Goal: Task Accomplishment & Management: Use online tool/utility

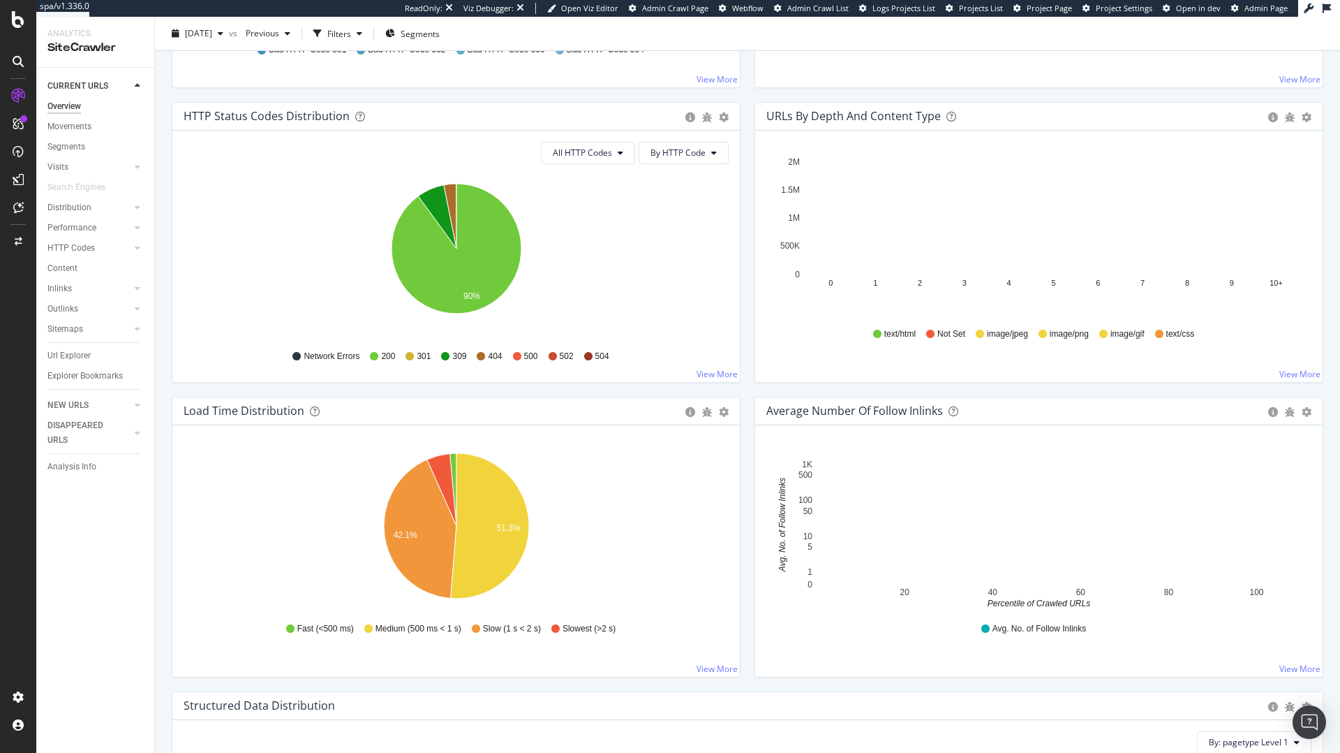
scroll to position [724, 0]
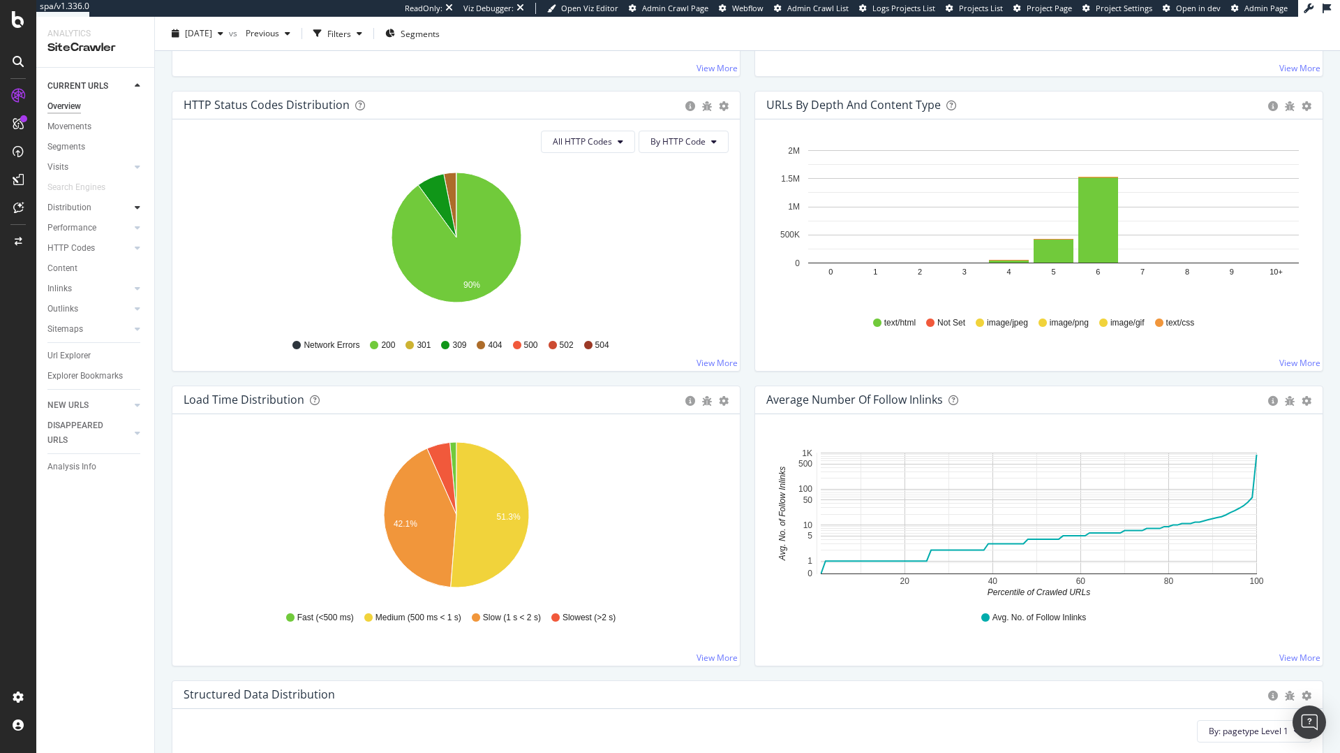
click at [138, 206] on icon at bounding box center [138, 207] width 6 height 8
click at [135, 227] on icon at bounding box center [138, 227] width 6 height 8
click at [131, 327] on div at bounding box center [138, 329] width 14 height 14
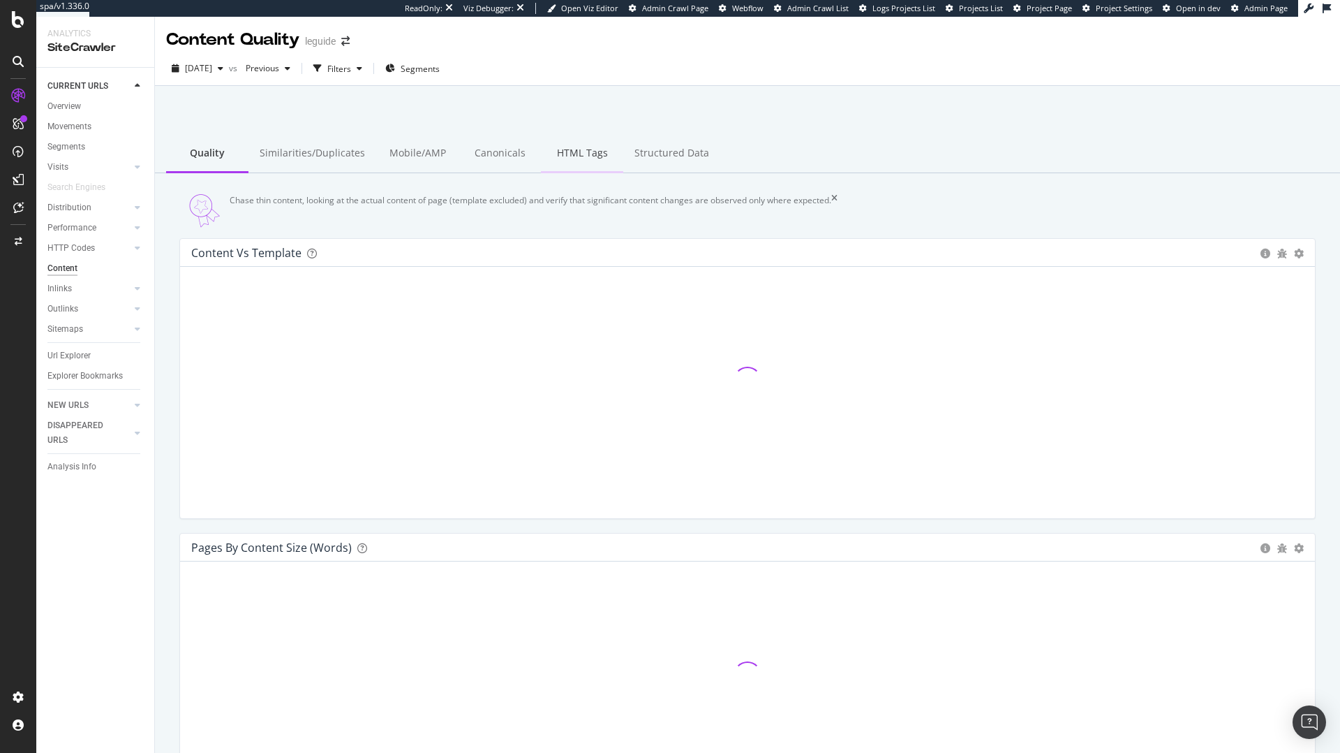
click at [564, 147] on div "HTML Tags" at bounding box center [582, 154] width 82 height 38
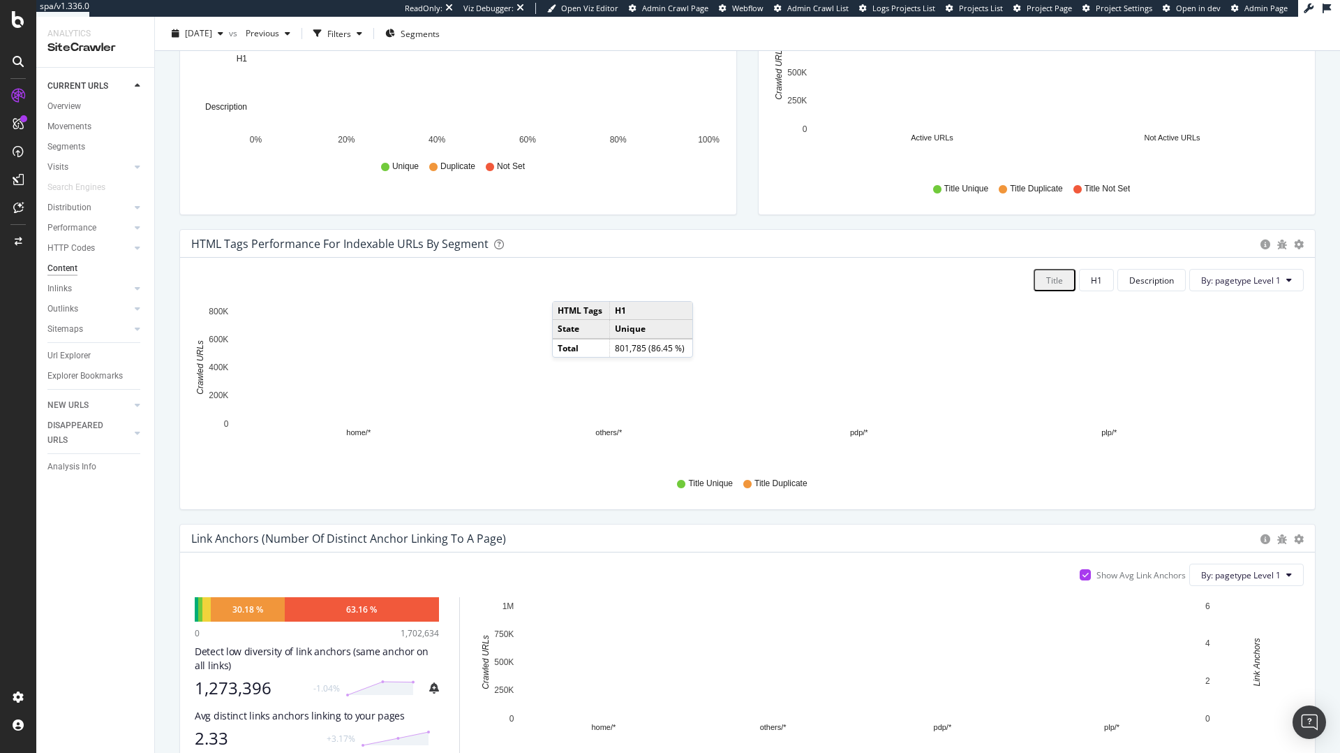
scroll to position [469, 0]
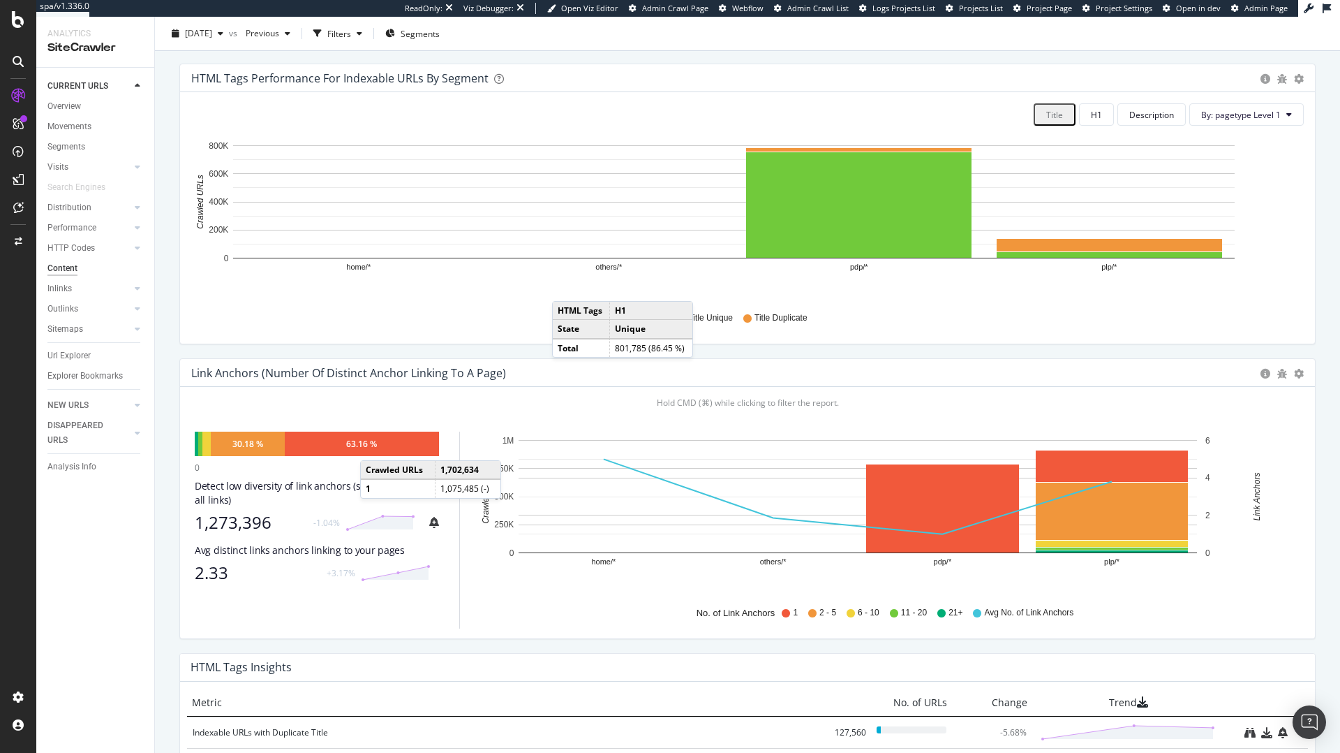
click at [374, 450] on div "63.16 %" at bounding box center [361, 444] width 31 height 12
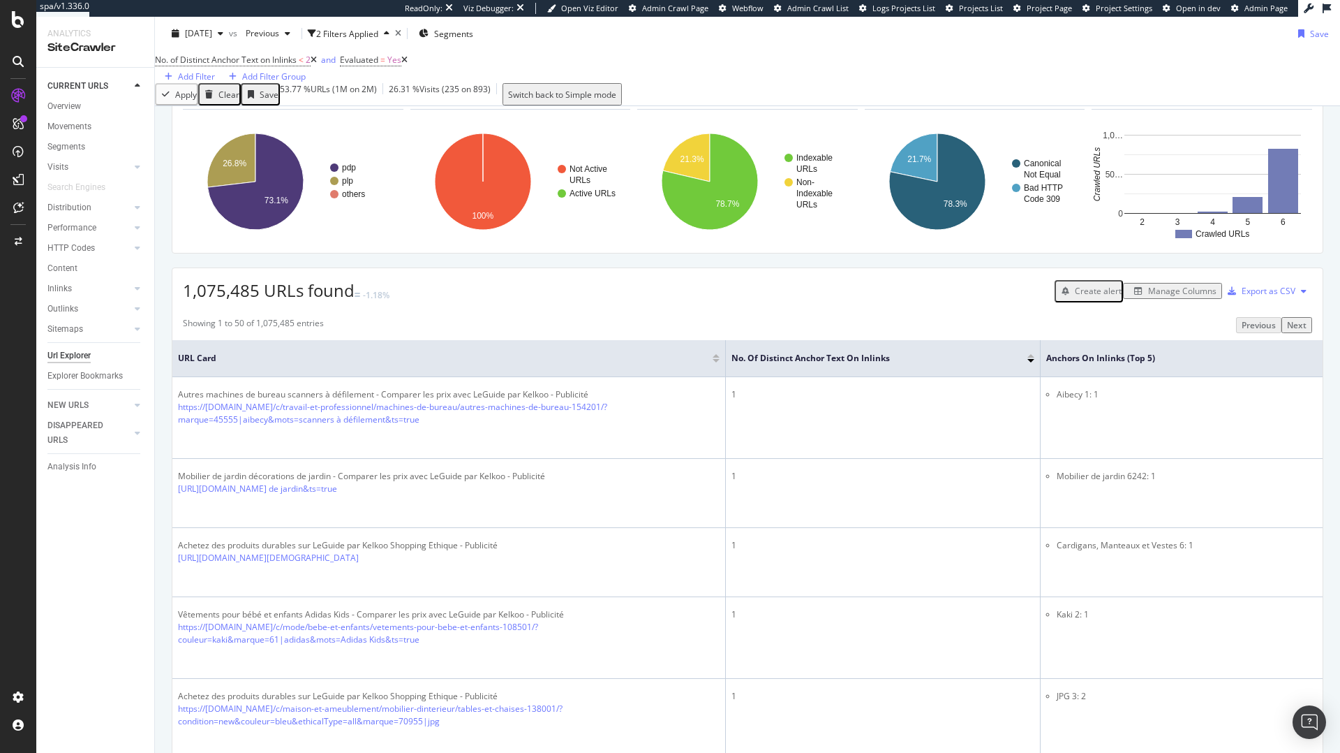
scroll to position [105, 0]
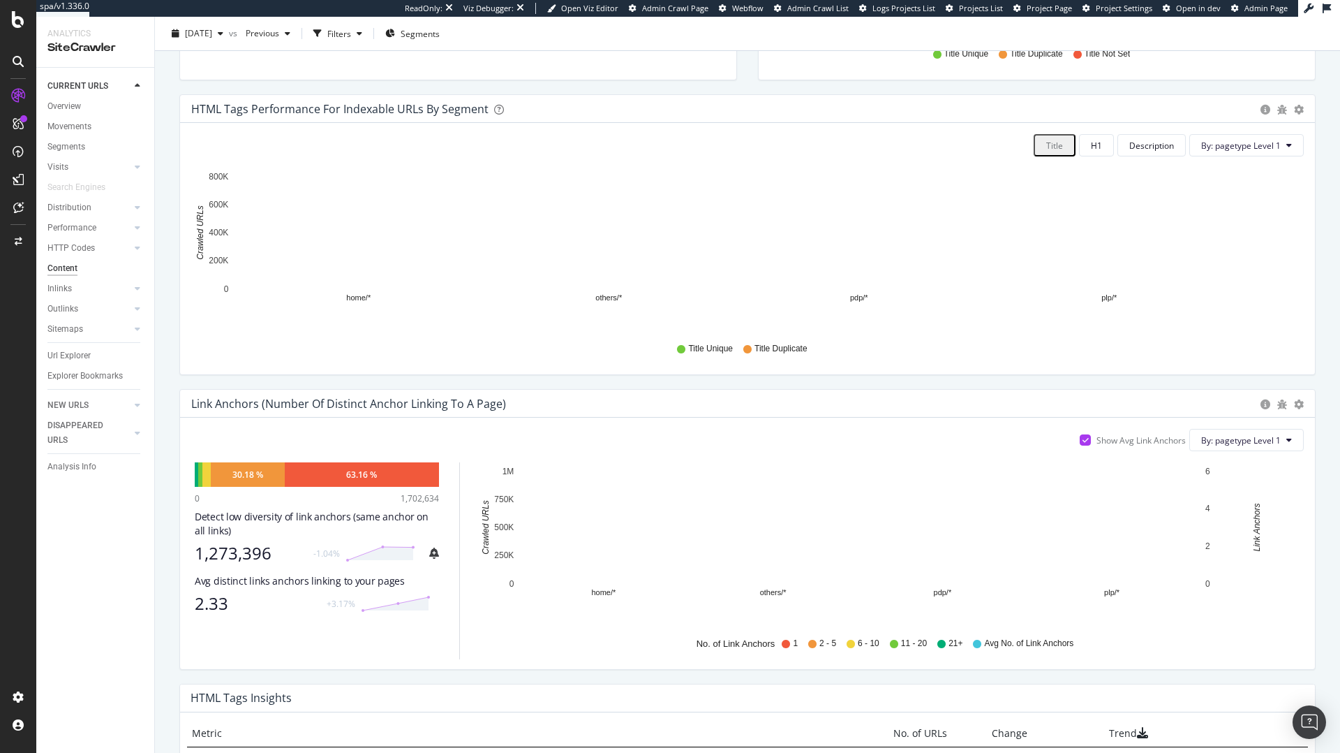
scroll to position [443, 0]
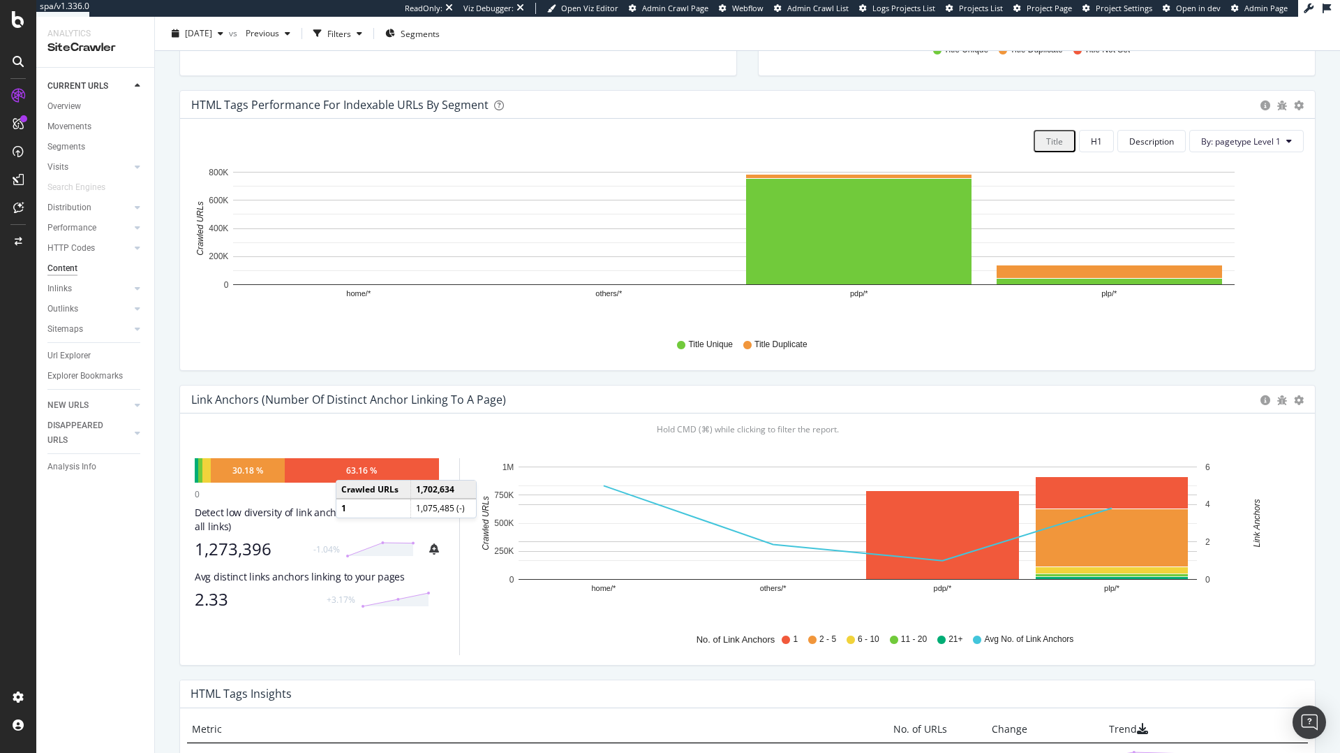
click at [350, 476] on div "63.16 %" at bounding box center [361, 470] width 31 height 12
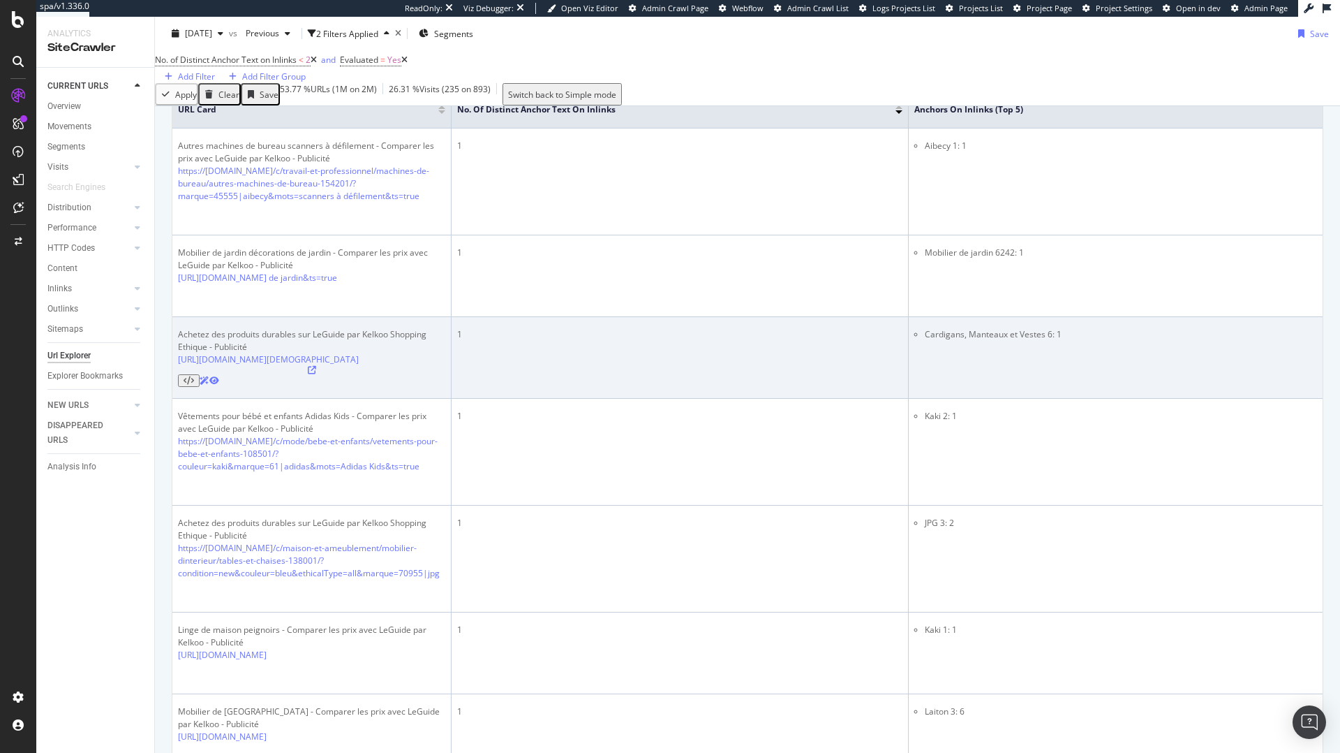
scroll to position [330, 0]
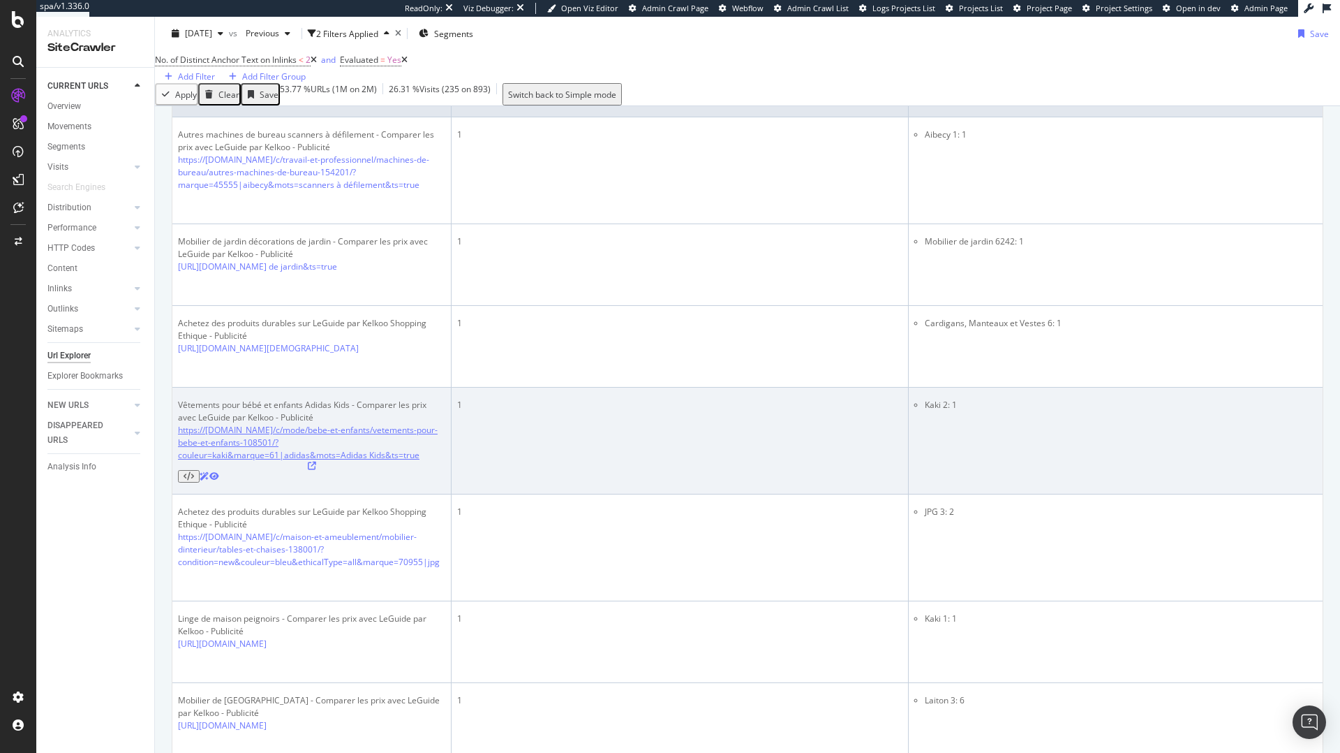
click at [334, 461] on link "https://www.leguide.com/c/mode/bebe-et-enfants/vetements-pour-bebe-et-enfants-1…" at bounding box center [308, 442] width 260 height 37
click at [316, 470] on icon at bounding box center [312, 465] width 8 height 8
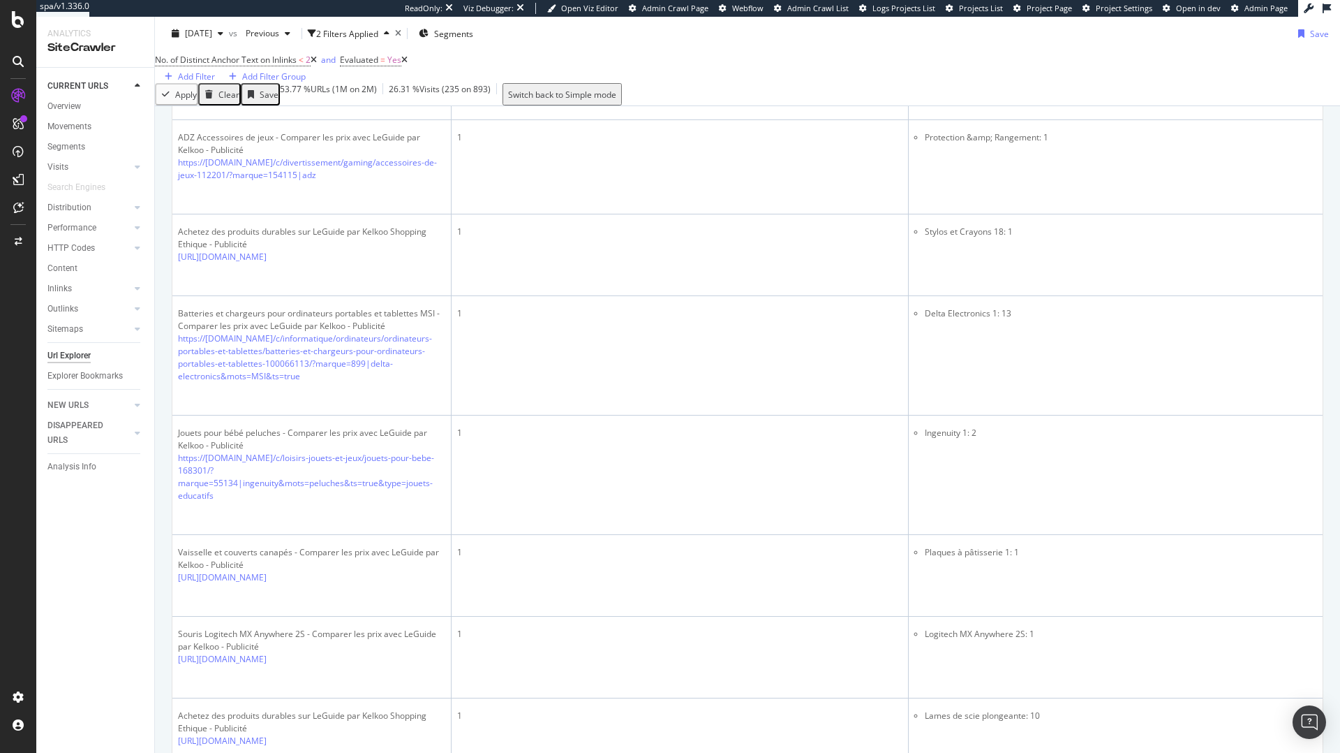
scroll to position [3596, 0]
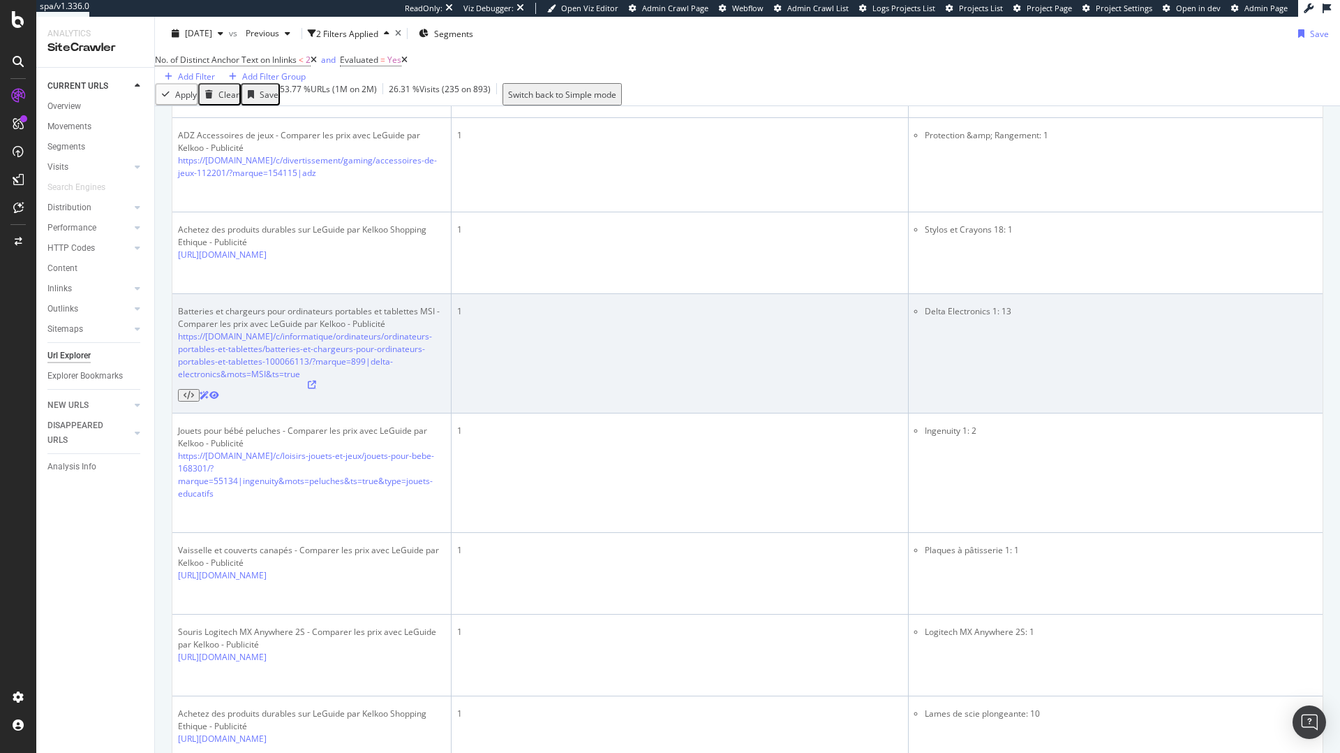
click at [316, 389] on icon at bounding box center [312, 384] width 8 height 8
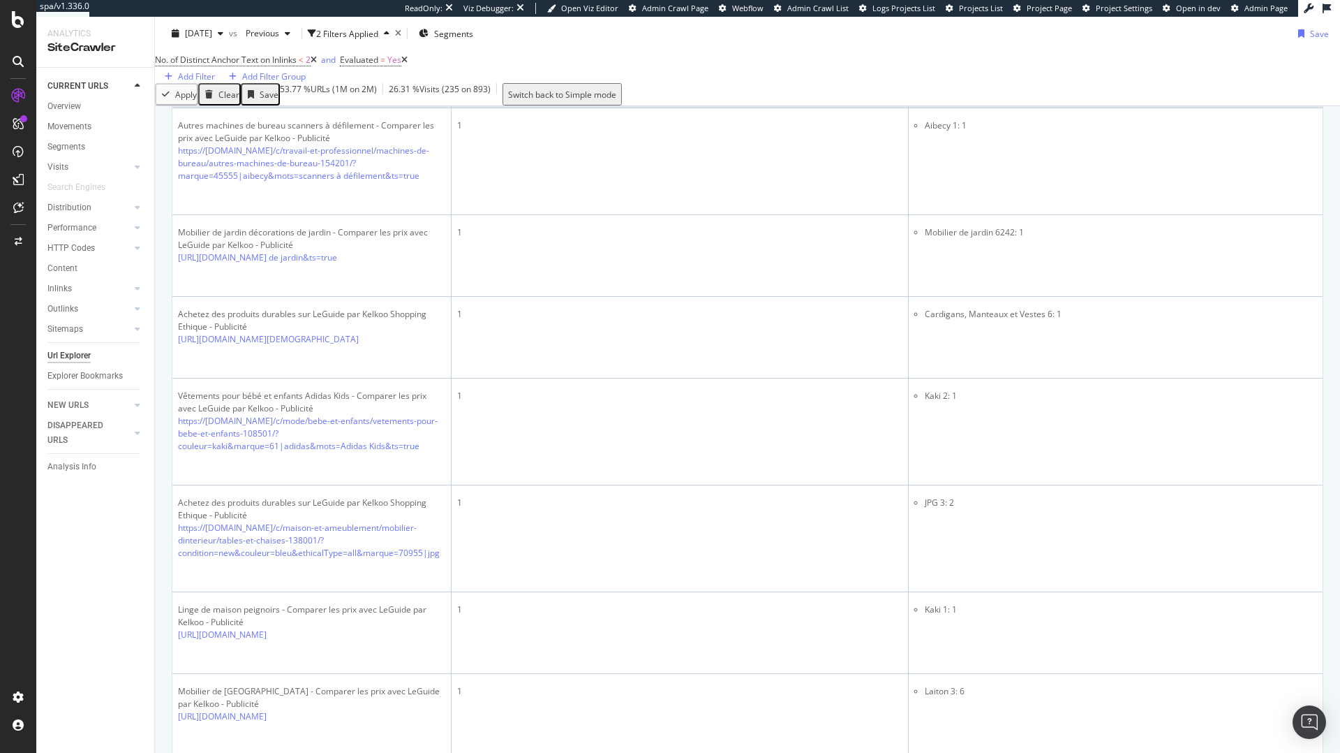
scroll to position [0, 0]
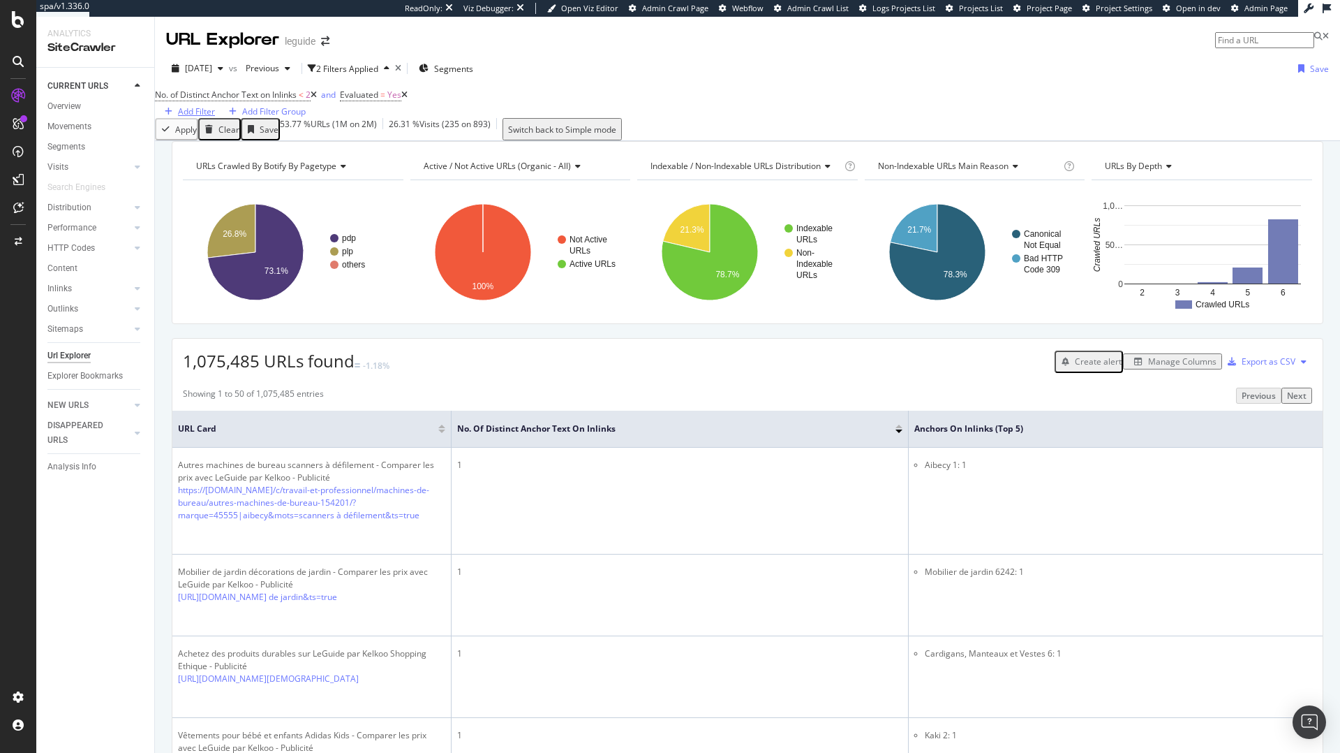
click at [215, 105] on div "Add Filter" at bounding box center [196, 111] width 37 height 12
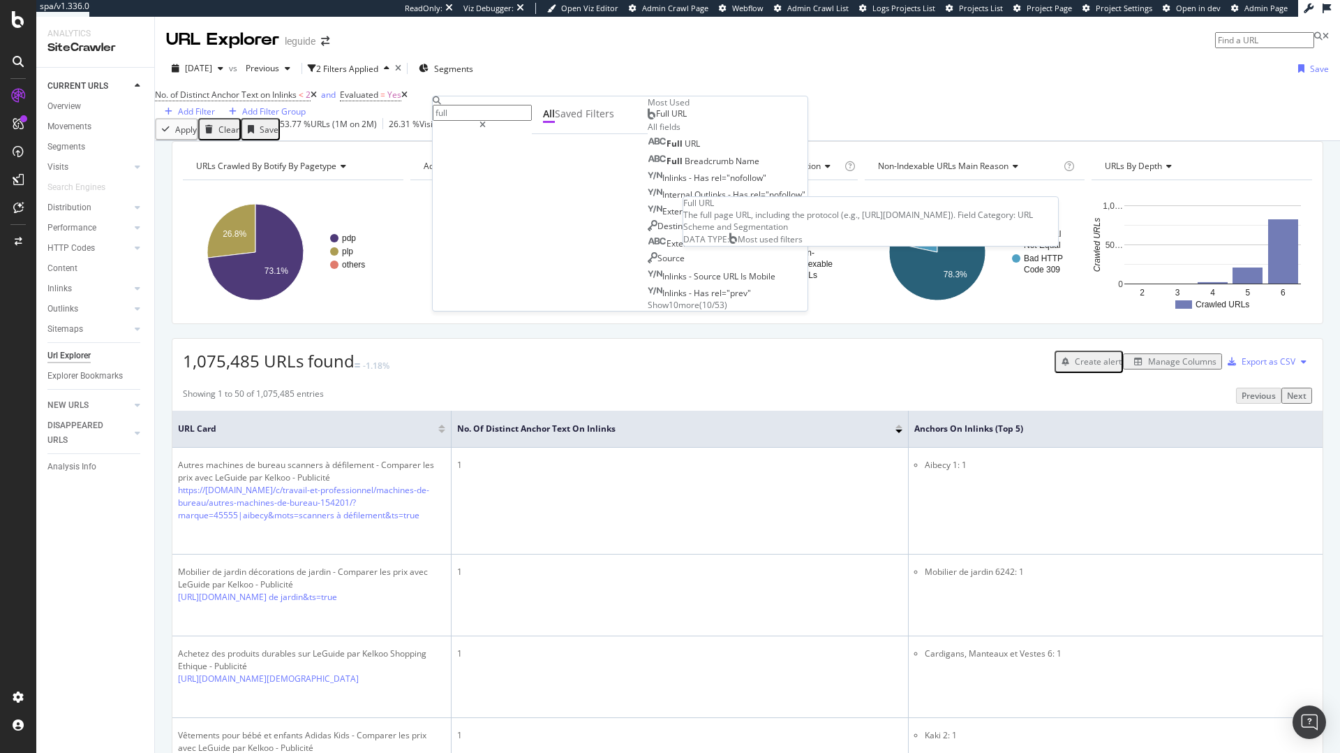
type input "full"
click at [648, 119] on div "Full URL" at bounding box center [667, 113] width 39 height 11
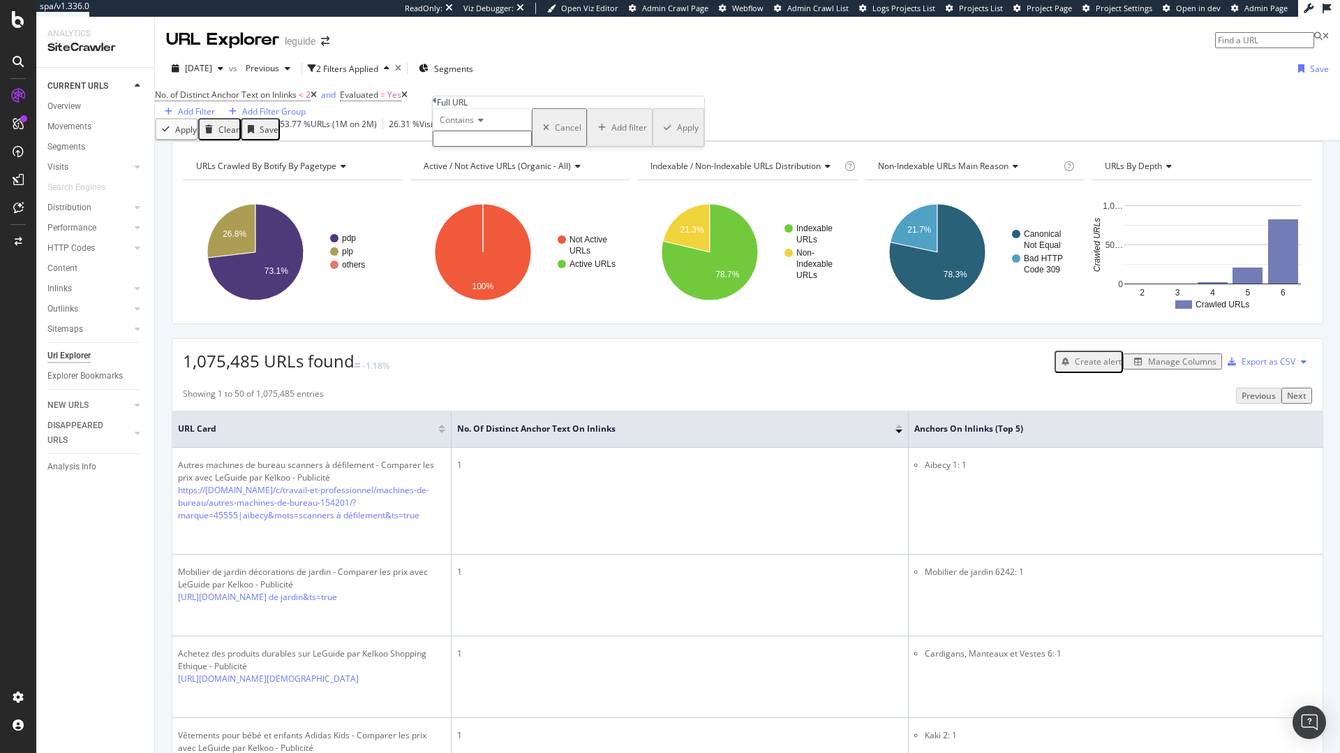
click at [481, 124] on icon at bounding box center [479, 120] width 10 height 8
click at [515, 249] on div "Doesn't contain" at bounding box center [483, 241] width 98 height 15
click at [498, 147] on input "text" at bounding box center [482, 139] width 99 height 16
type input "?"
click at [676, 138] on div "Apply" at bounding box center [687, 132] width 22 height 12
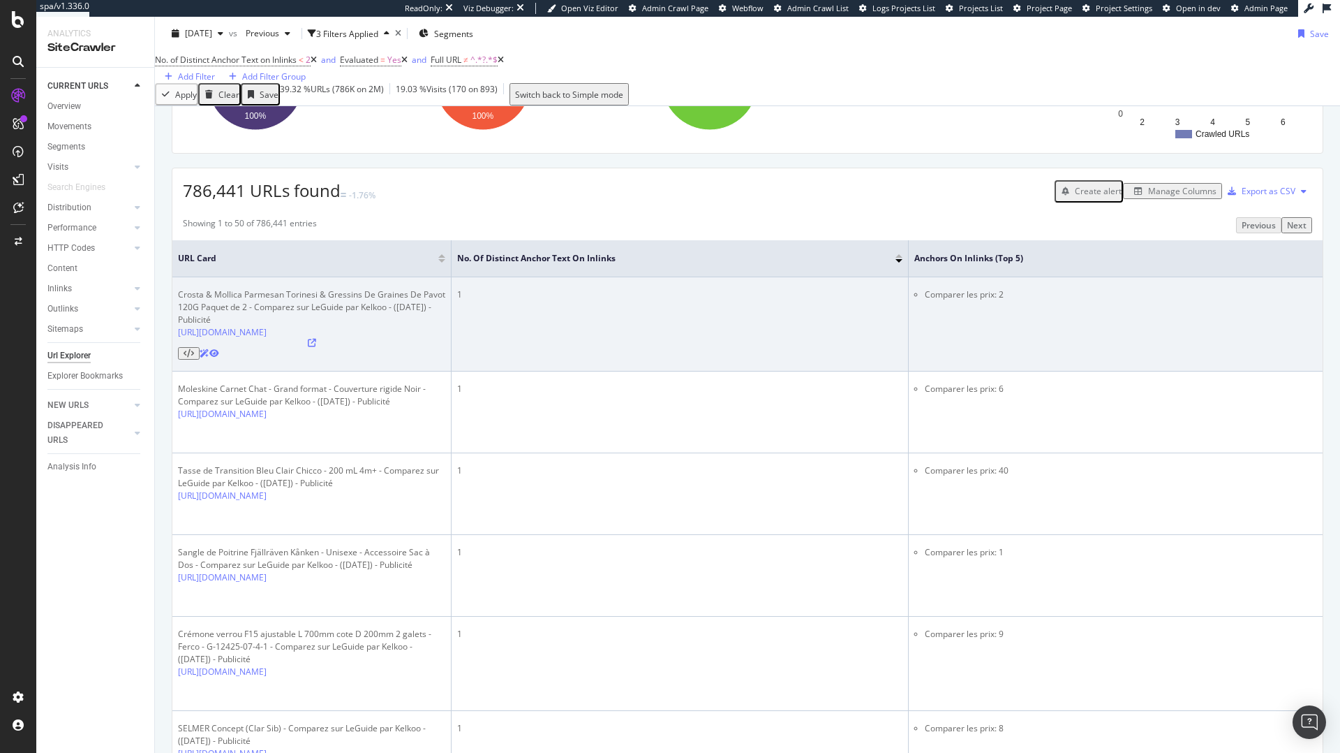
scroll to position [171, 0]
click at [316, 346] on icon at bounding box center [312, 342] width 8 height 8
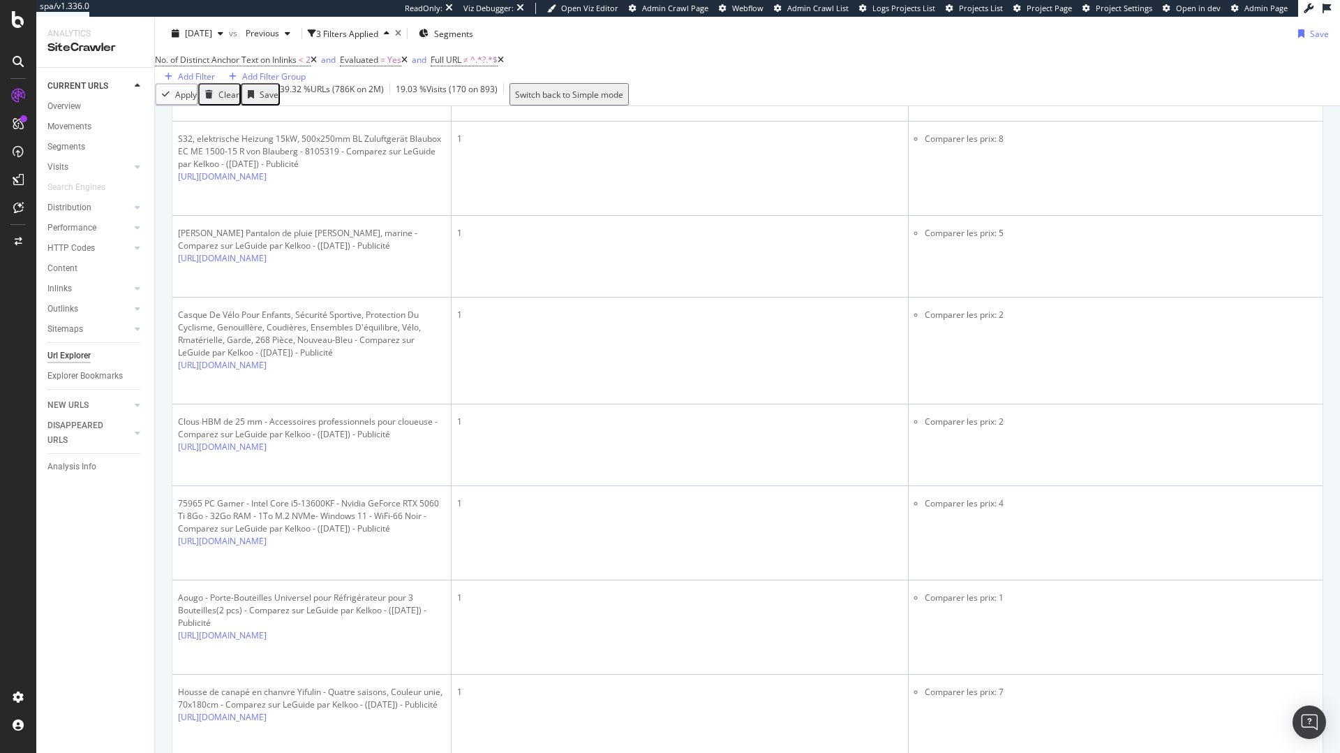
scroll to position [3560, 0]
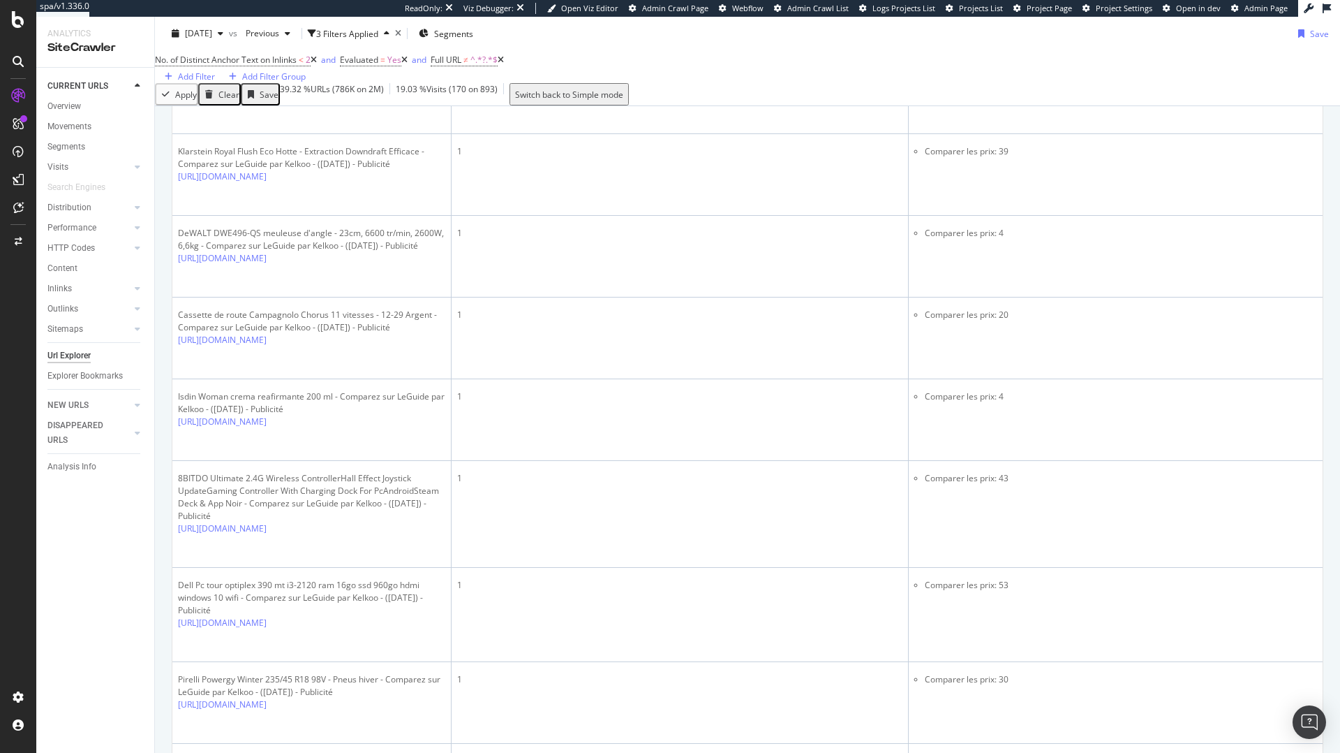
scroll to position [3372, 0]
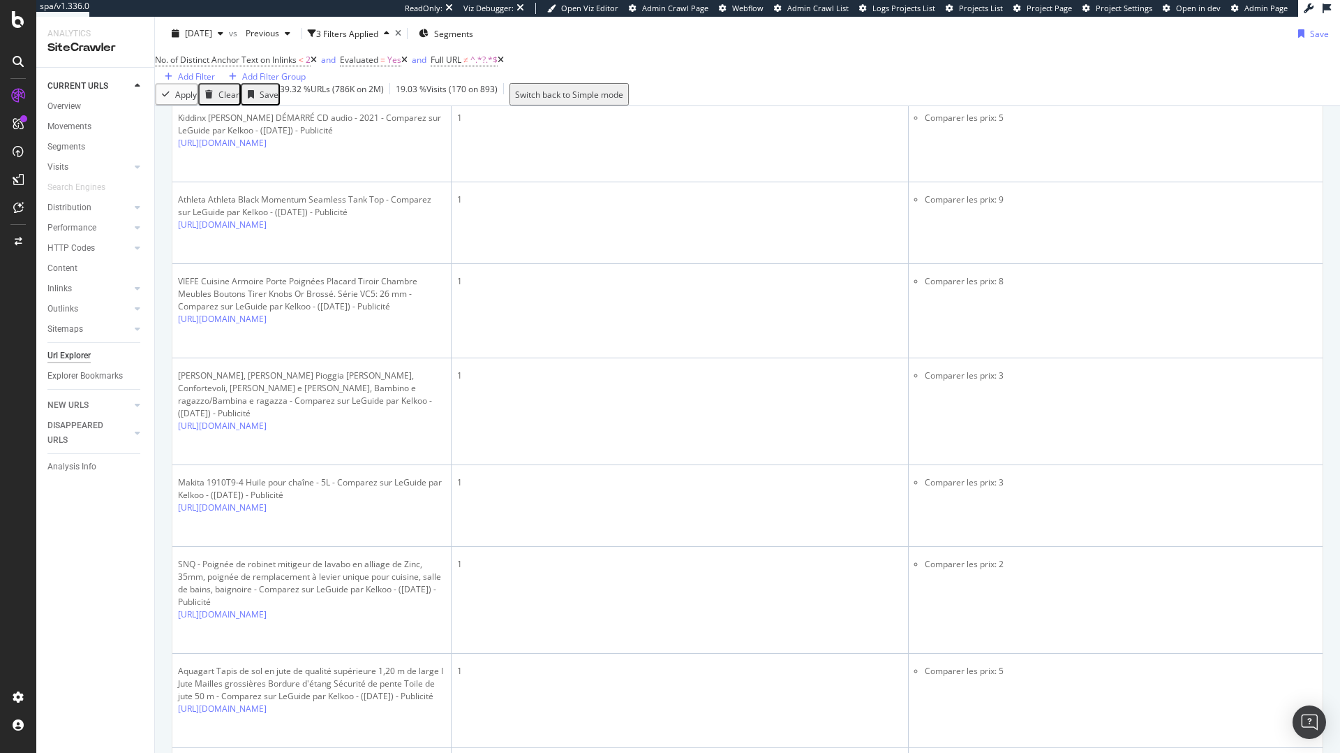
scroll to position [3485, 0]
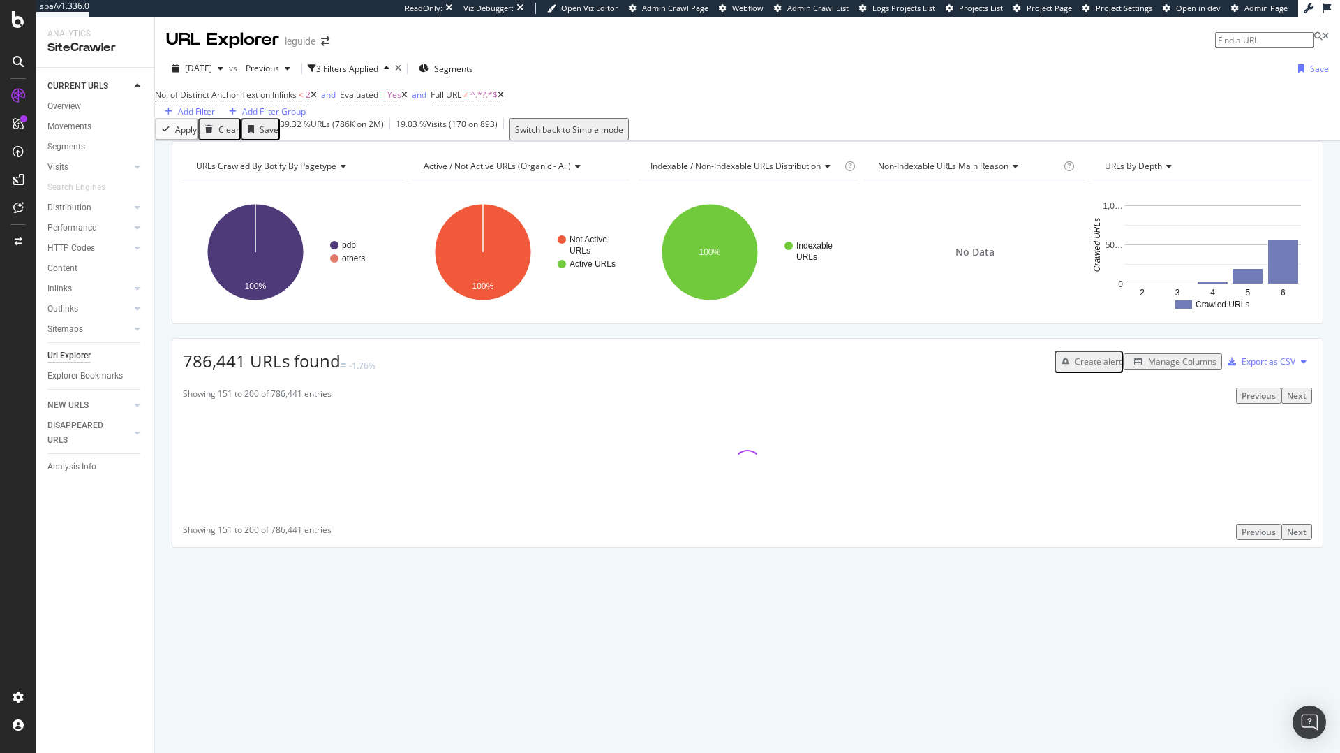
scroll to position [0, 0]
click at [215, 107] on div "Add Filter" at bounding box center [196, 111] width 37 height 12
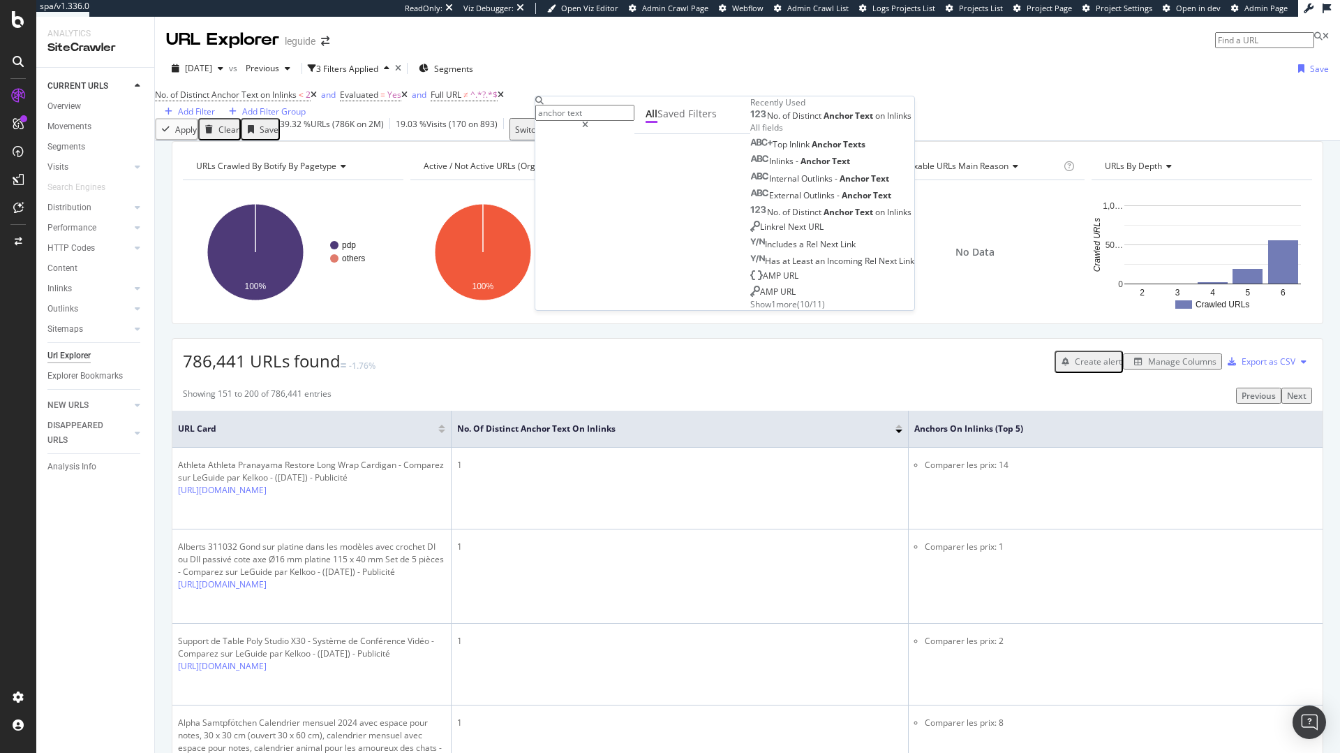
type input "anchor text"
click at [750, 310] on span "Show 1 more" at bounding box center [773, 304] width 47 height 12
click at [896, 403] on div "Showing 151 to 200 of 786,441 entries Previous Next" at bounding box center [747, 395] width 1150 height 16
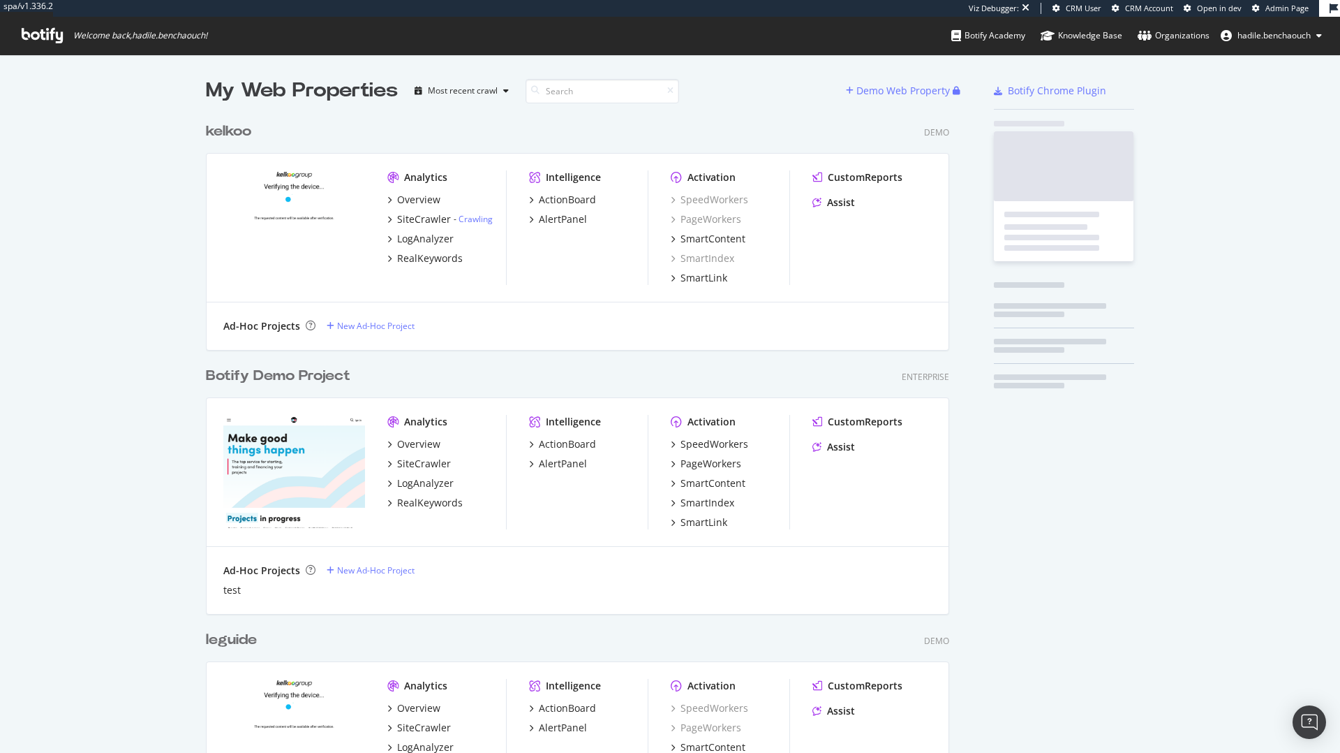
scroll to position [11929, 755]
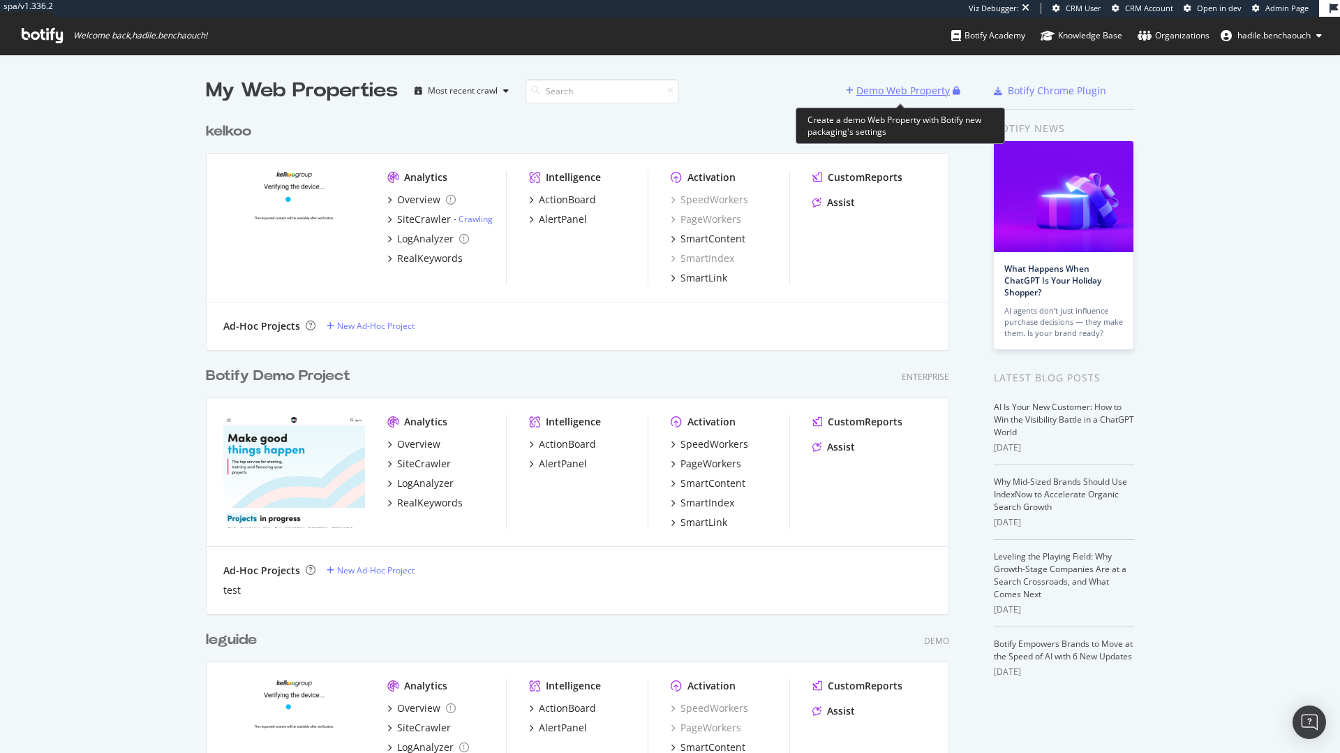
click at [877, 89] on div "Demo Web Property" at bounding box center [904, 91] width 94 height 14
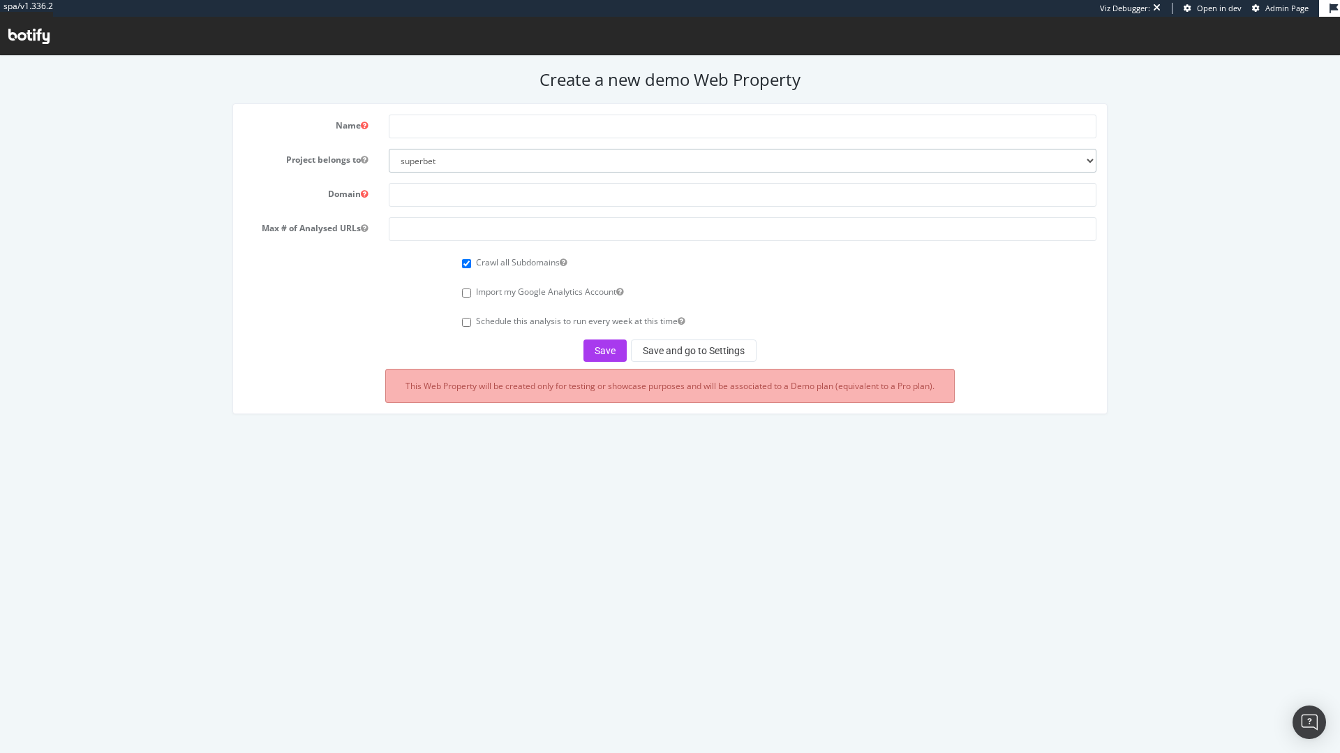
click at [659, 162] on select "superbet nestle esteelauder ennismore test16 vfcorporation vancleef0 vancleef13…" at bounding box center [743, 161] width 708 height 24
select select "32306"
click at [461, 130] on input "text" at bounding box center [743, 126] width 708 height 24
type input "hublot"
click at [480, 200] on input "text" at bounding box center [743, 195] width 708 height 24
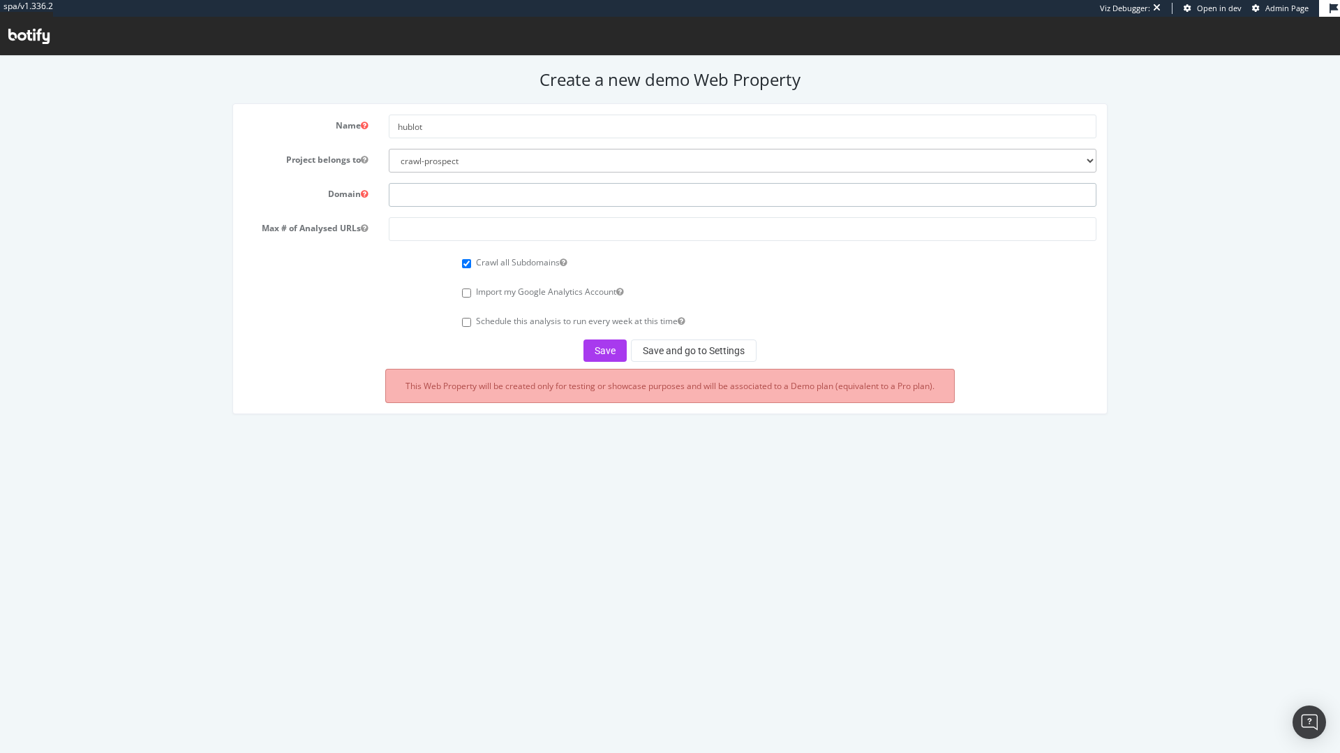
paste input "https://www.hublot.com/"
type input "https://www.hublot.com/"
click at [528, 231] on input "number" at bounding box center [743, 229] width 708 height 24
click at [440, 230] on input "10000" at bounding box center [743, 229] width 708 height 24
type input "100000"
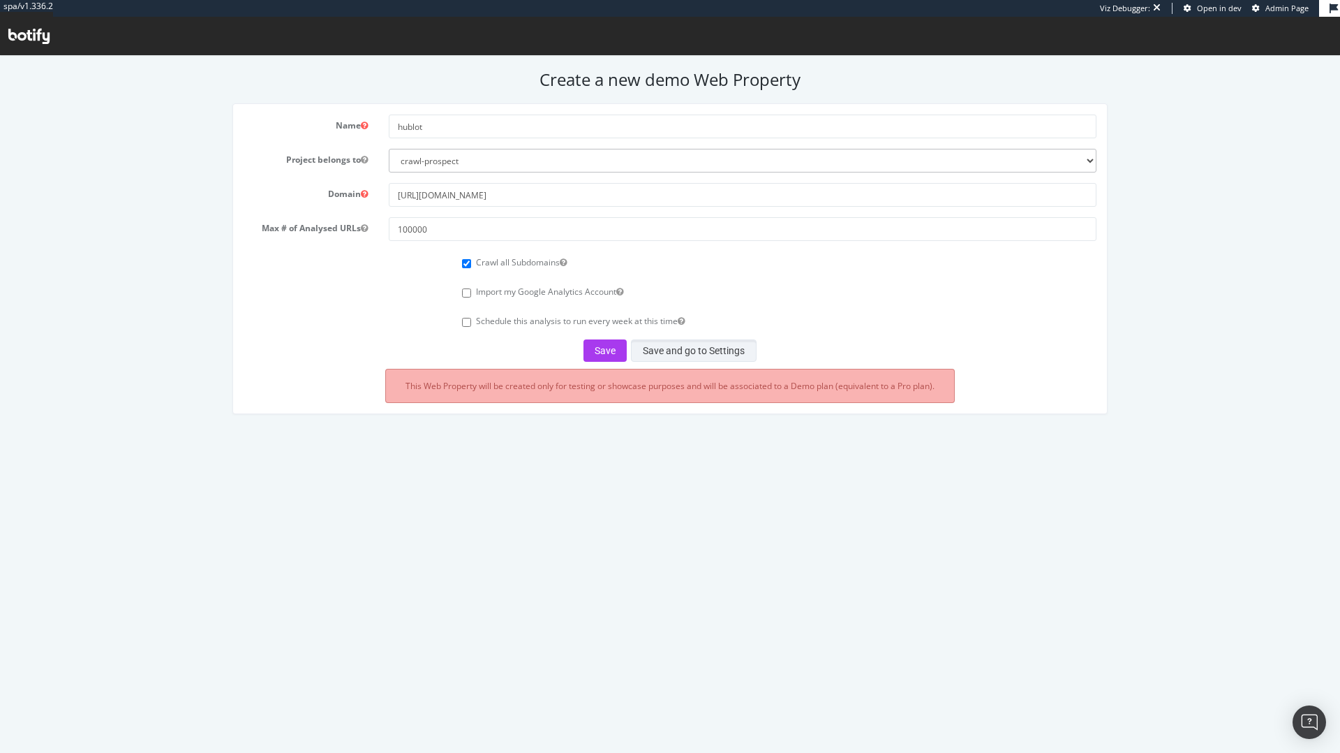
click at [698, 348] on button "Save and go to Settings" at bounding box center [694, 350] width 126 height 22
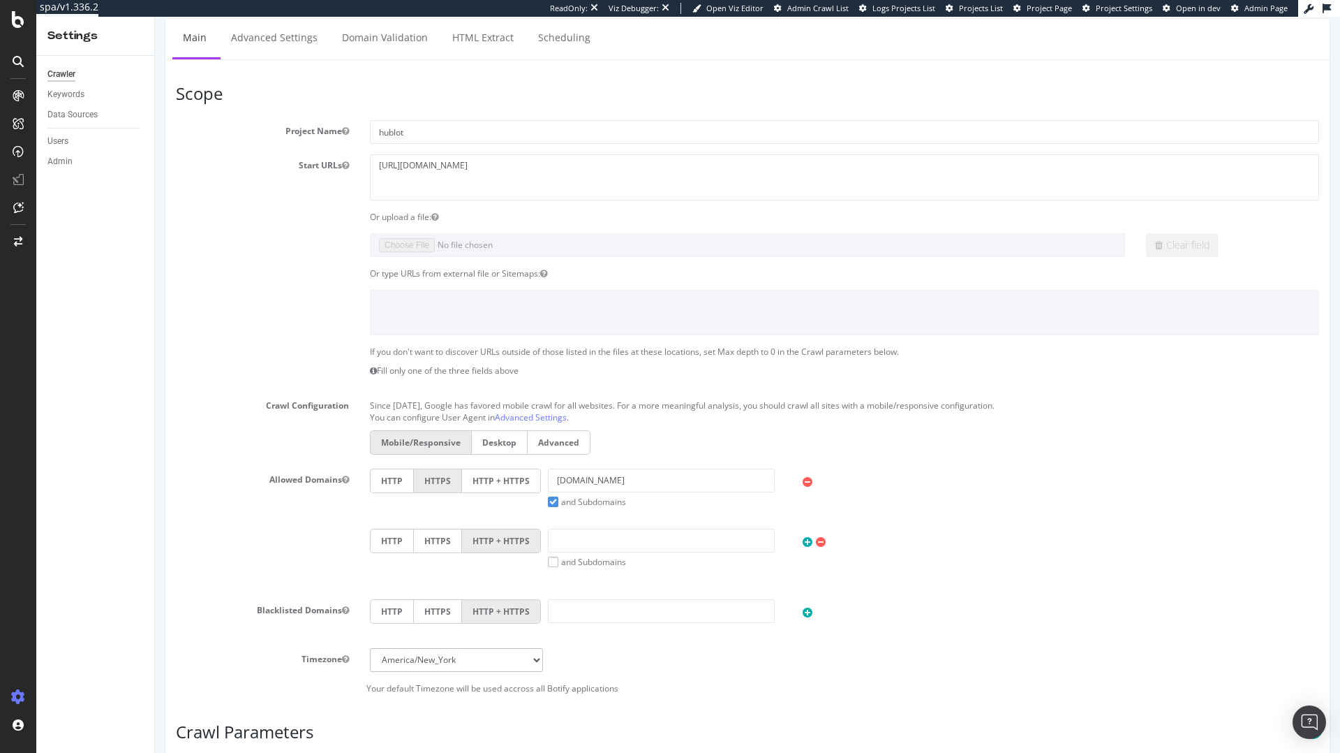
scroll to position [161, 0]
click at [496, 464] on section "Project Name hublot Start URLs https://www.hublot.com/ Or upload a file: Clear …" at bounding box center [747, 404] width 1143 height 574
click at [497, 468] on label "HTTP + HTTPS" at bounding box center [501, 477] width 79 height 24
click at [155, 17] on input "HTTP + HTTPS" at bounding box center [155, 17] width 0 height 0
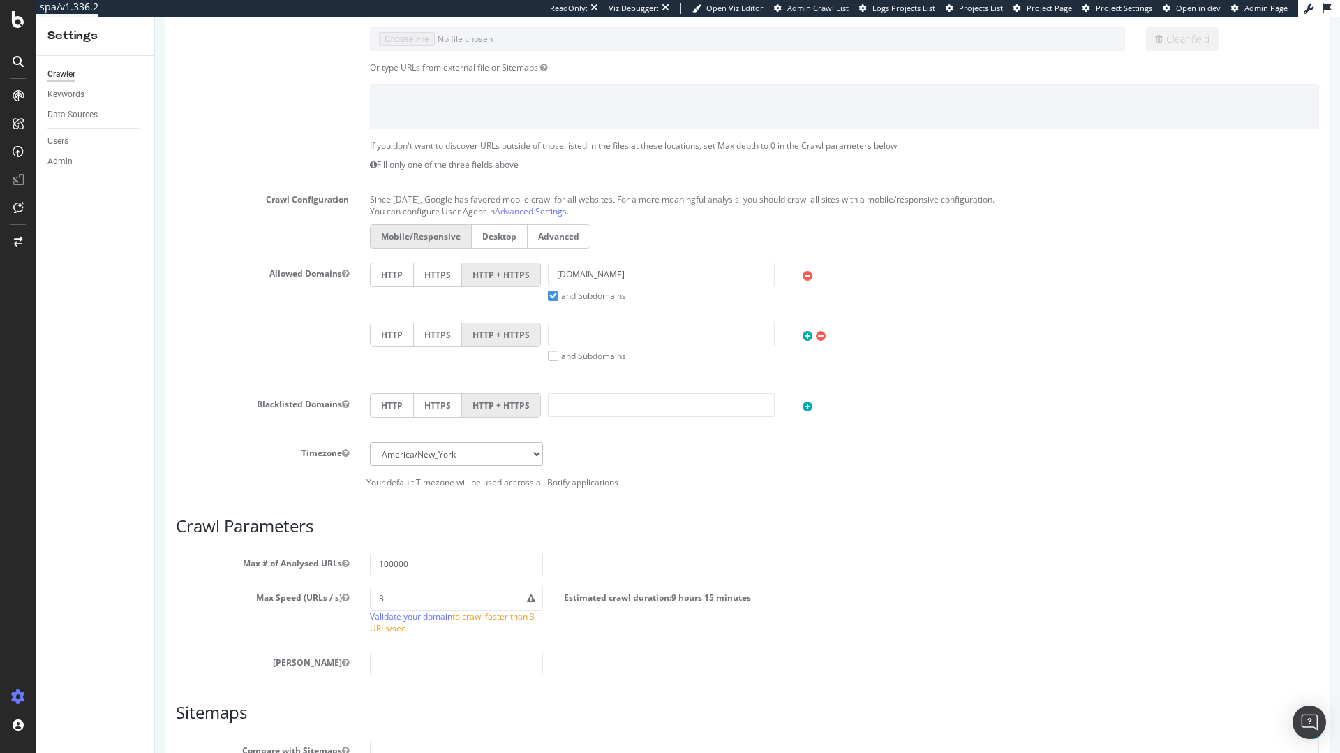
scroll to position [443, 0]
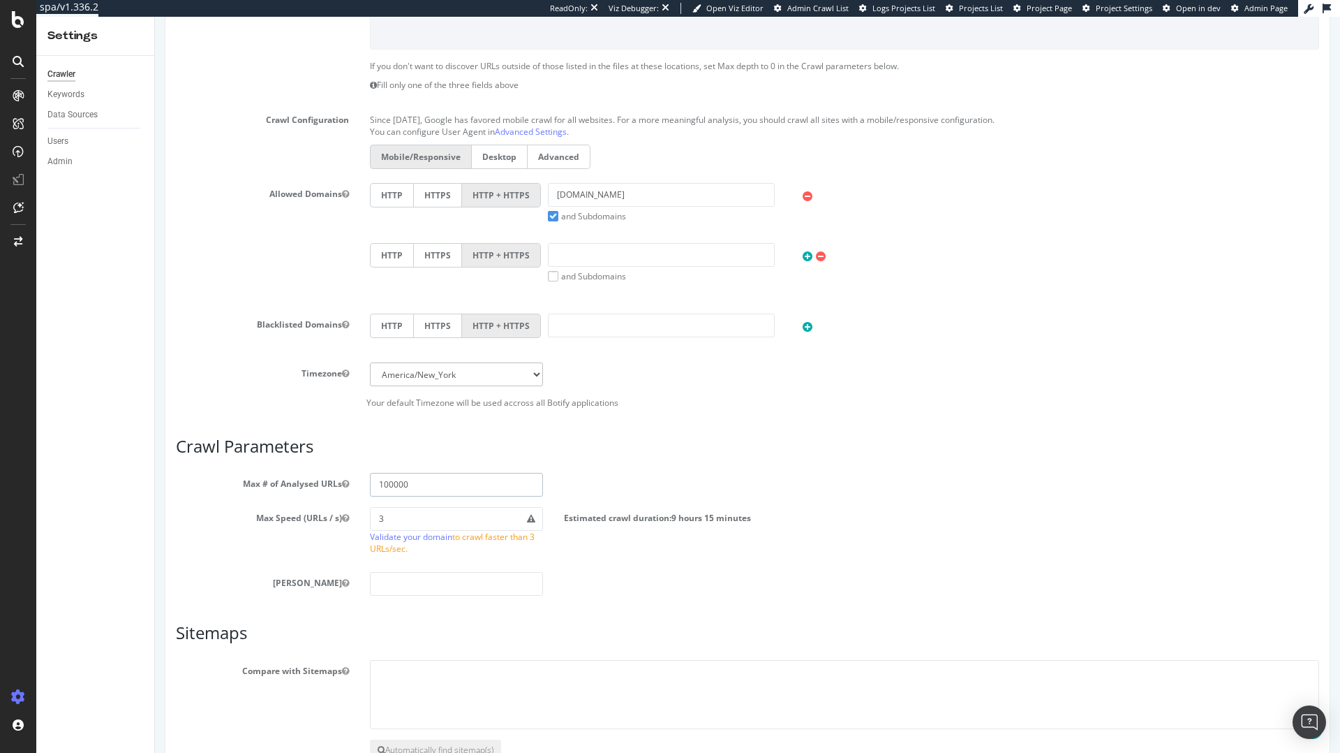
click at [394, 482] on input "100000" at bounding box center [456, 485] width 173 height 24
click at [426, 483] on input "100000" at bounding box center [456, 485] width 173 height 24
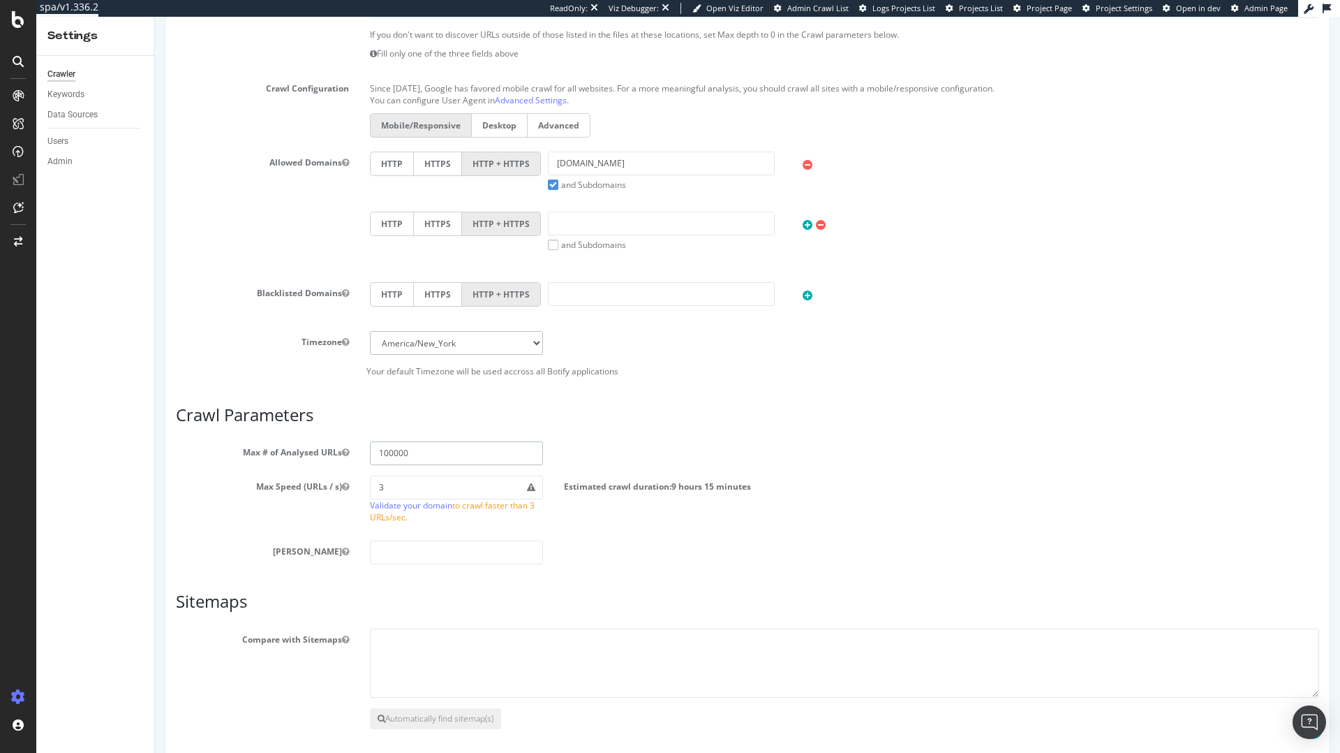
scroll to position [596, 0]
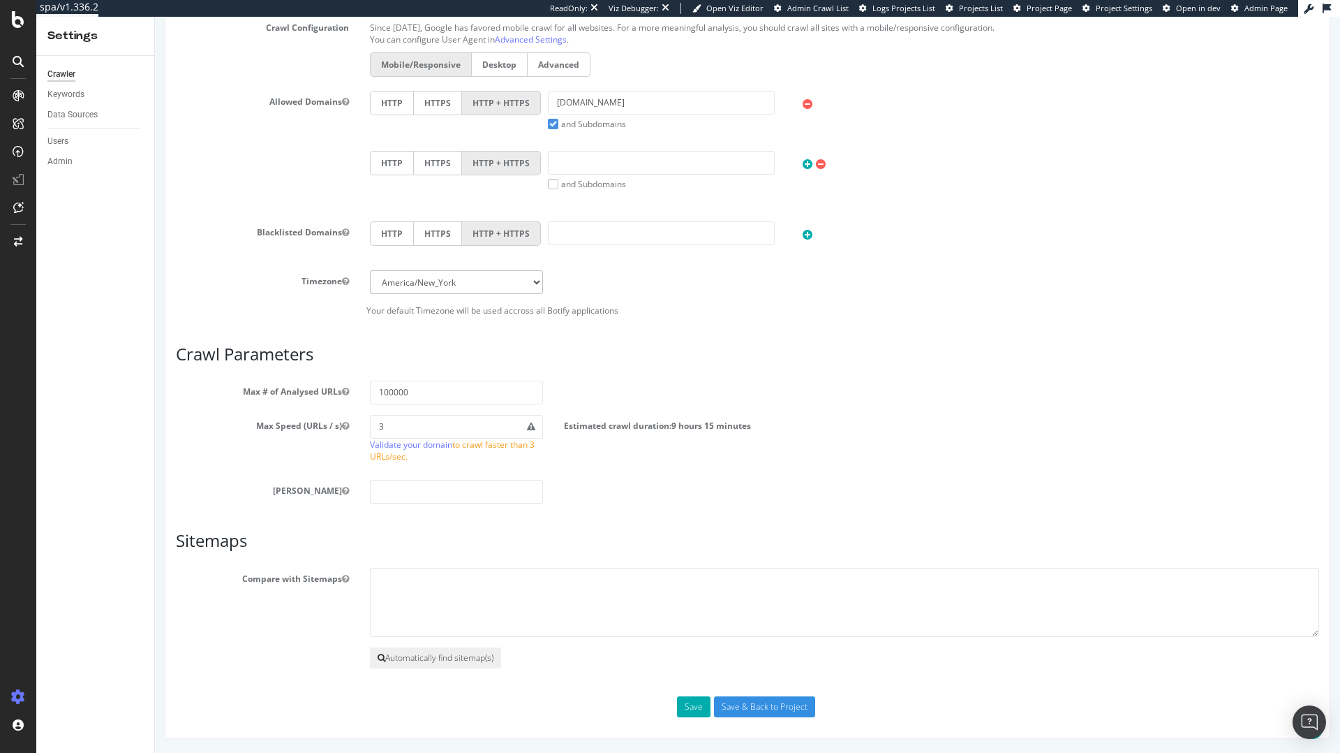
click at [421, 661] on button "Automatically find sitemap(s)" at bounding box center [435, 657] width 131 height 21
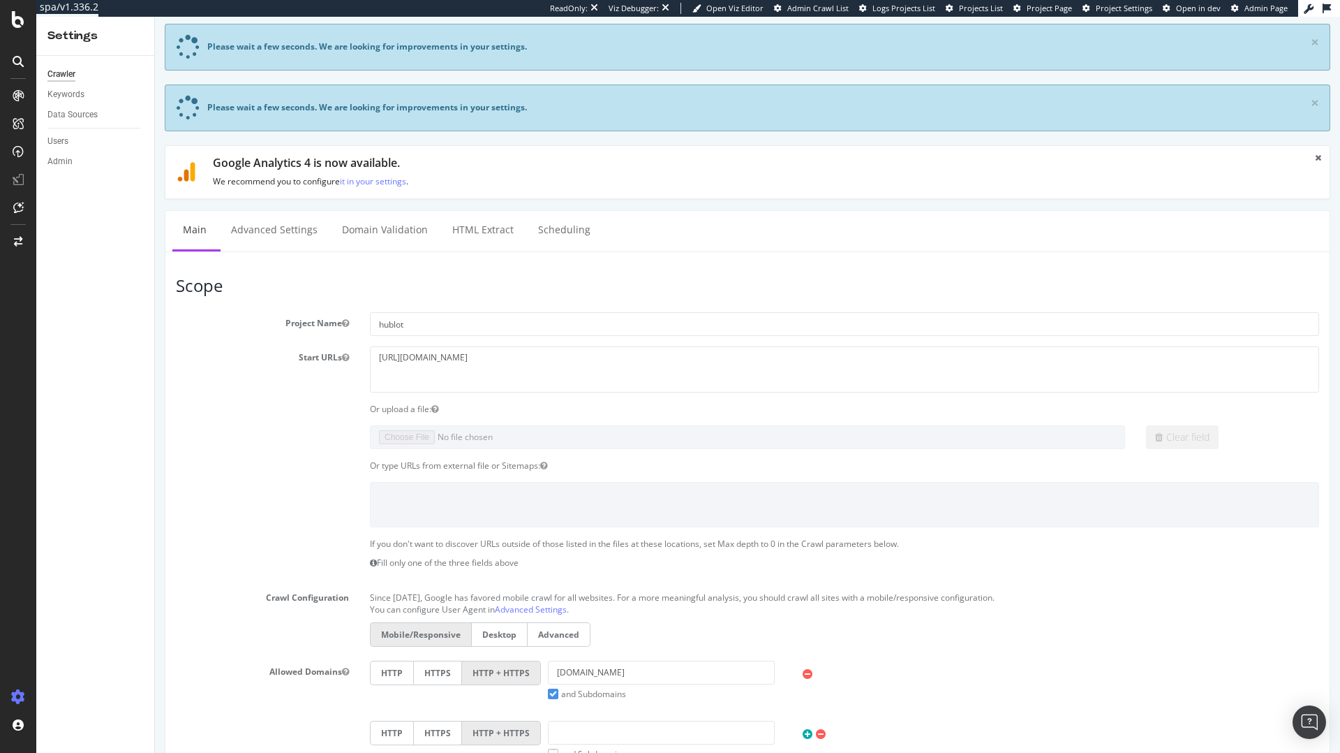
scroll to position [0, 0]
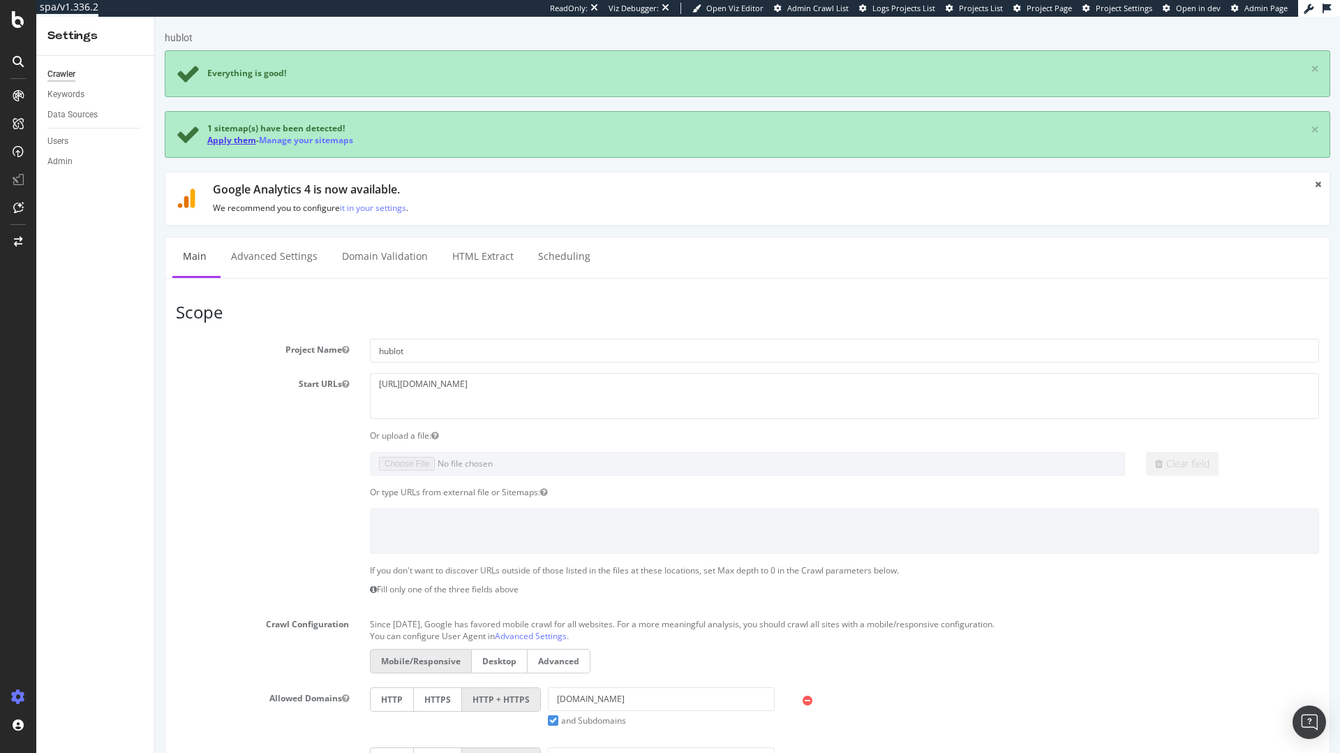
click at [235, 141] on link "Apply them" at bounding box center [231, 140] width 49 height 12
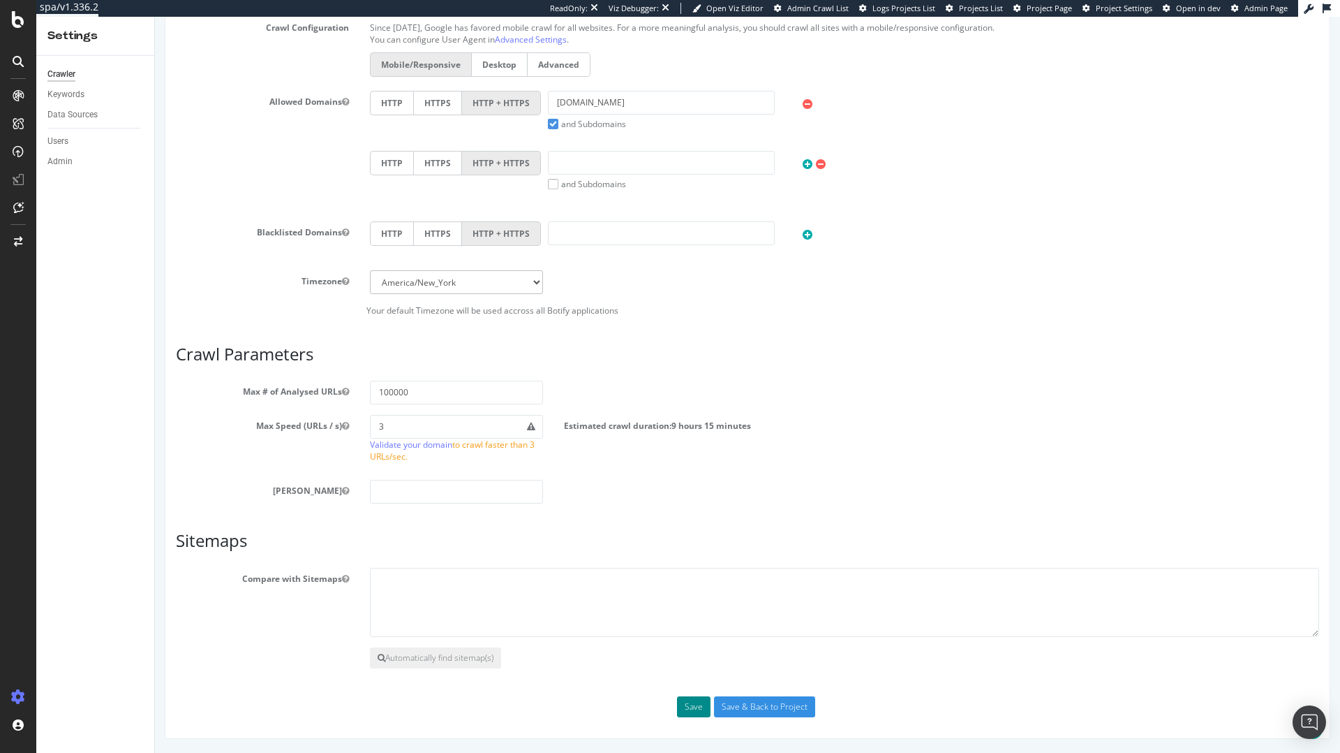
click at [690, 709] on button "Save" at bounding box center [694, 706] width 34 height 21
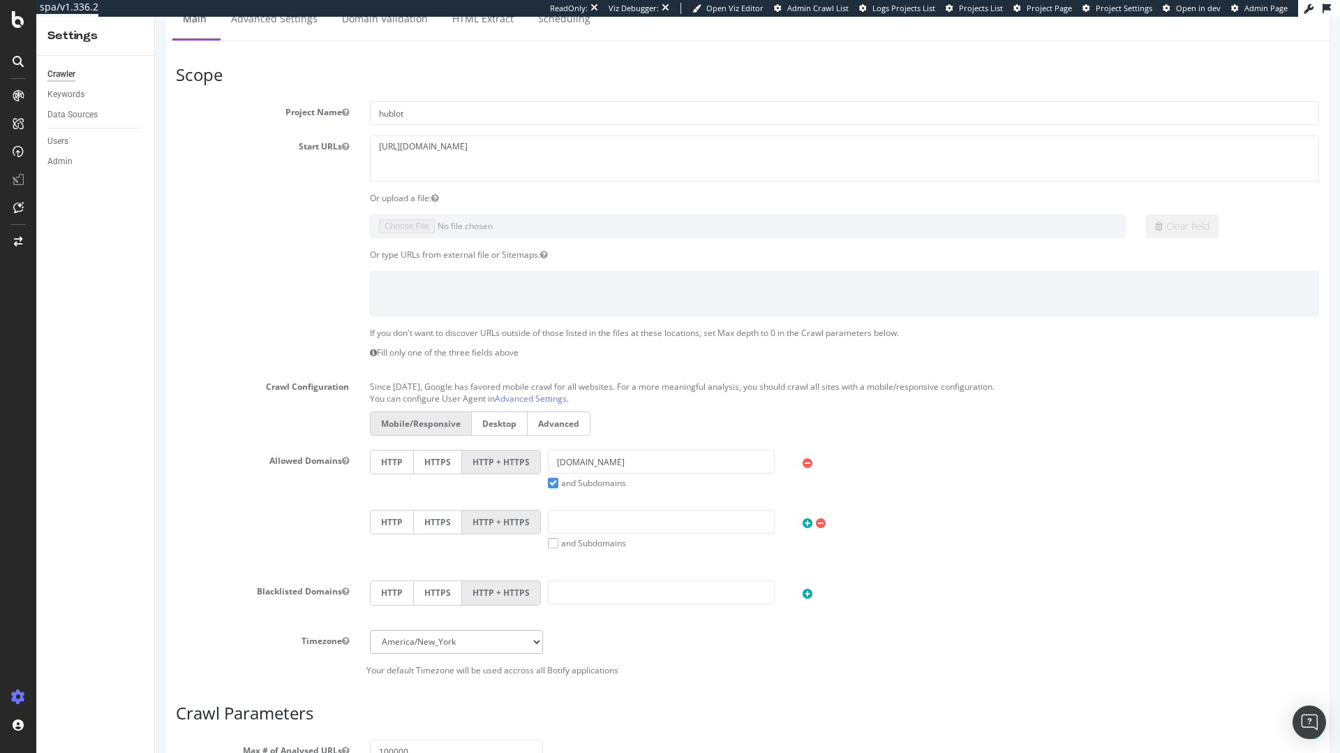
scroll to position [584, 0]
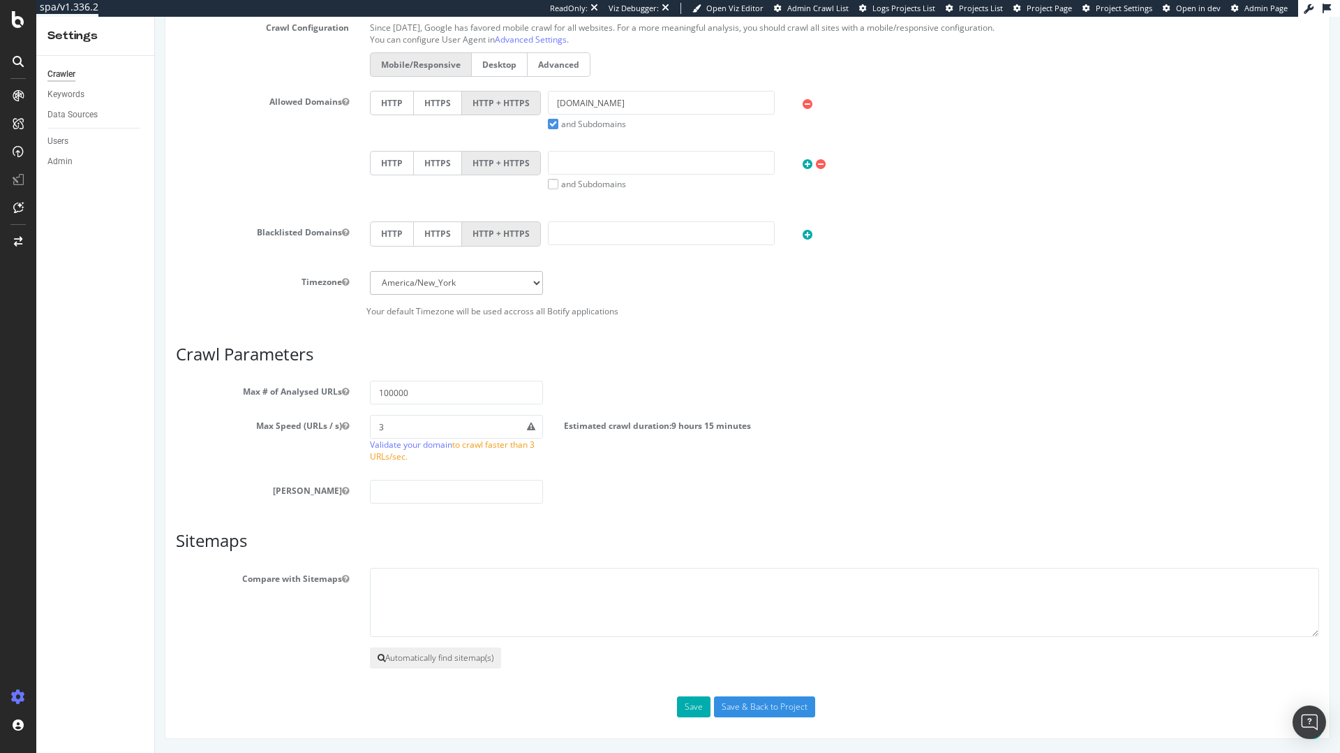
click at [463, 657] on button "Automatically find sitemap(s)" at bounding box center [435, 657] width 131 height 21
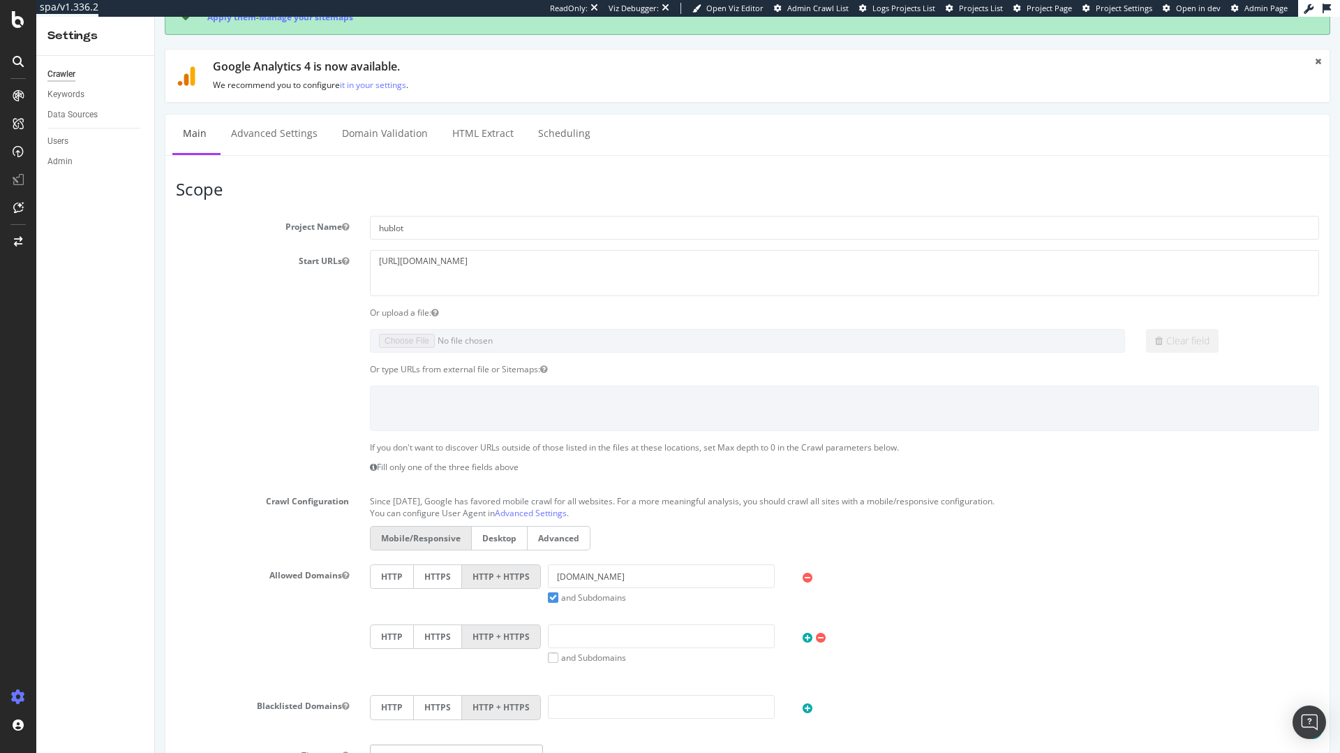
scroll to position [0, 0]
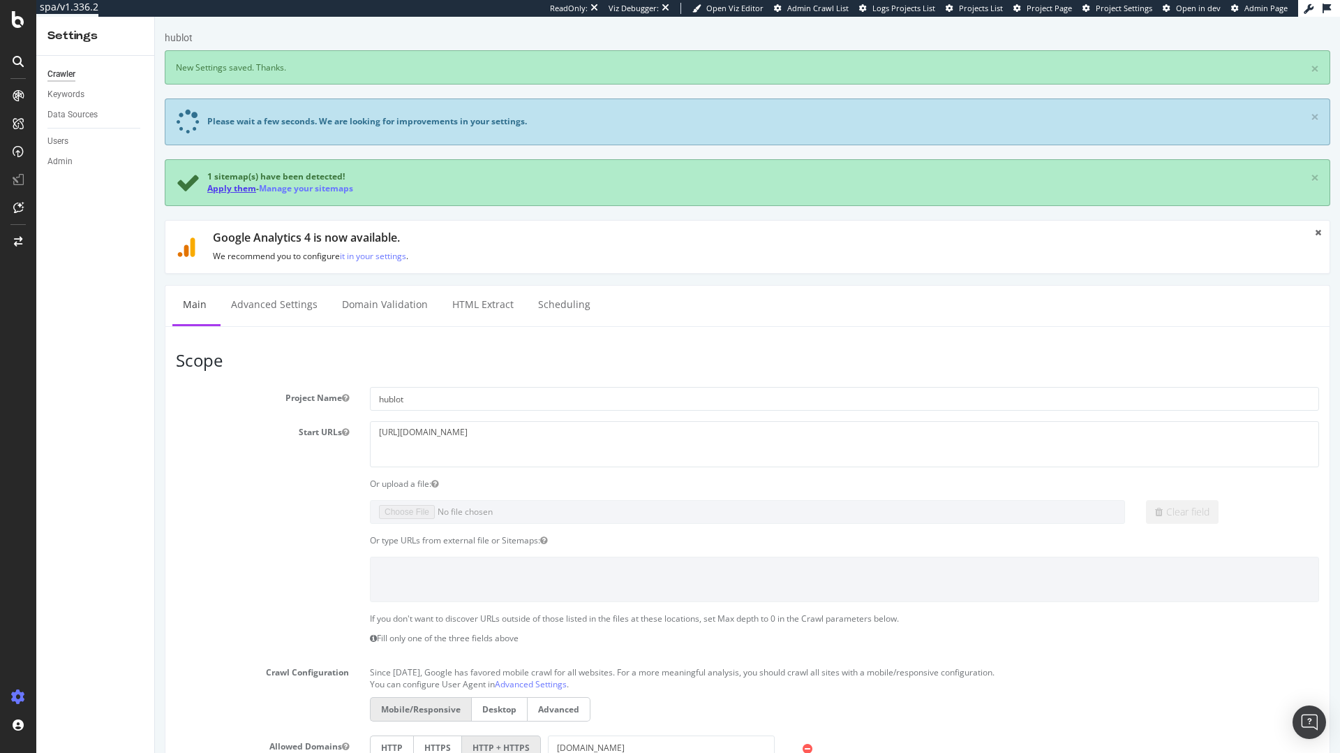
click at [226, 190] on link "Apply them" at bounding box center [231, 188] width 49 height 12
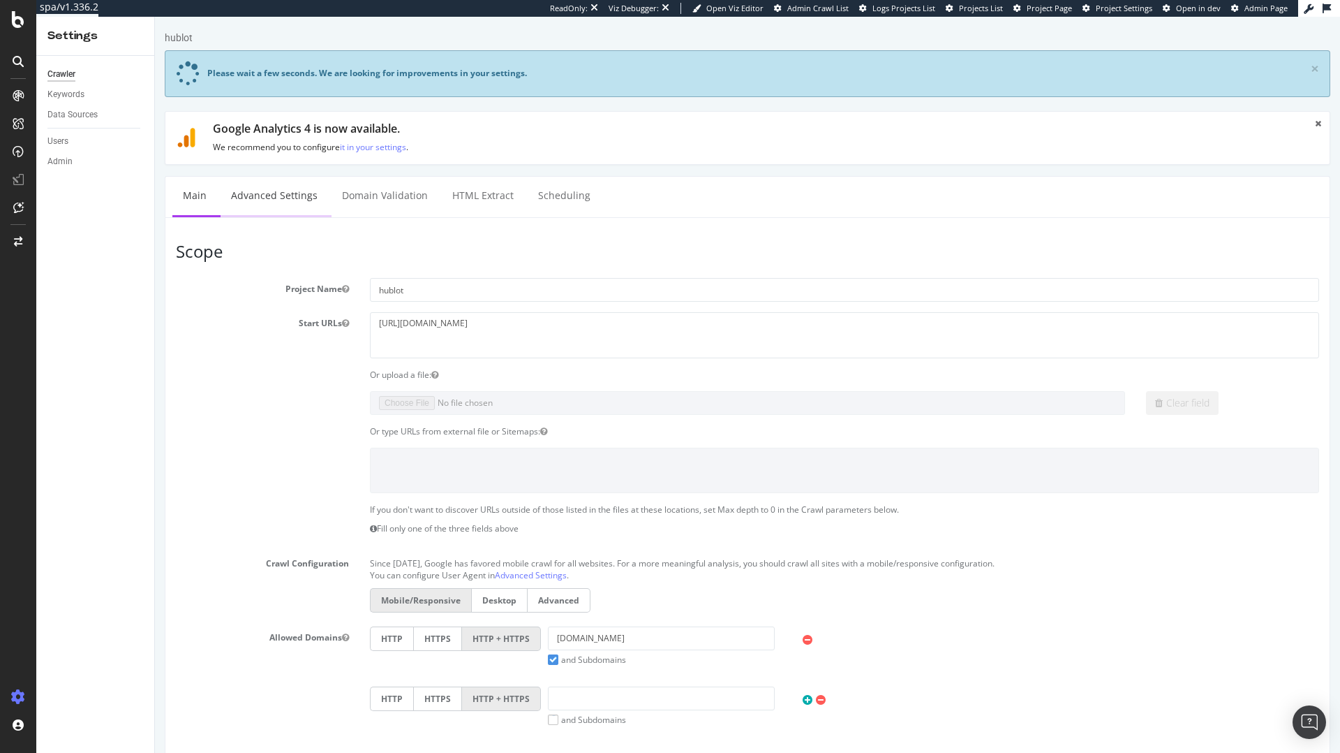
click at [248, 200] on link "Advanced Settings" at bounding box center [275, 196] width 108 height 38
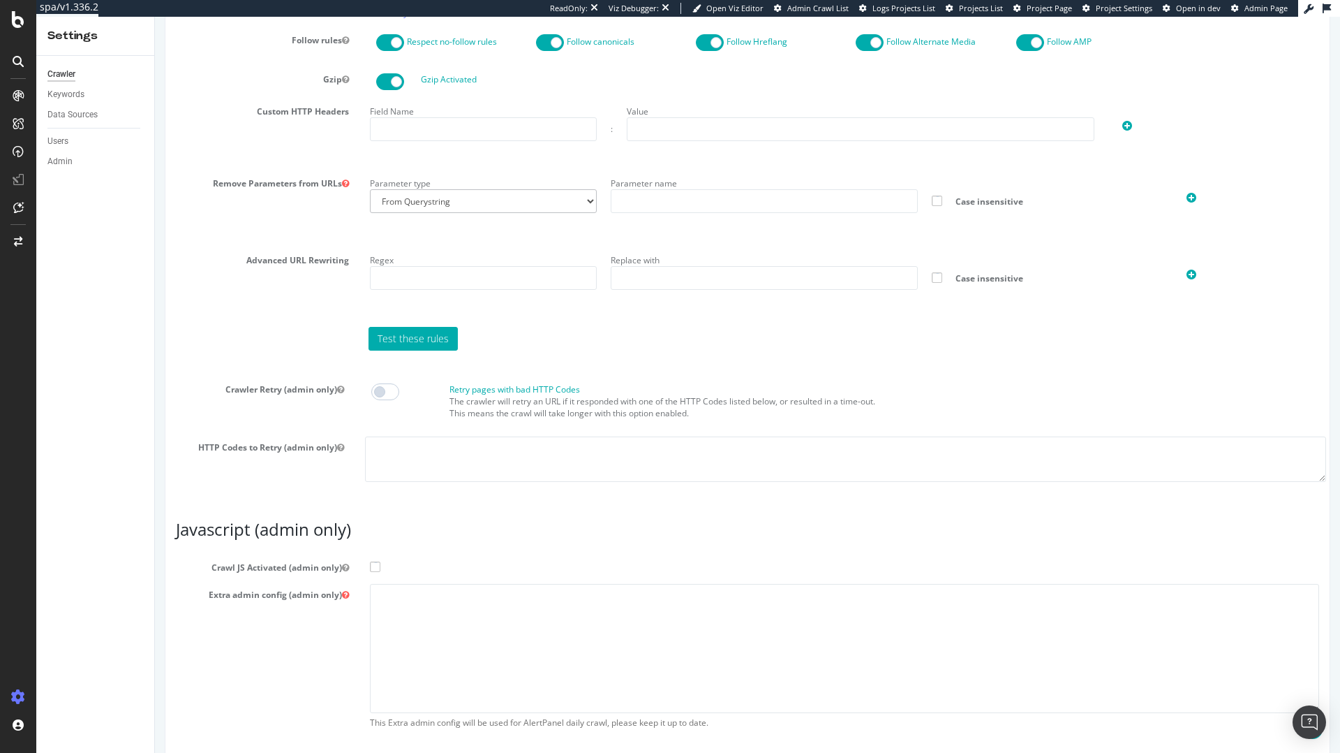
scroll to position [964, 0]
click at [376, 565] on span at bounding box center [375, 565] width 10 height 10
click at [155, 17] on input "Crawl JS Activated (admin only)" at bounding box center [155, 17] width 0 height 0
click at [398, 600] on textarea at bounding box center [844, 646] width 949 height 129
paste textarea "{ "flags": [ "cube" ], "beta": { "pap_mini_rules": [ "+* #everything else" ] } }"
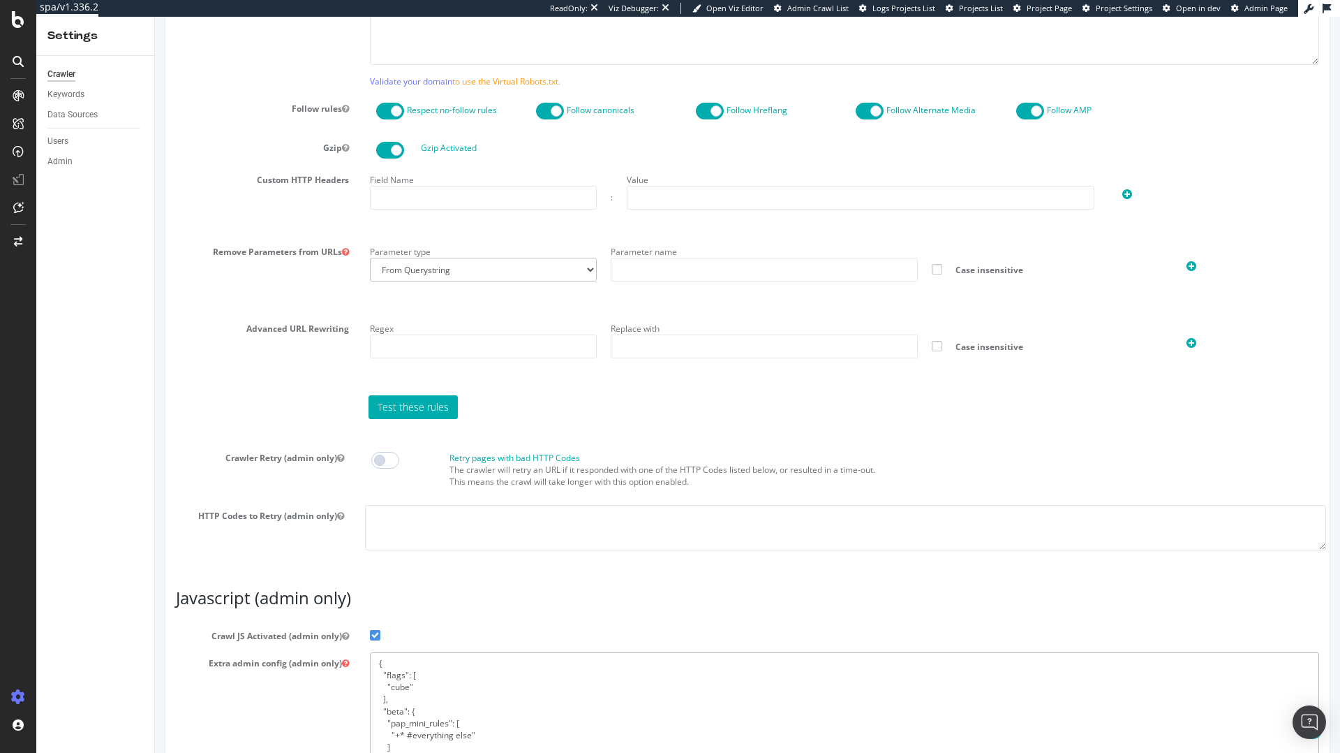
scroll to position [1030, 0]
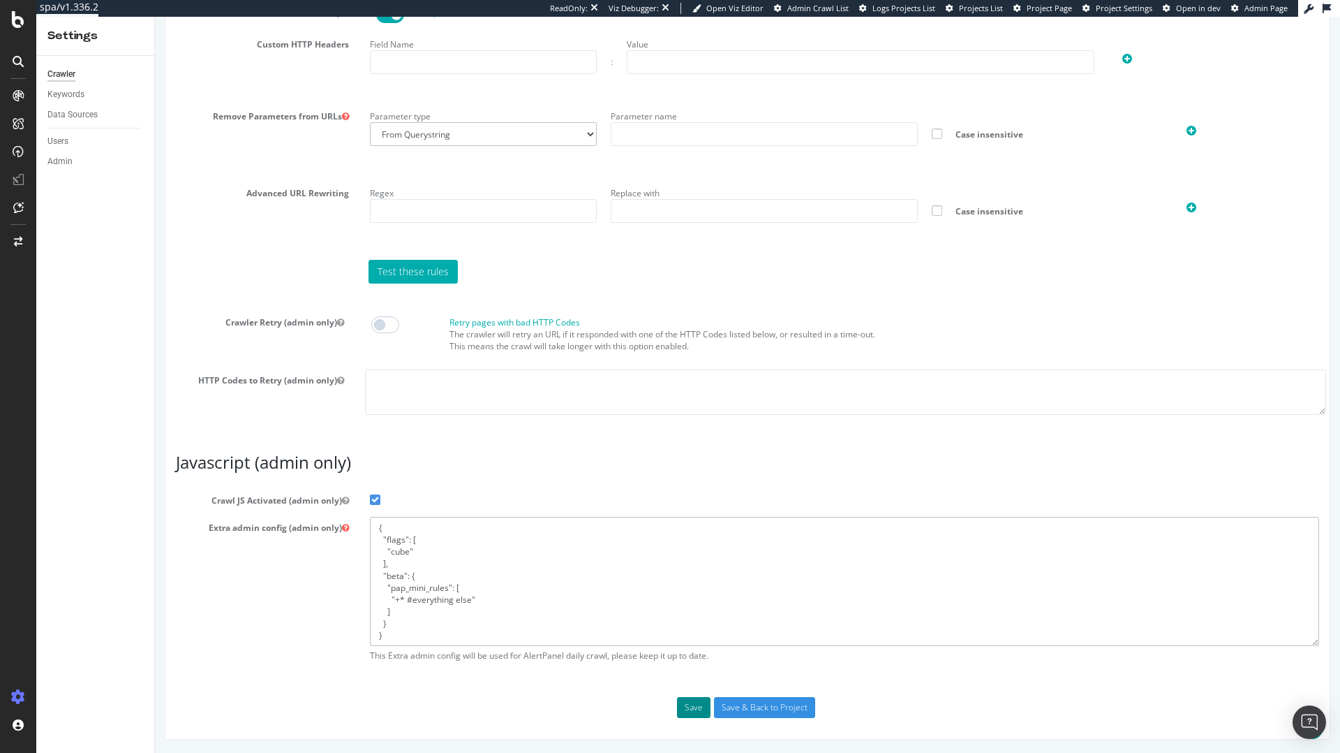
type textarea "{ "flags": [ "cube" ], "beta": { "pap_mini_rules": [ "+* #everything else" ] } }"
click at [693, 713] on button "Save" at bounding box center [694, 707] width 34 height 21
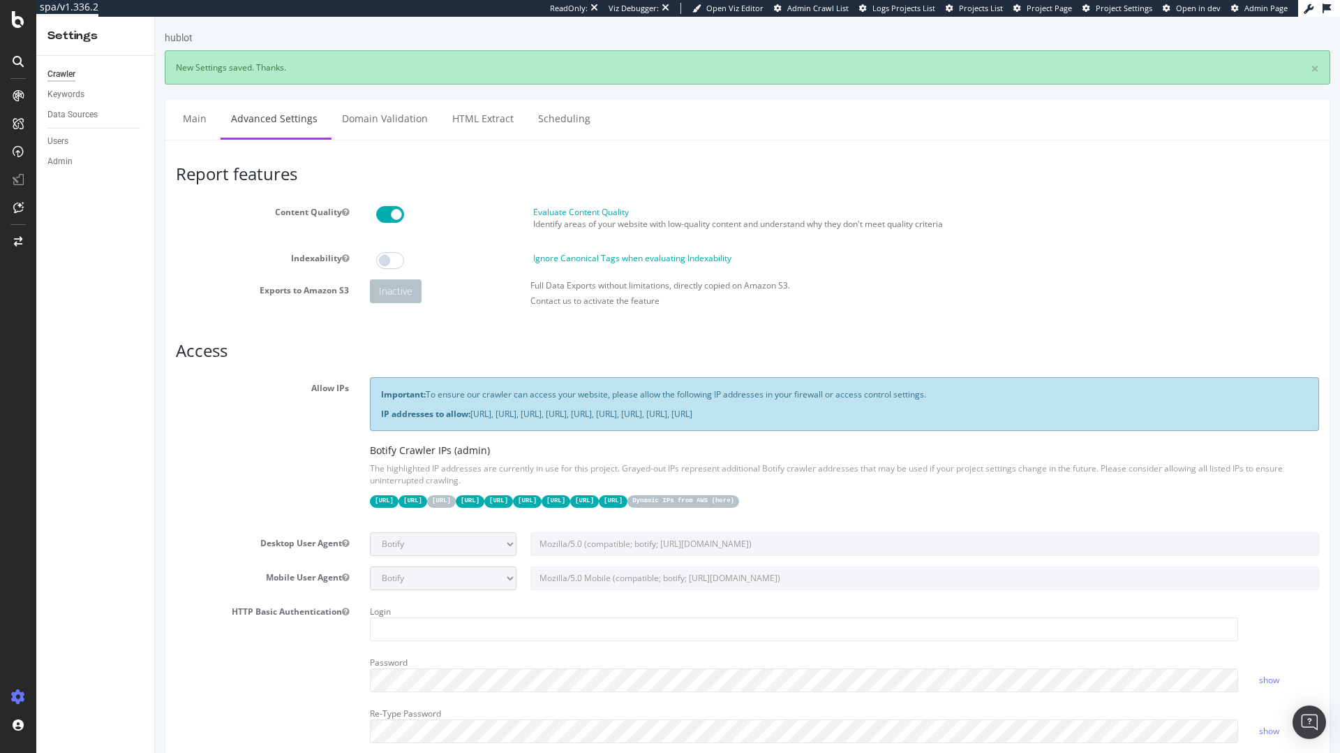
scroll to position [0, 0]
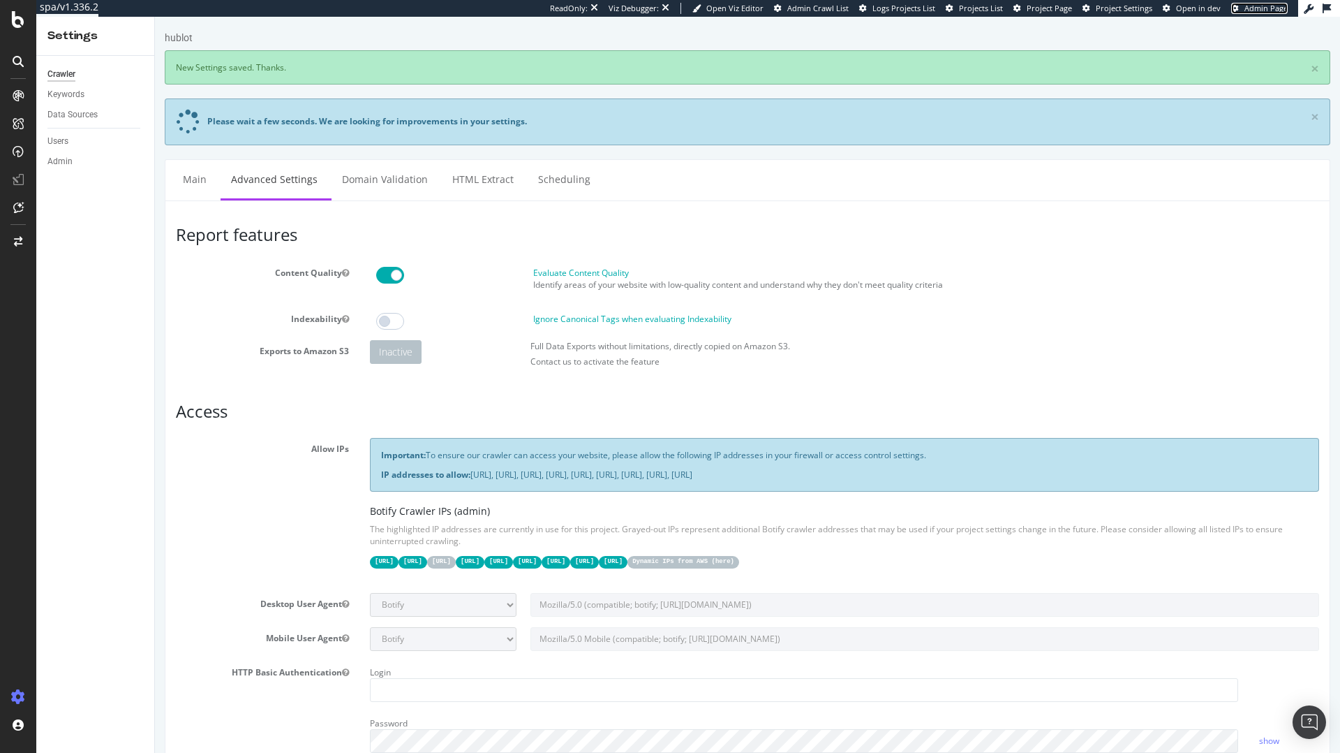
click at [1237, 5] on icon at bounding box center [1235, 9] width 8 height 8
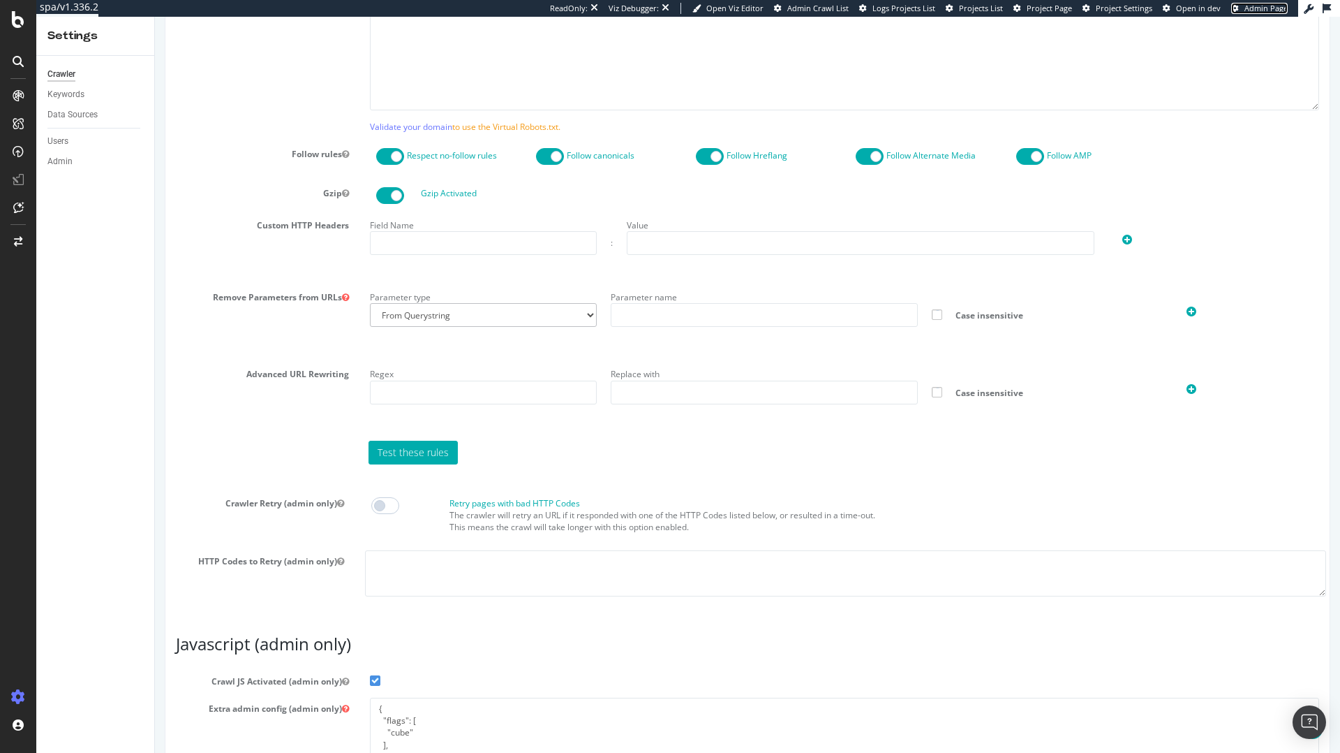
scroll to position [1078, 0]
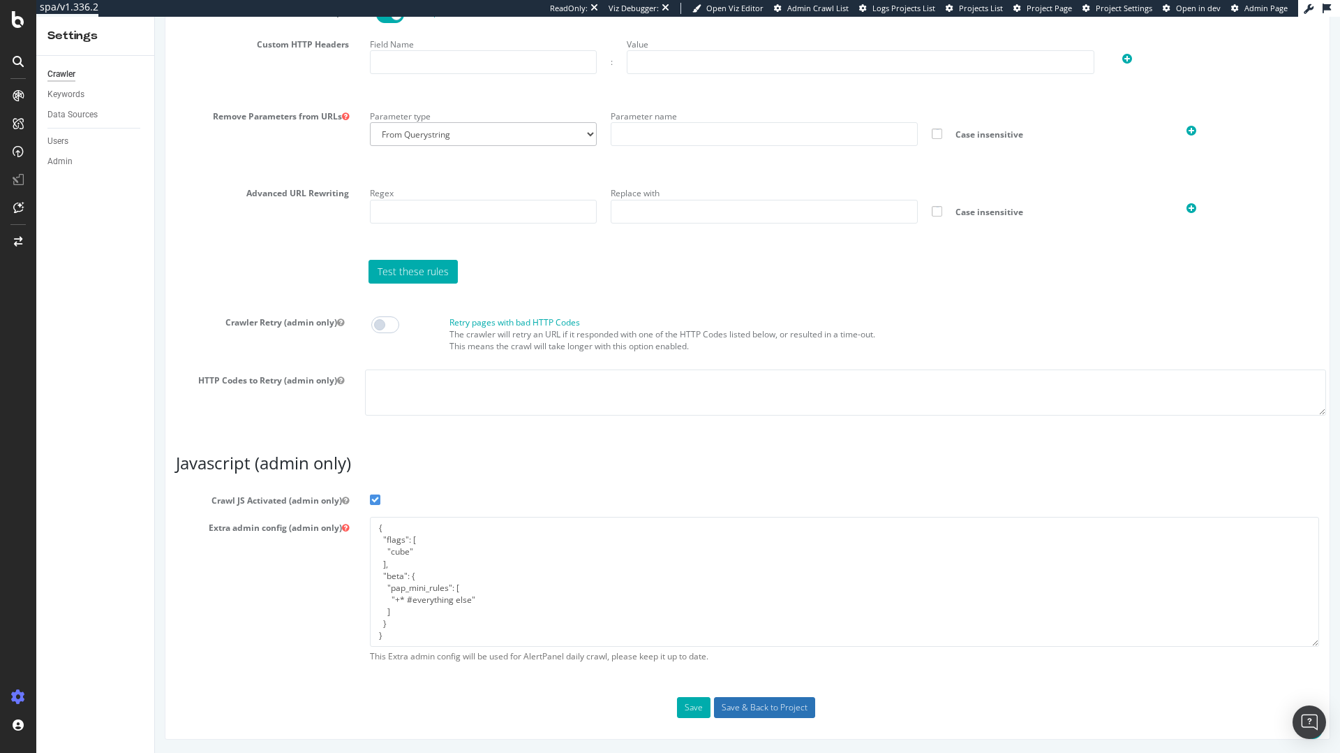
click at [725, 711] on input "Save & Back to Project" at bounding box center [764, 707] width 101 height 21
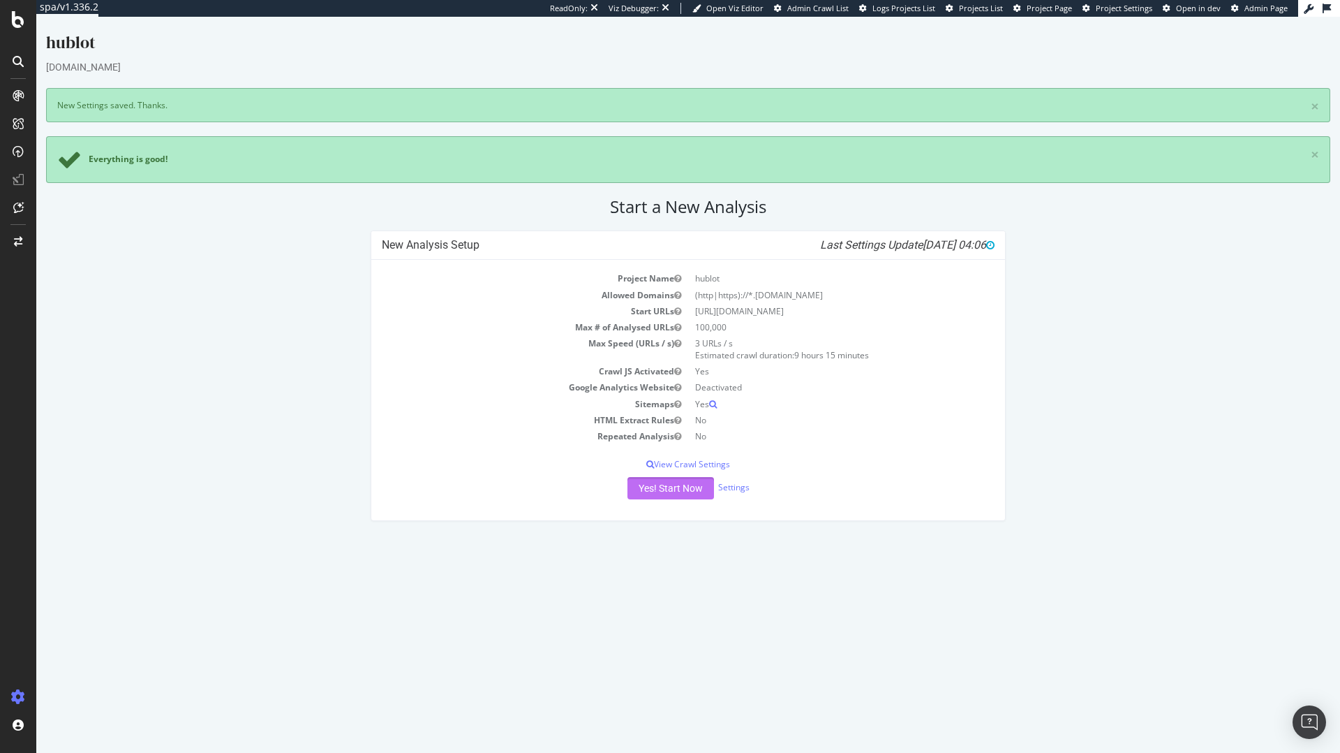
click at [681, 495] on button "Yes! Start Now" at bounding box center [671, 488] width 87 height 22
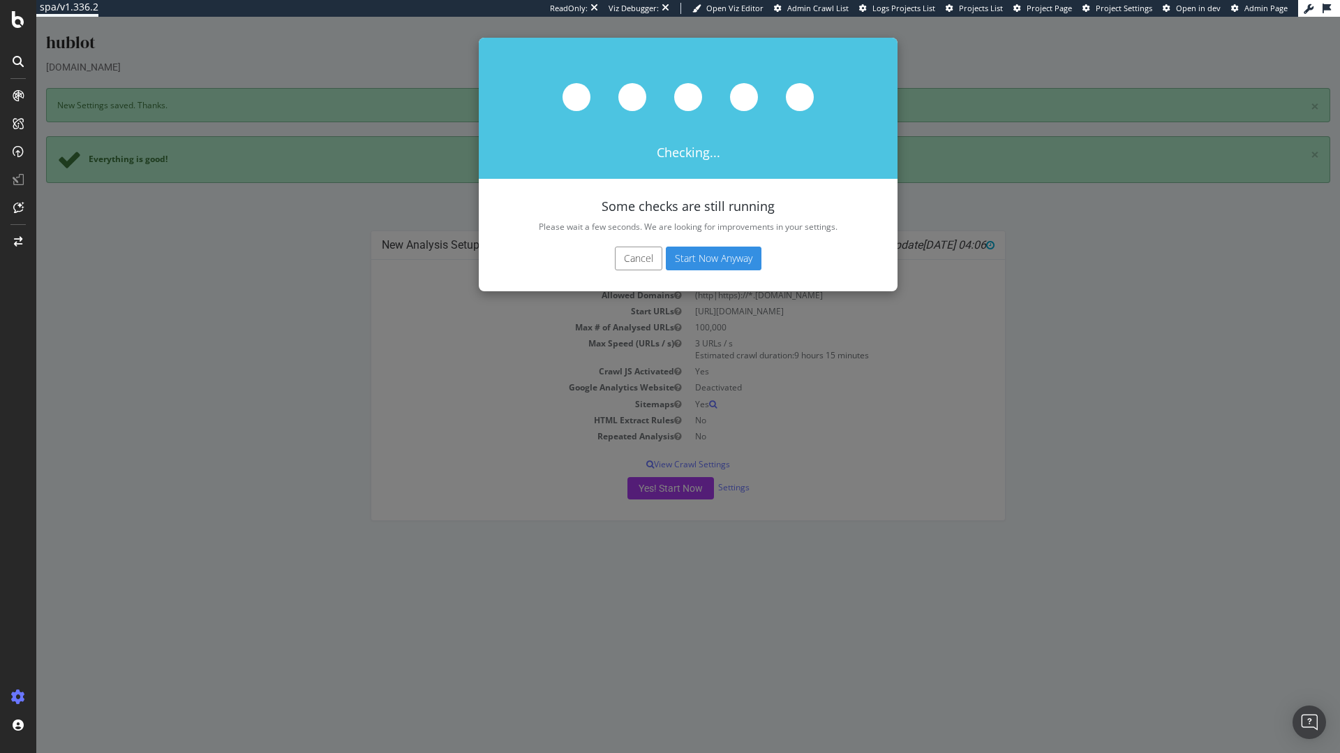
click at [730, 258] on button "Start Now Anyway" at bounding box center [714, 258] width 96 height 24
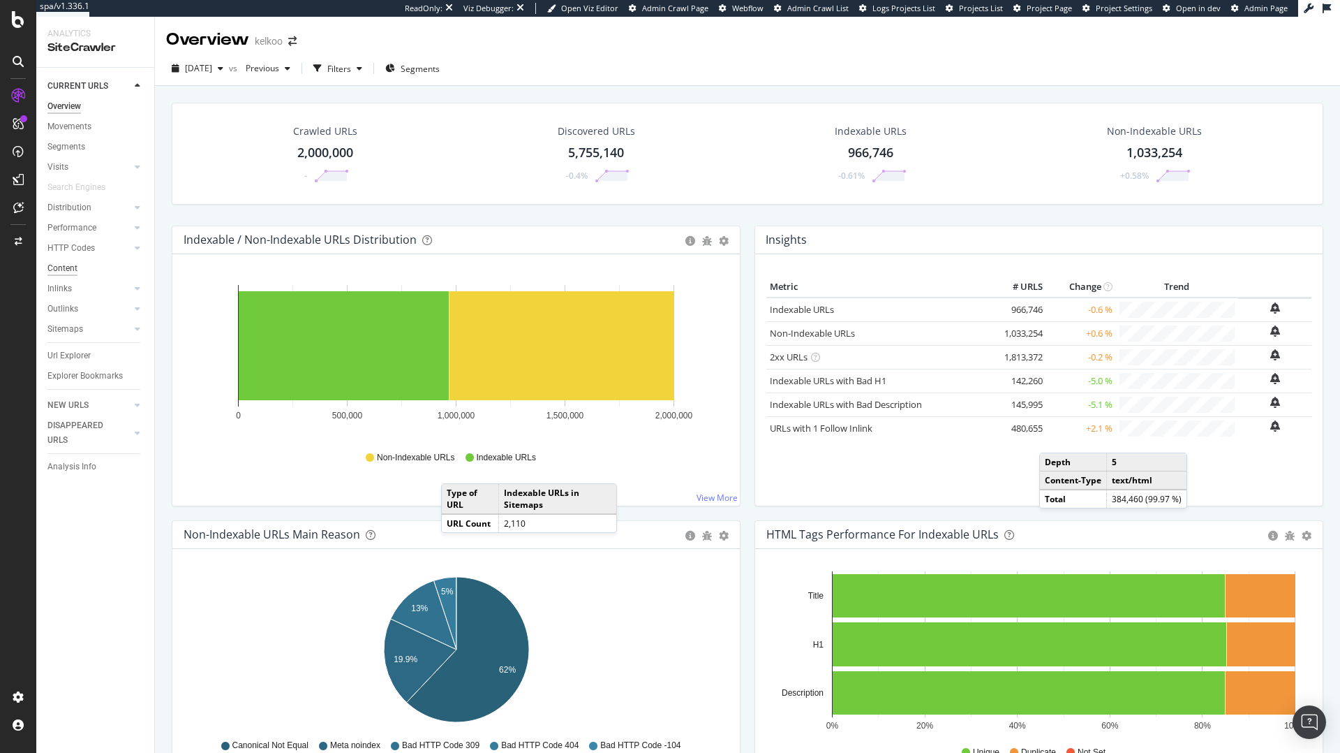
click at [73, 265] on div "Content" at bounding box center [62, 268] width 30 height 15
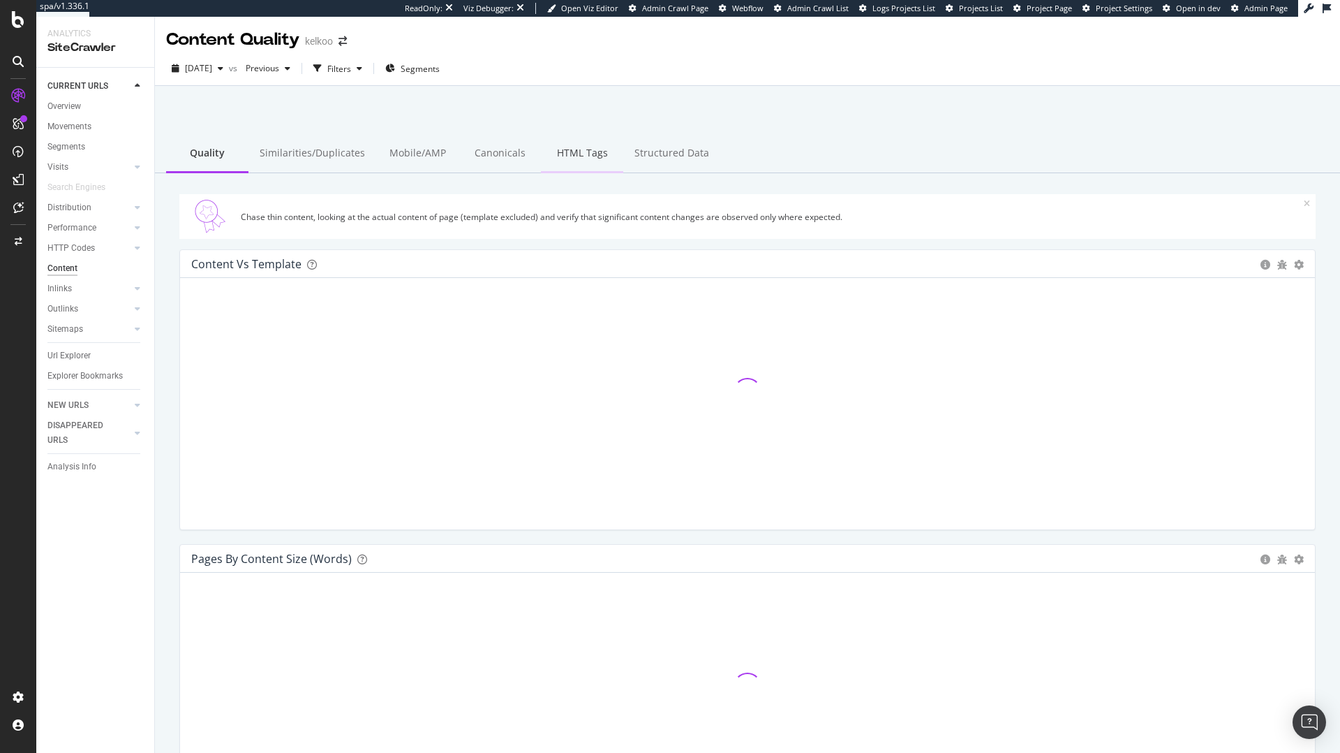
click at [581, 149] on div "HTML Tags" at bounding box center [582, 154] width 82 height 38
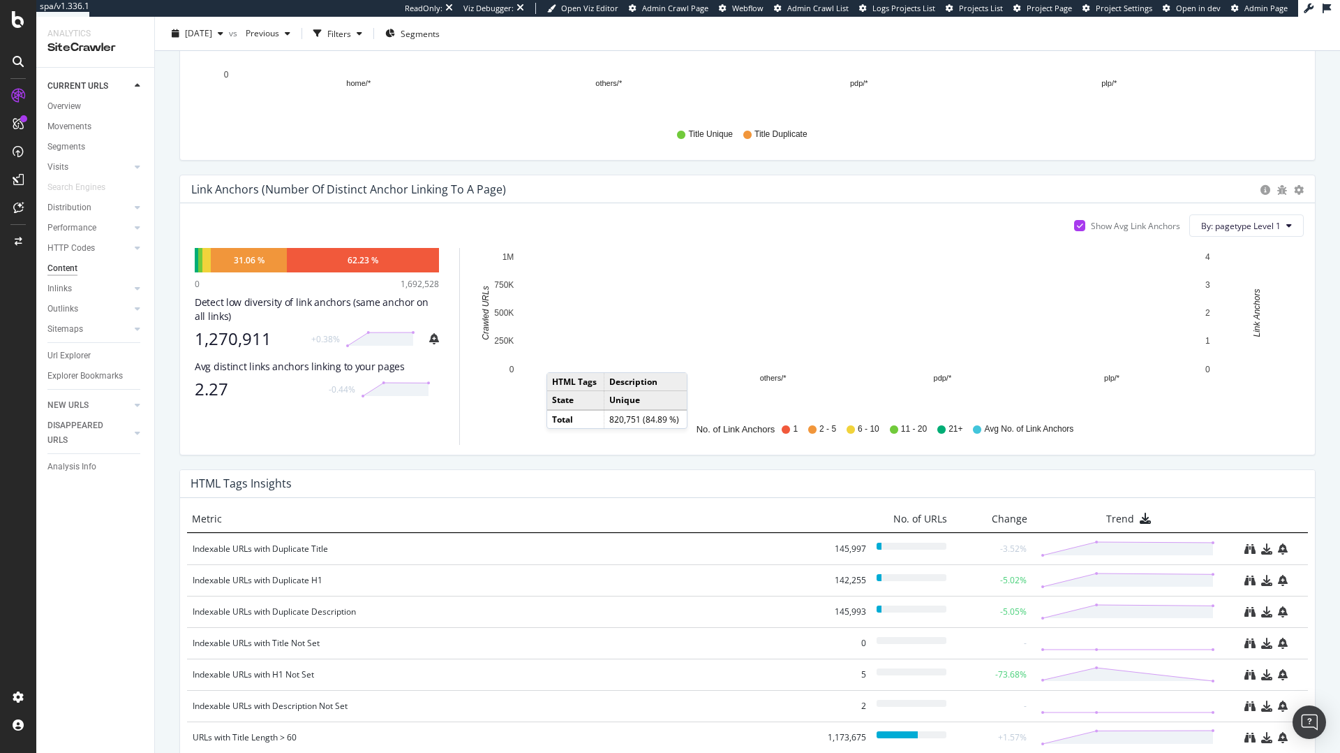
scroll to position [734, 0]
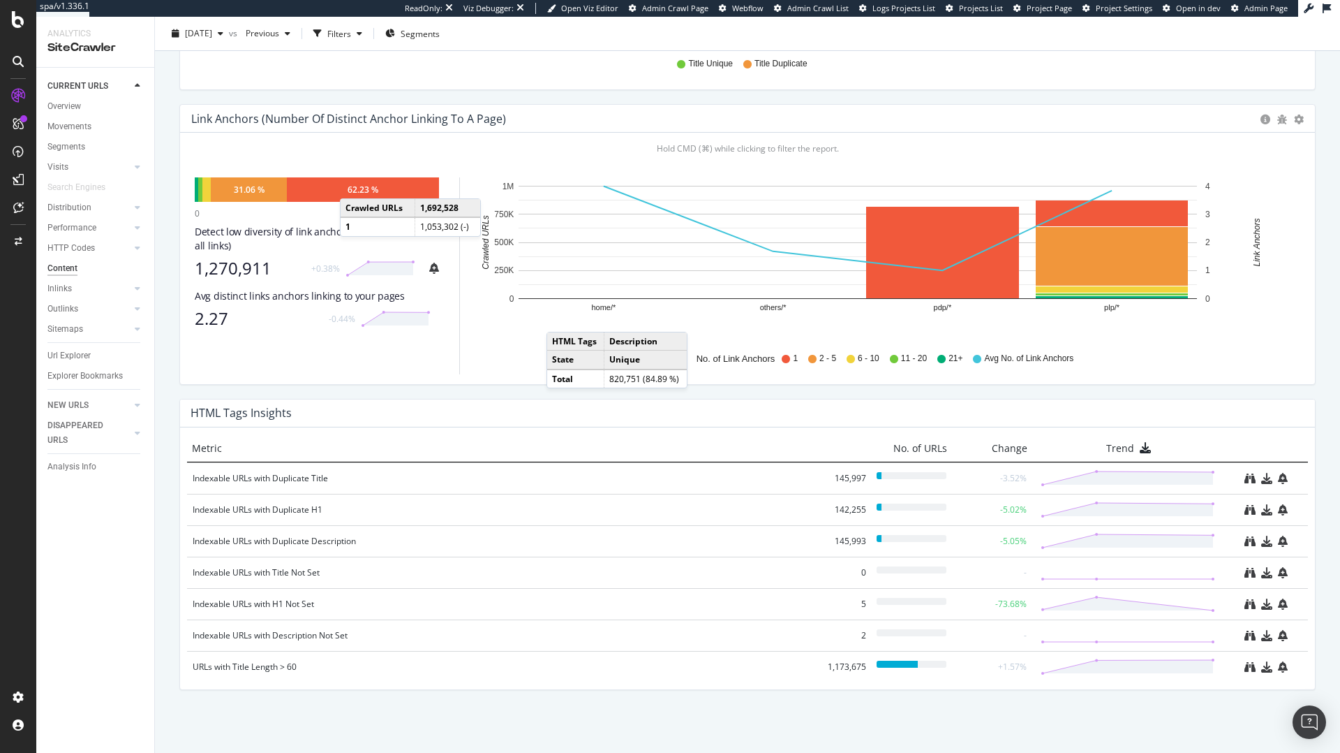
click at [354, 186] on div "62.23 %" at bounding box center [363, 190] width 31 height 12
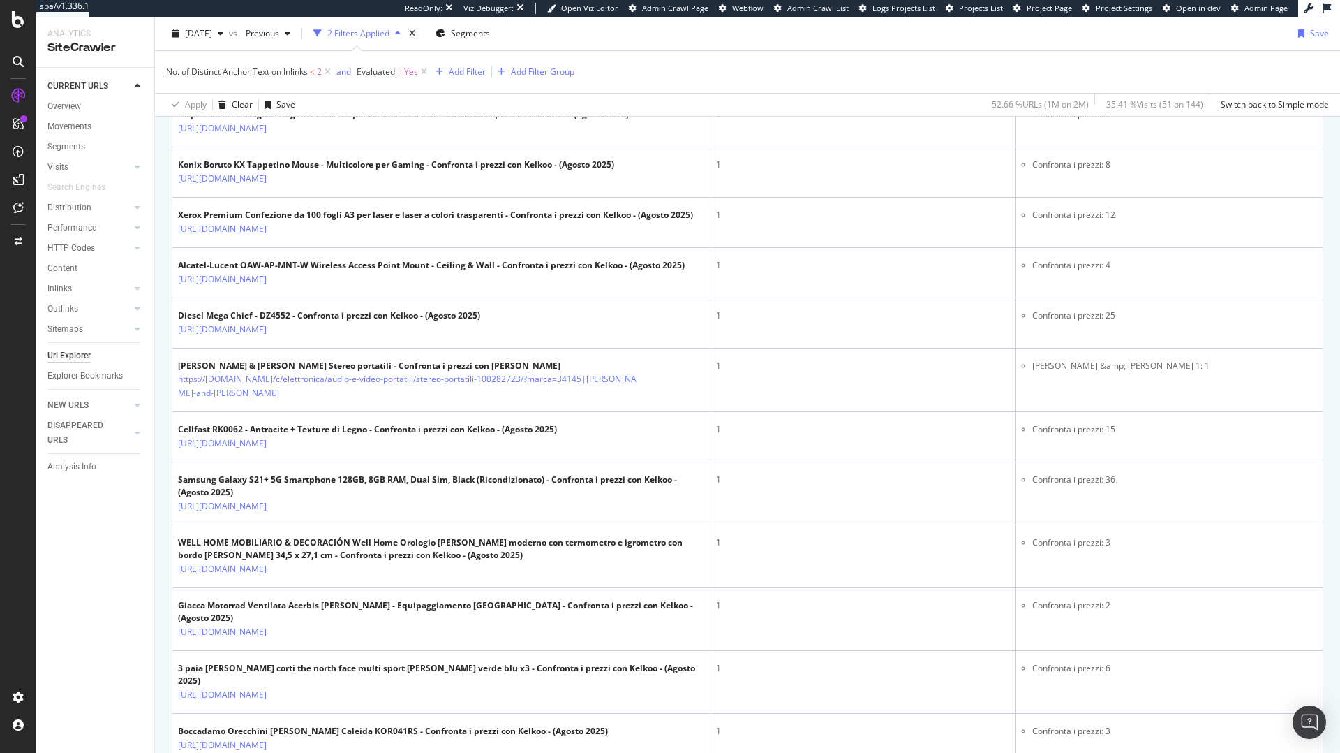
scroll to position [2544, 0]
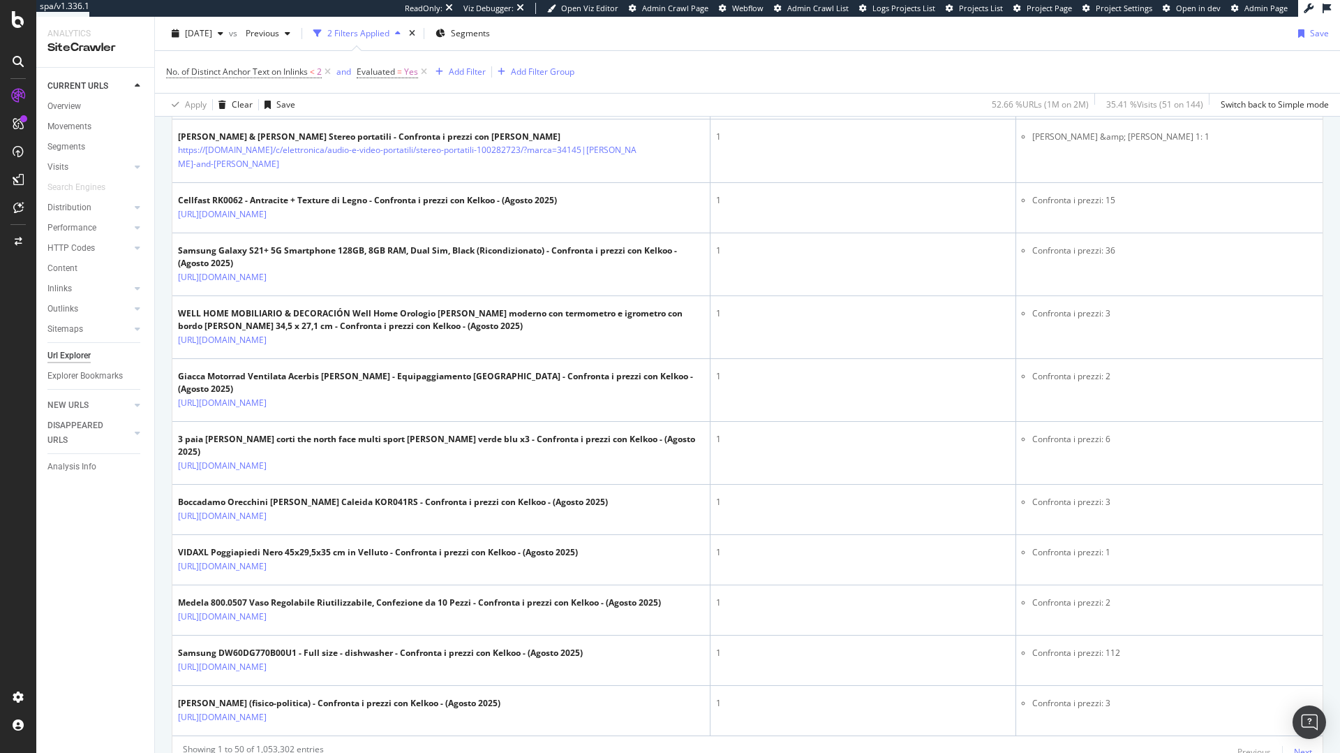
click at [1299, 746] on div "Next" at bounding box center [1303, 752] width 18 height 12
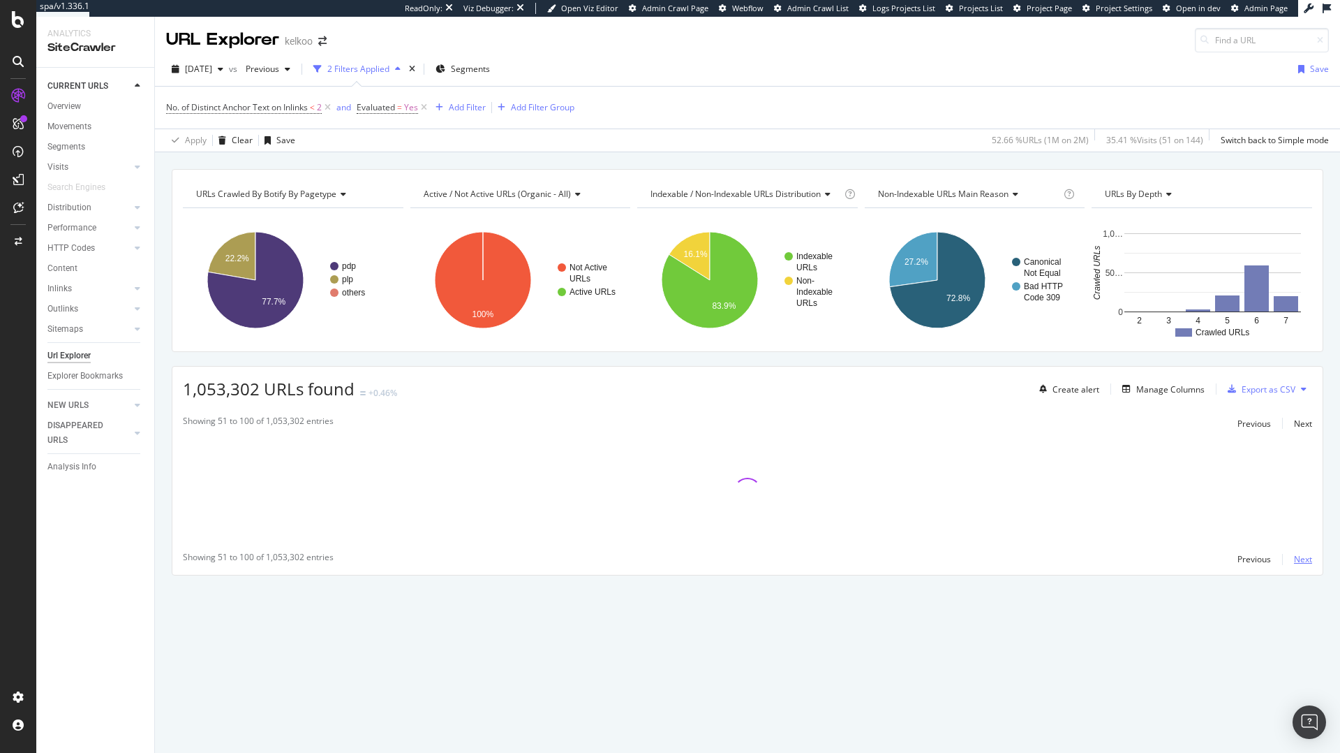
scroll to position [0, 0]
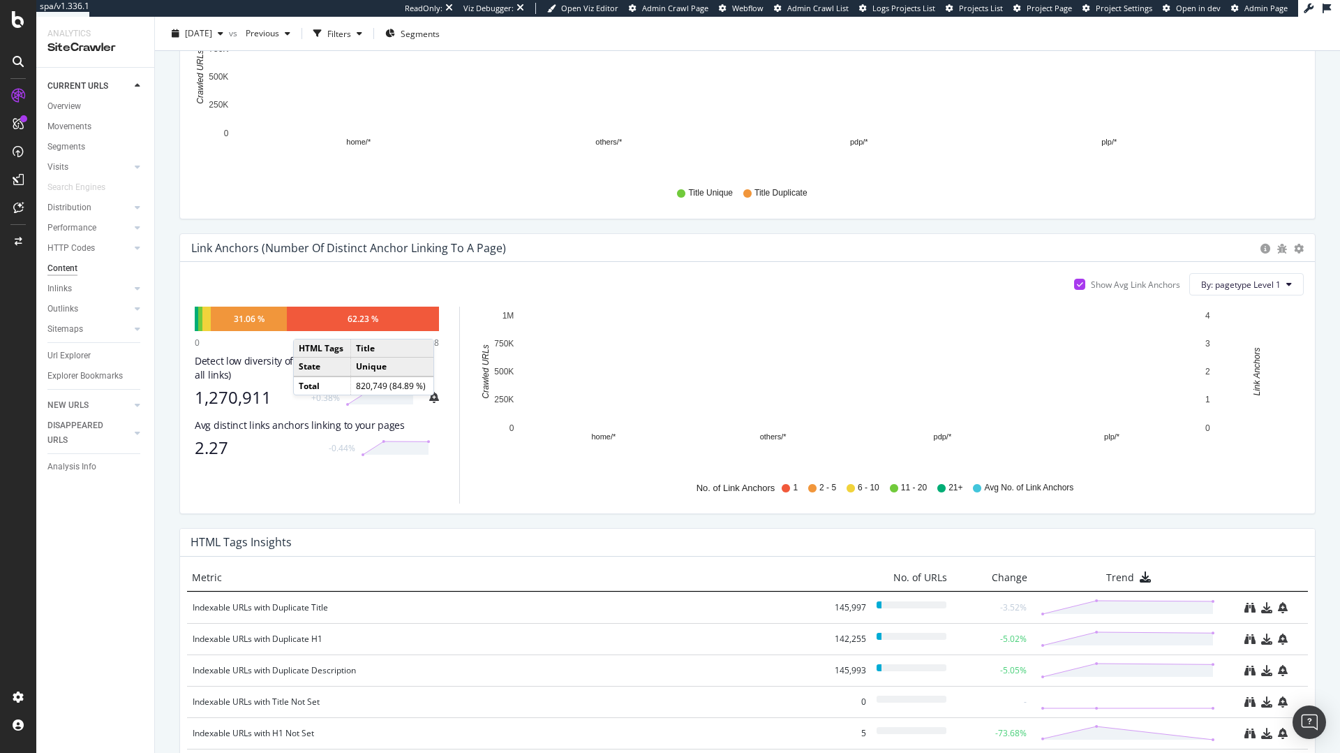
scroll to position [605, 0]
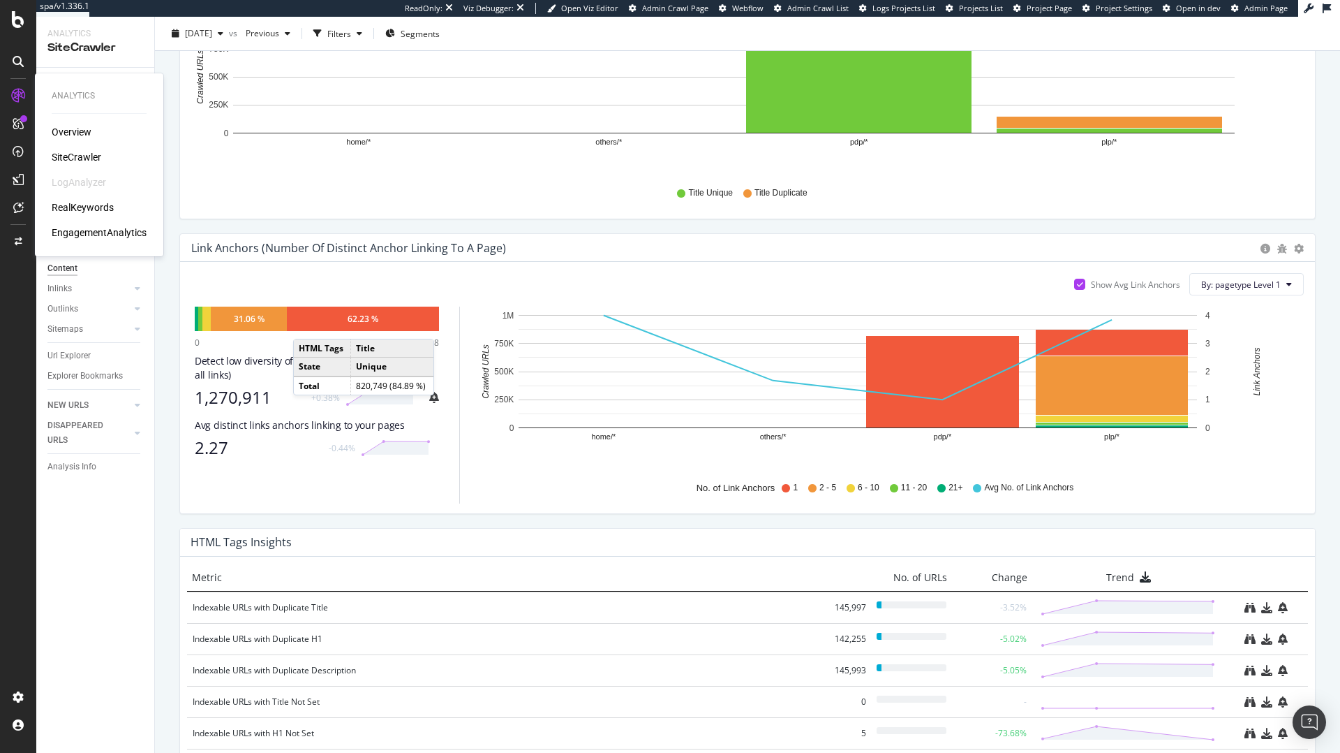
click at [80, 154] on div "SiteCrawler" at bounding box center [77, 157] width 50 height 14
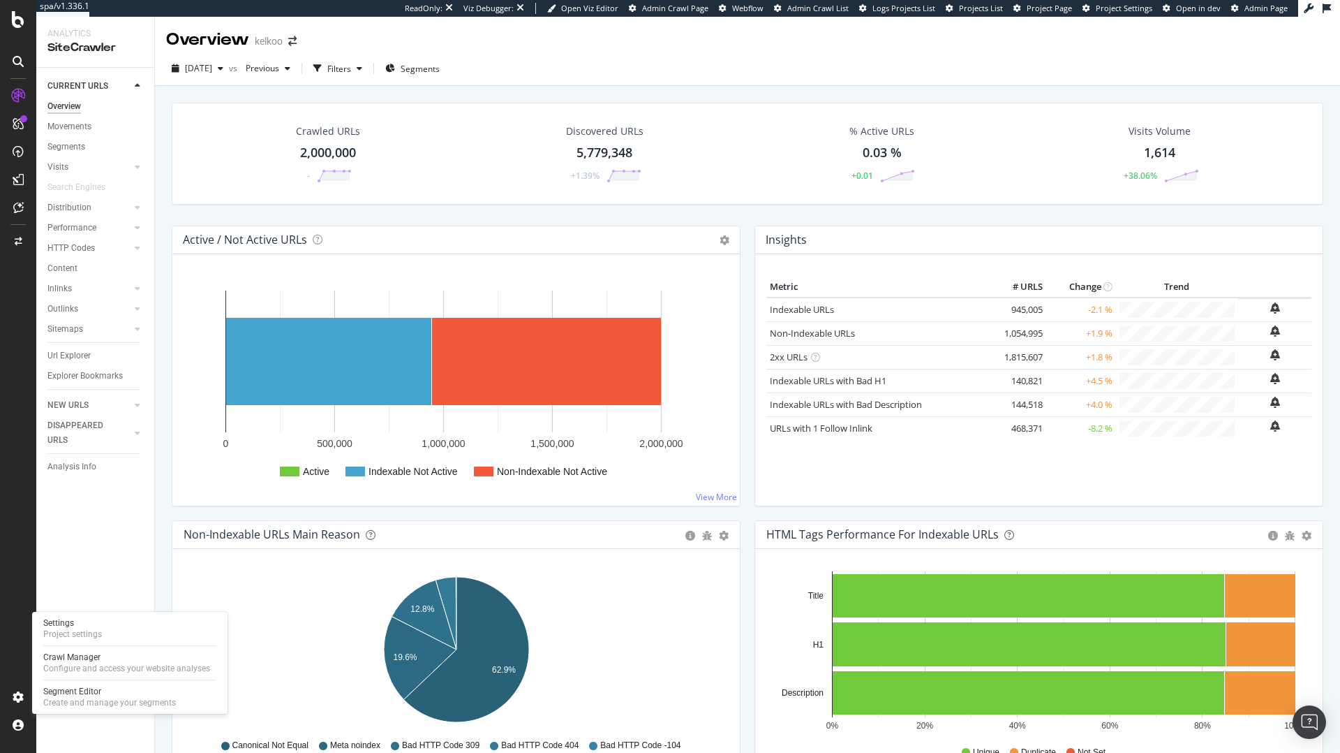
click at [78, 649] on div "Settings Project settings Crawl Manager Configure and access your website analy…" at bounding box center [129, 663] width 195 height 102
click at [80, 656] on div "Crawl Manager" at bounding box center [126, 656] width 167 height 11
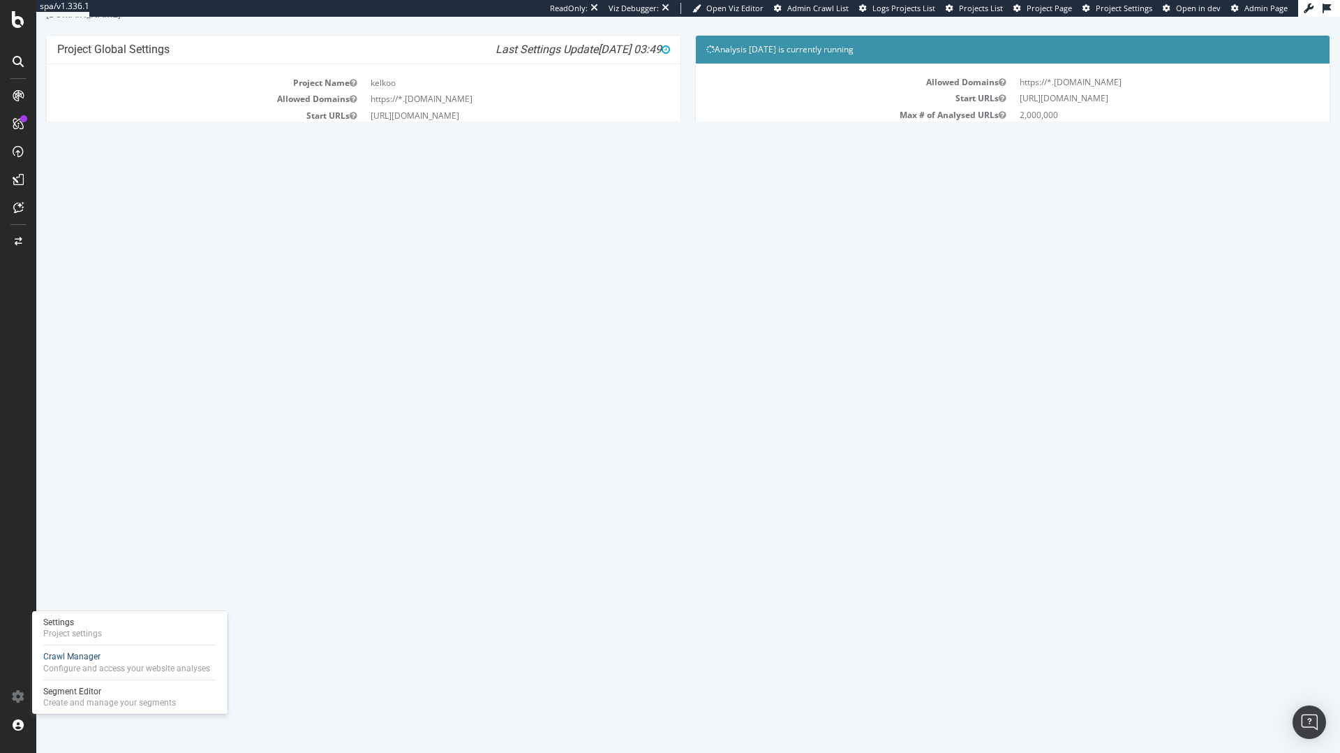
scroll to position [86, 0]
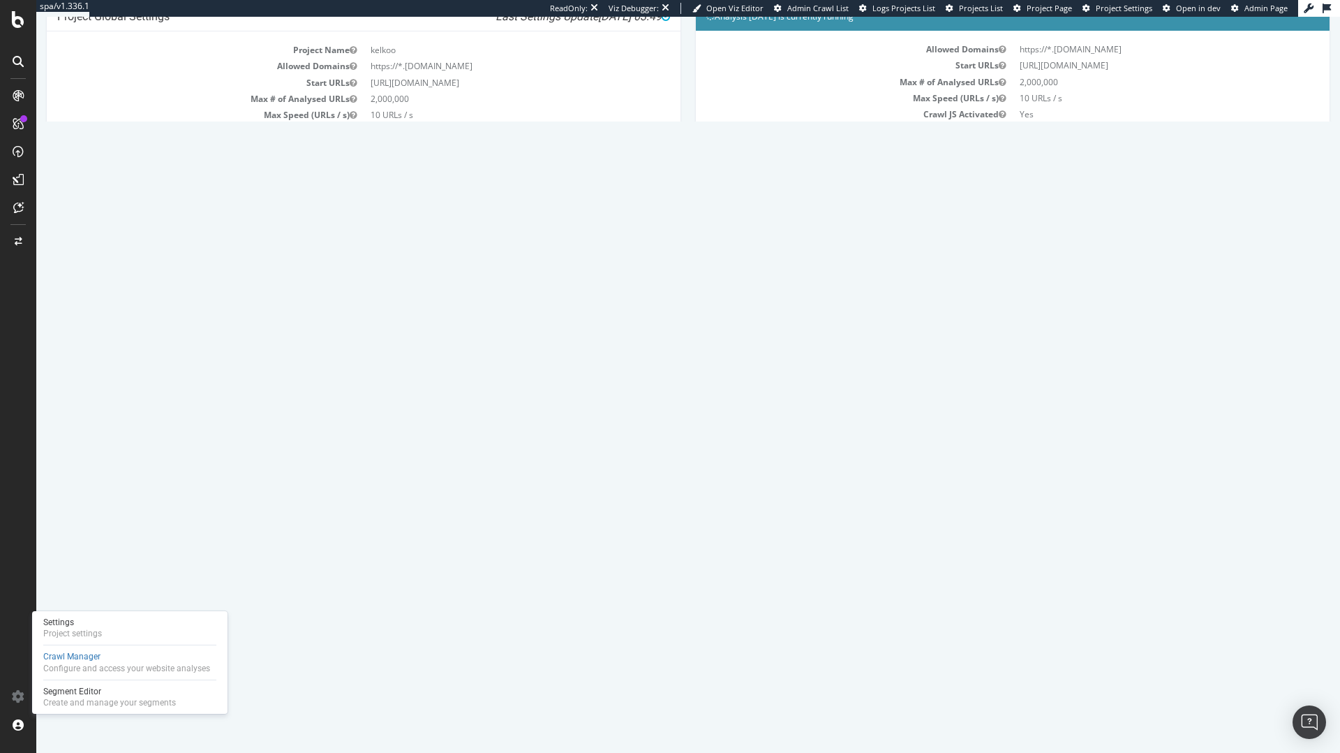
click at [316, 484] on link "Report" at bounding box center [299, 482] width 31 height 12
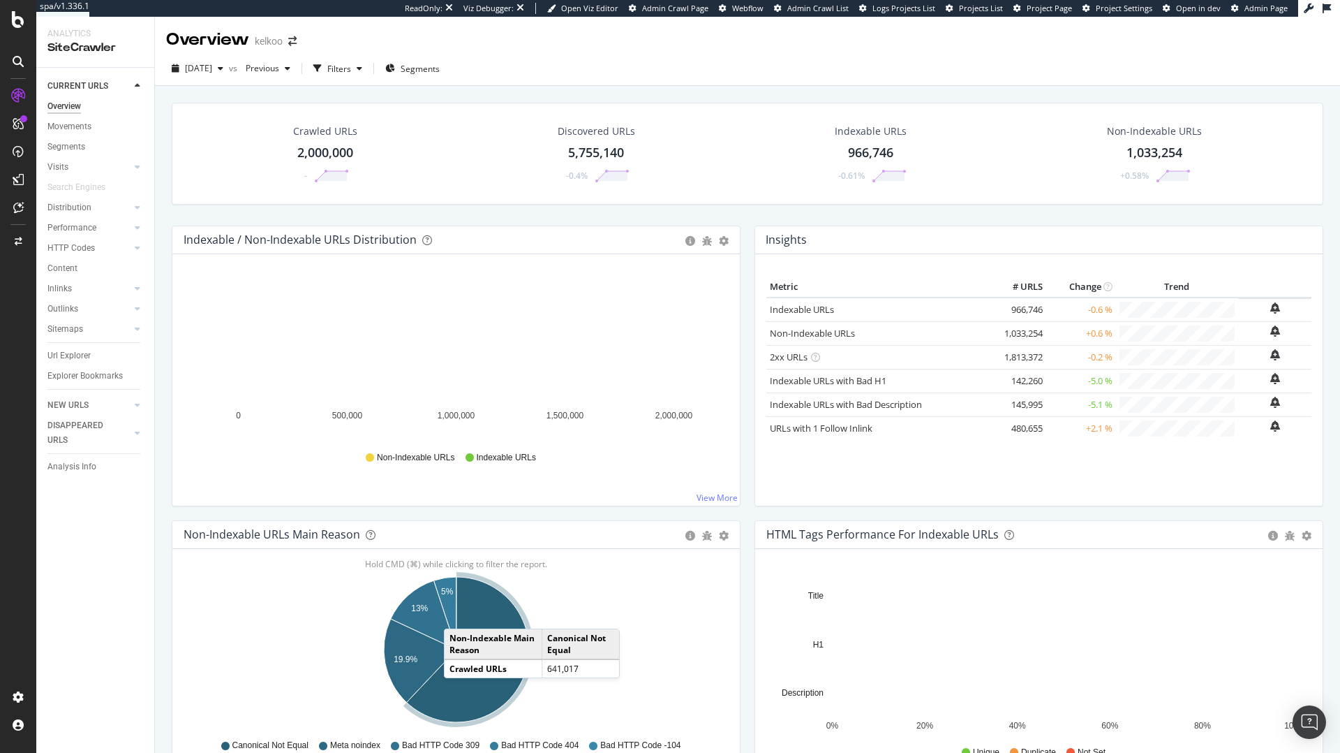
scroll to position [91, 0]
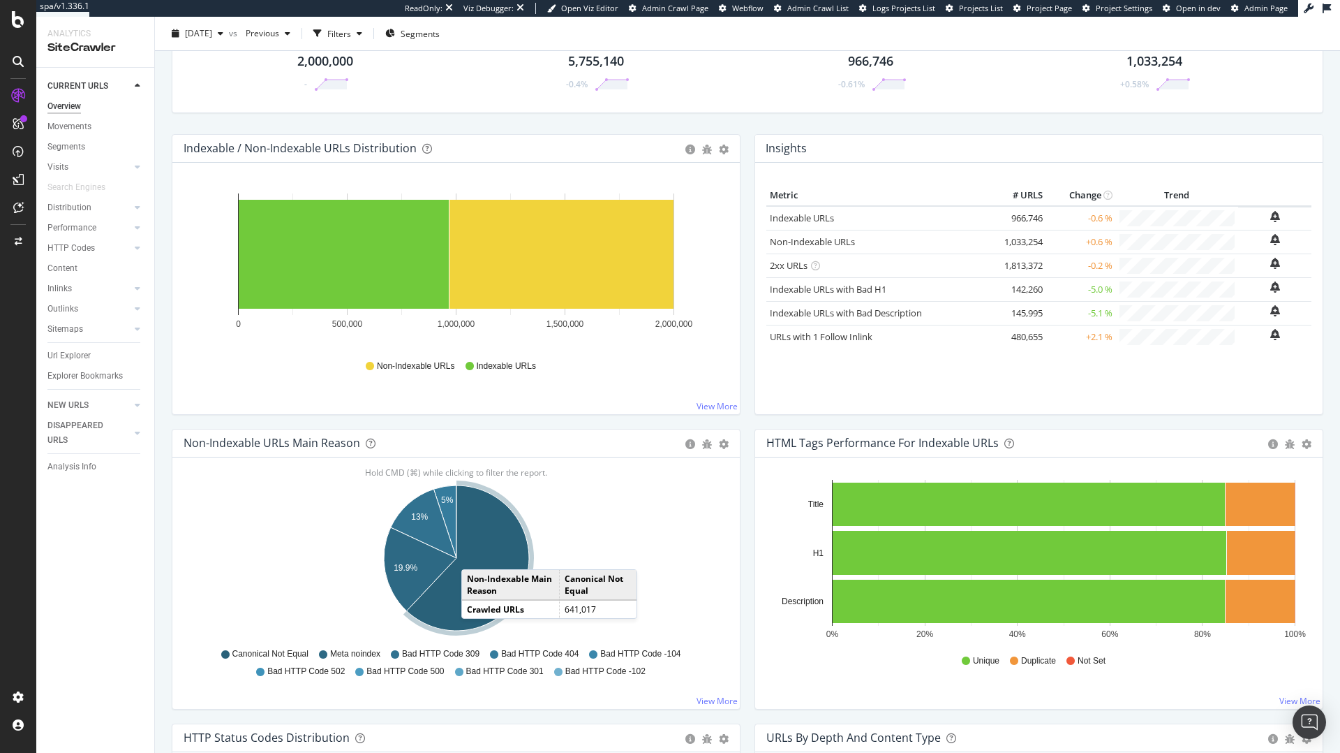
click at [475, 555] on icon "A chart." at bounding box center [468, 557] width 122 height 145
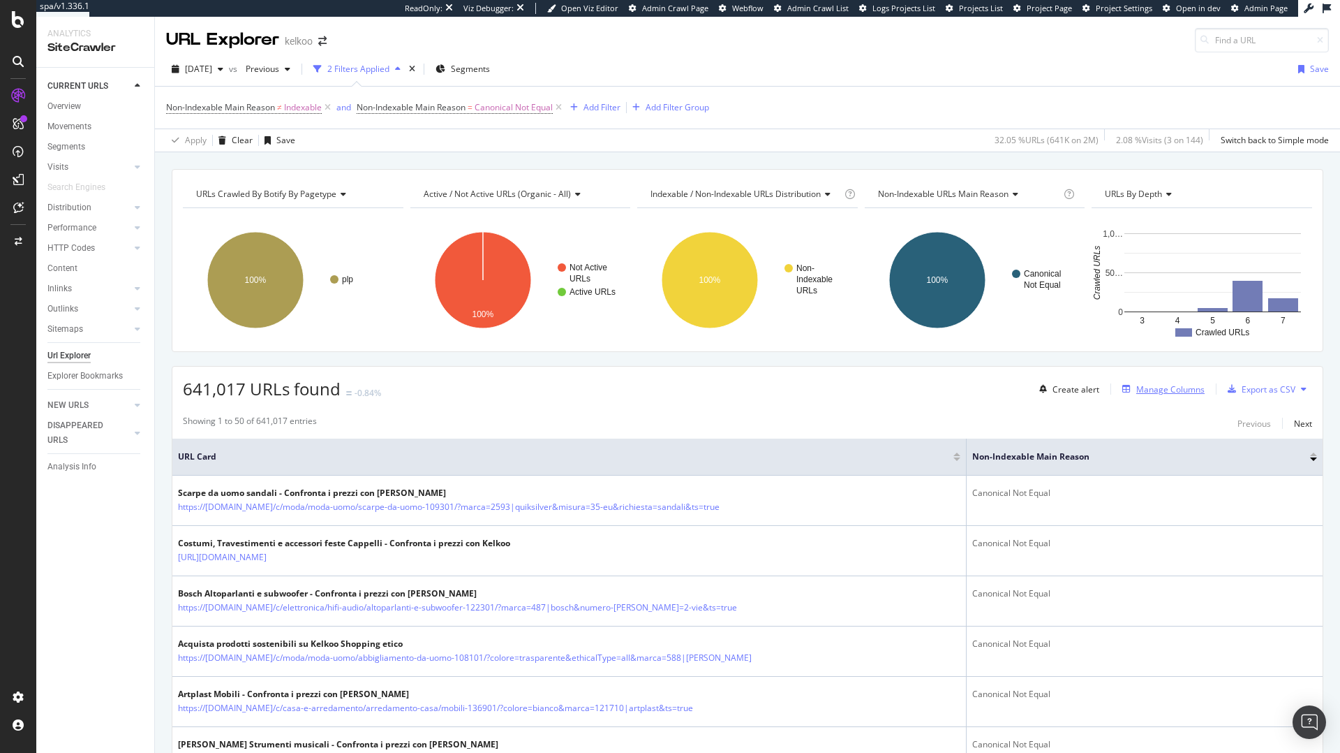
click at [1160, 387] on div "Manage Columns" at bounding box center [1170, 389] width 68 height 12
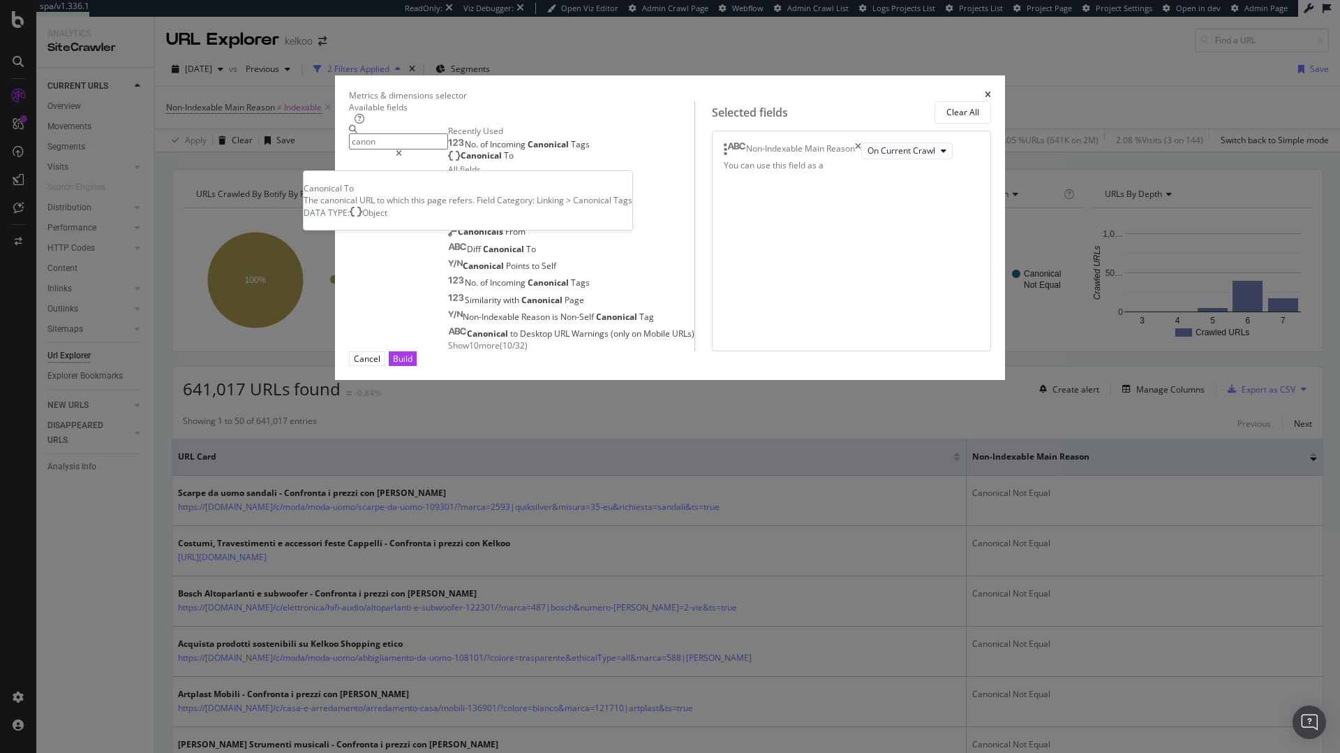
type input "canon"
click at [461, 161] on span "Canonical" at bounding box center [482, 155] width 43 height 12
click at [413, 364] on div "Build" at bounding box center [403, 359] width 20 height 12
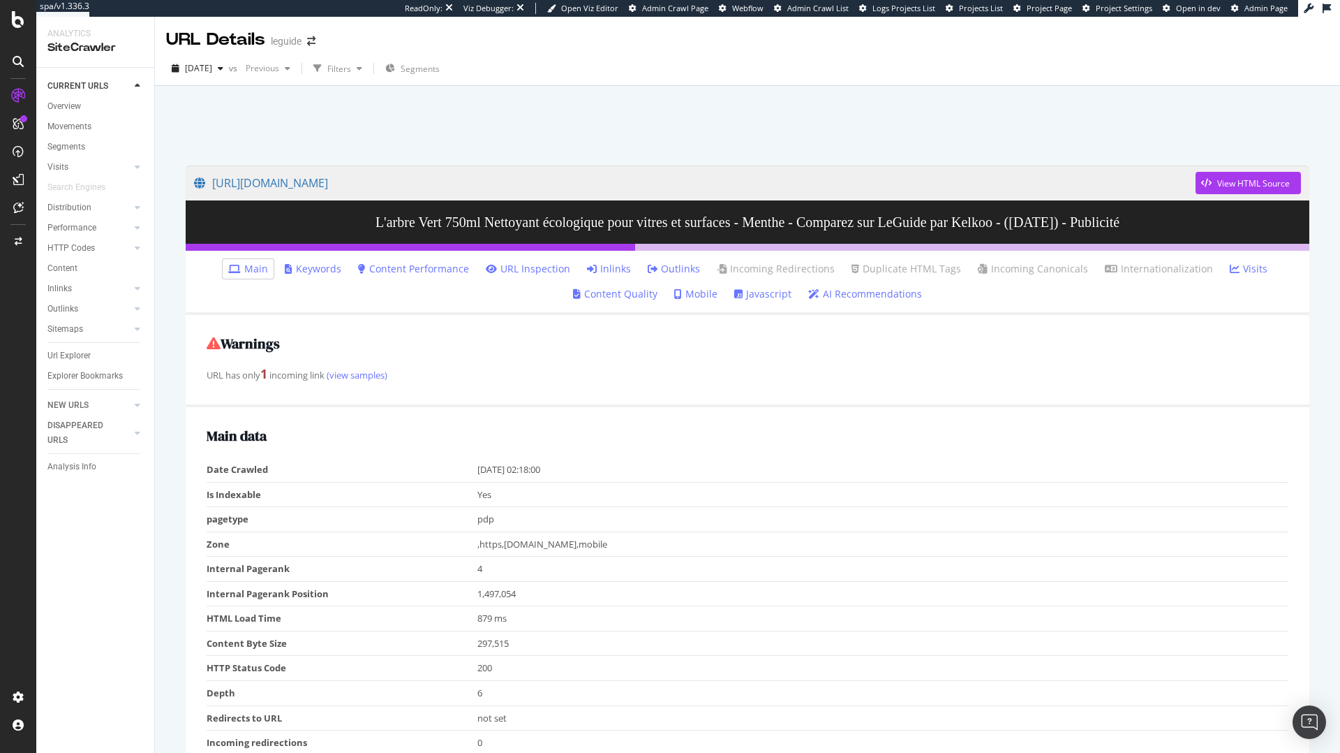
click at [619, 272] on link "Inlinks" at bounding box center [609, 269] width 44 height 14
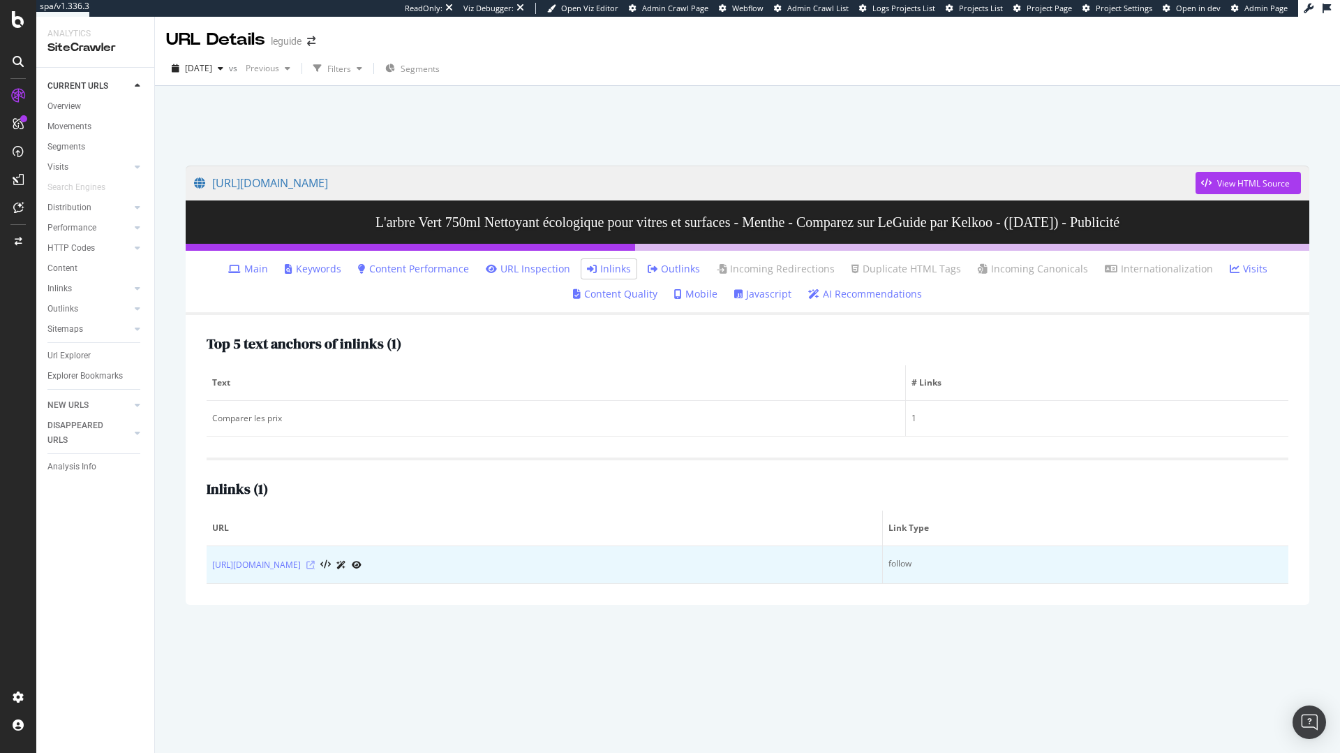
click at [315, 565] on icon at bounding box center [310, 565] width 8 height 8
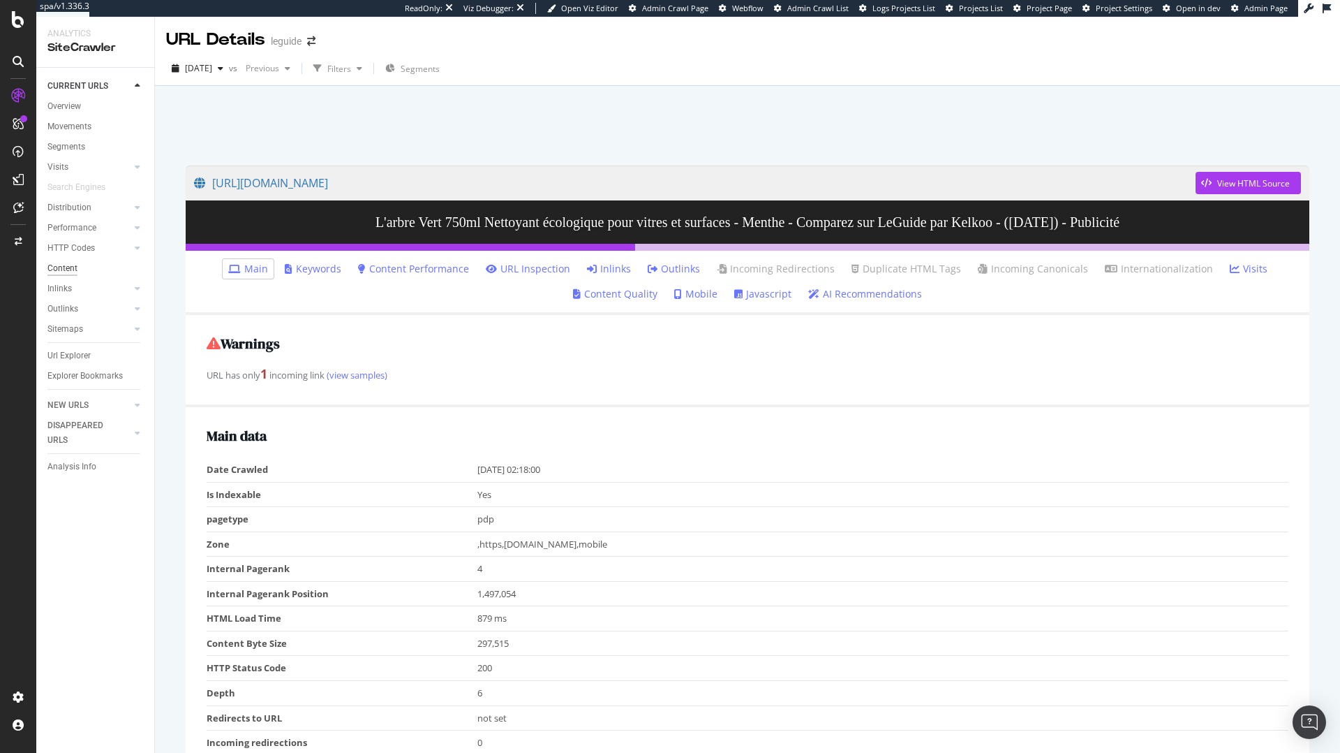
click at [74, 268] on div "Content" at bounding box center [62, 268] width 30 height 15
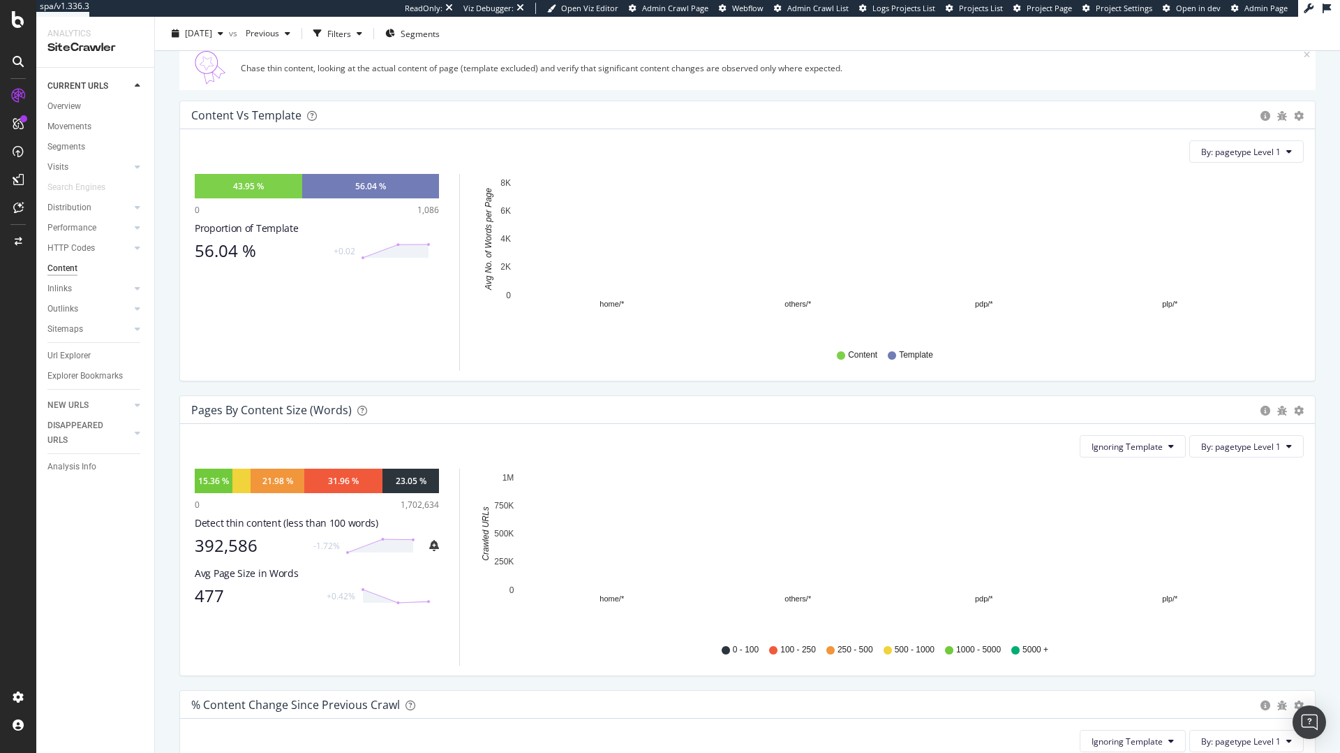
scroll to position [154, 0]
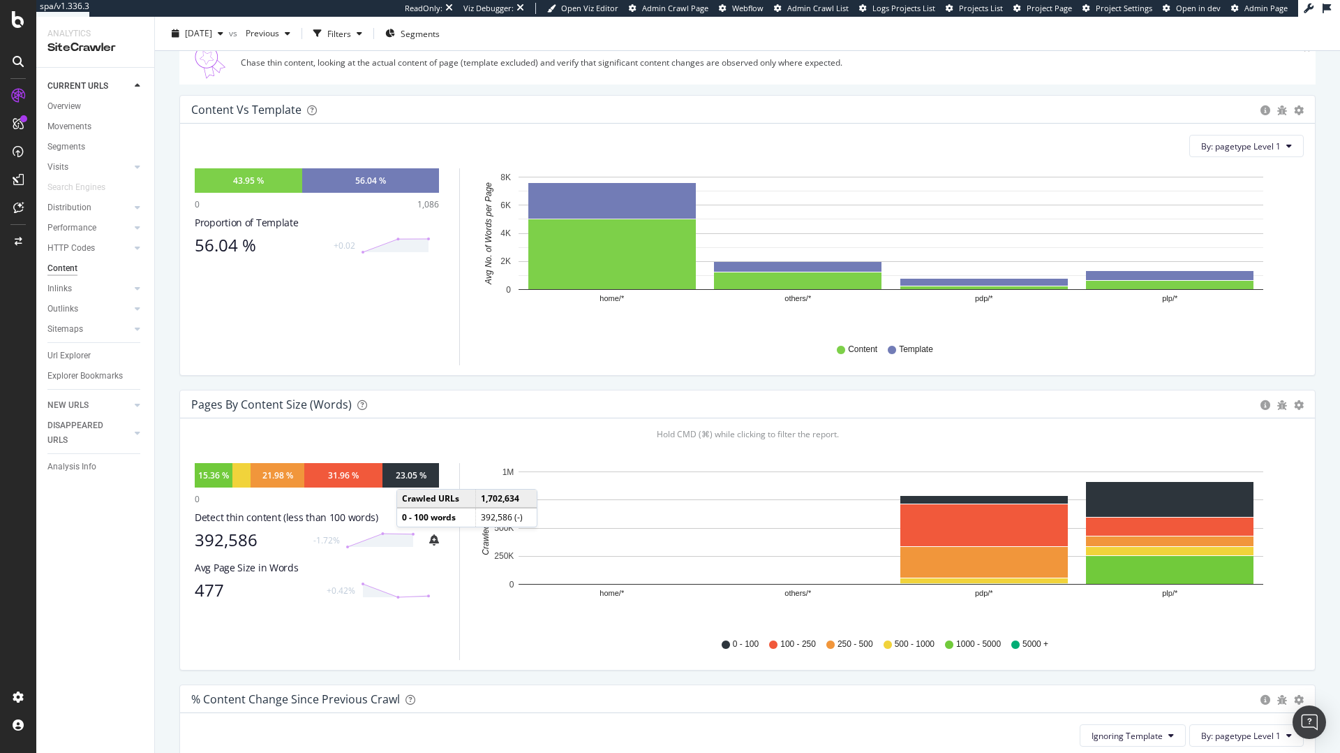
click at [410, 475] on div "23.05 %" at bounding box center [411, 475] width 31 height 12
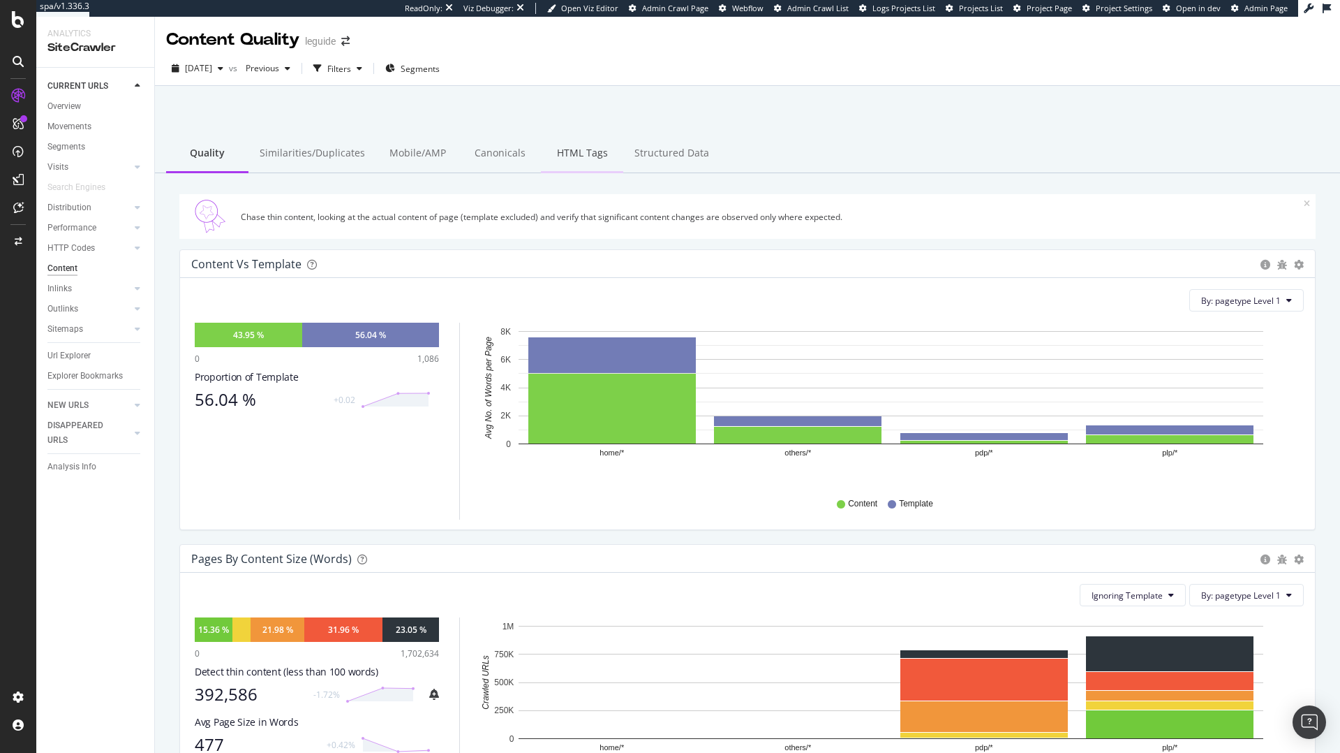
click at [593, 156] on div "HTML Tags" at bounding box center [582, 154] width 82 height 38
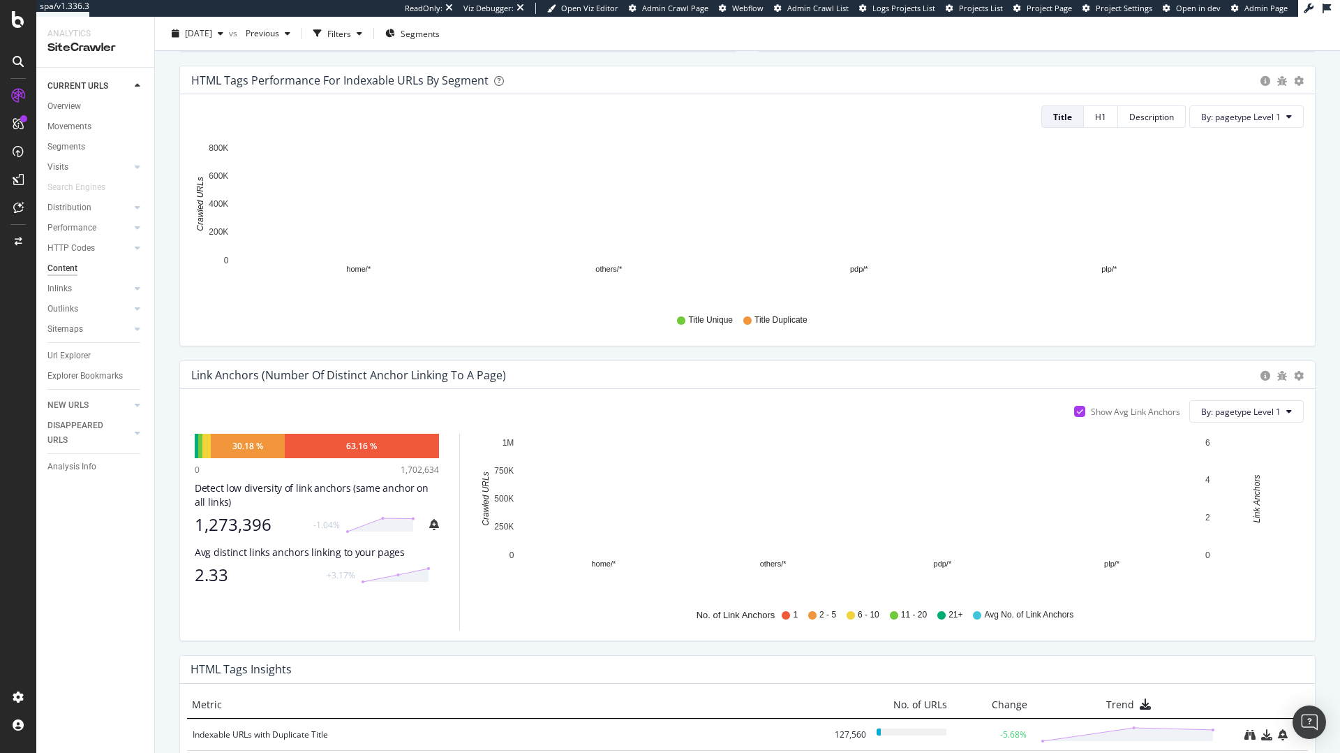
scroll to position [637, 0]
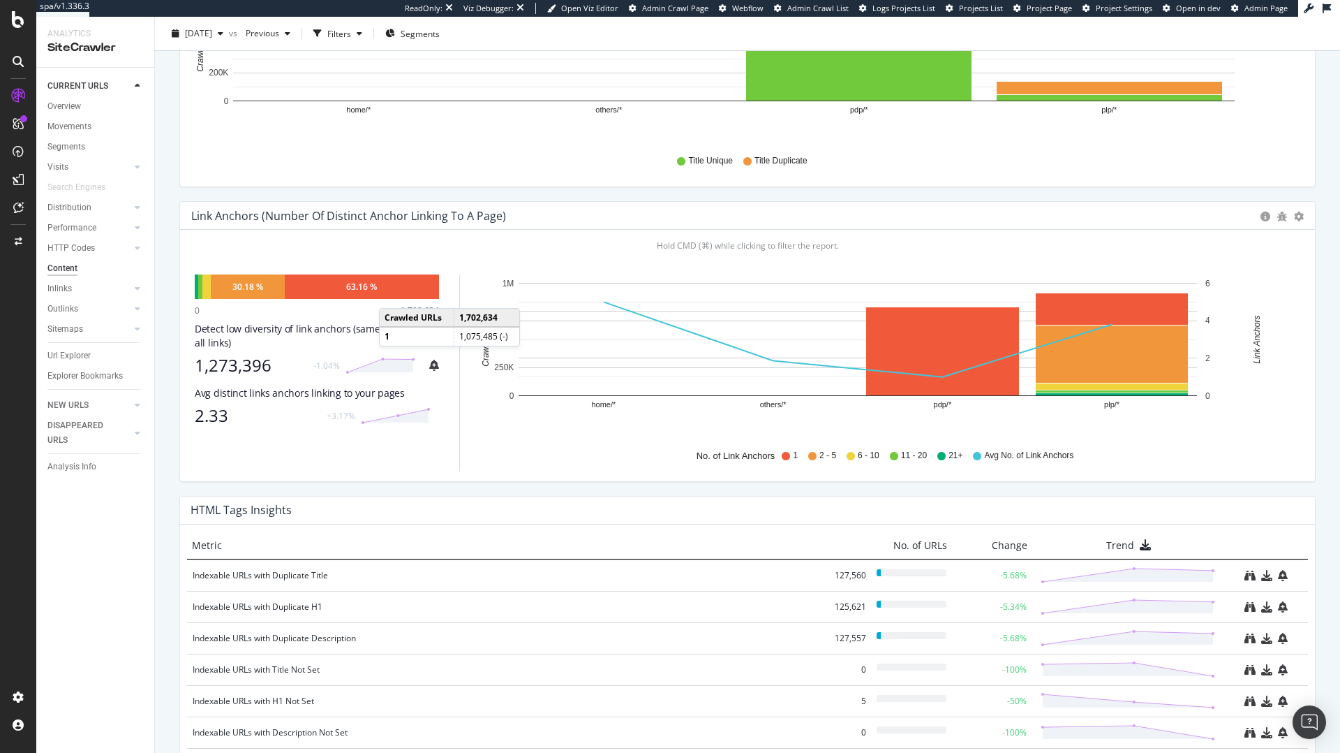
click at [393, 294] on div "63.16 %" at bounding box center [362, 286] width 154 height 24
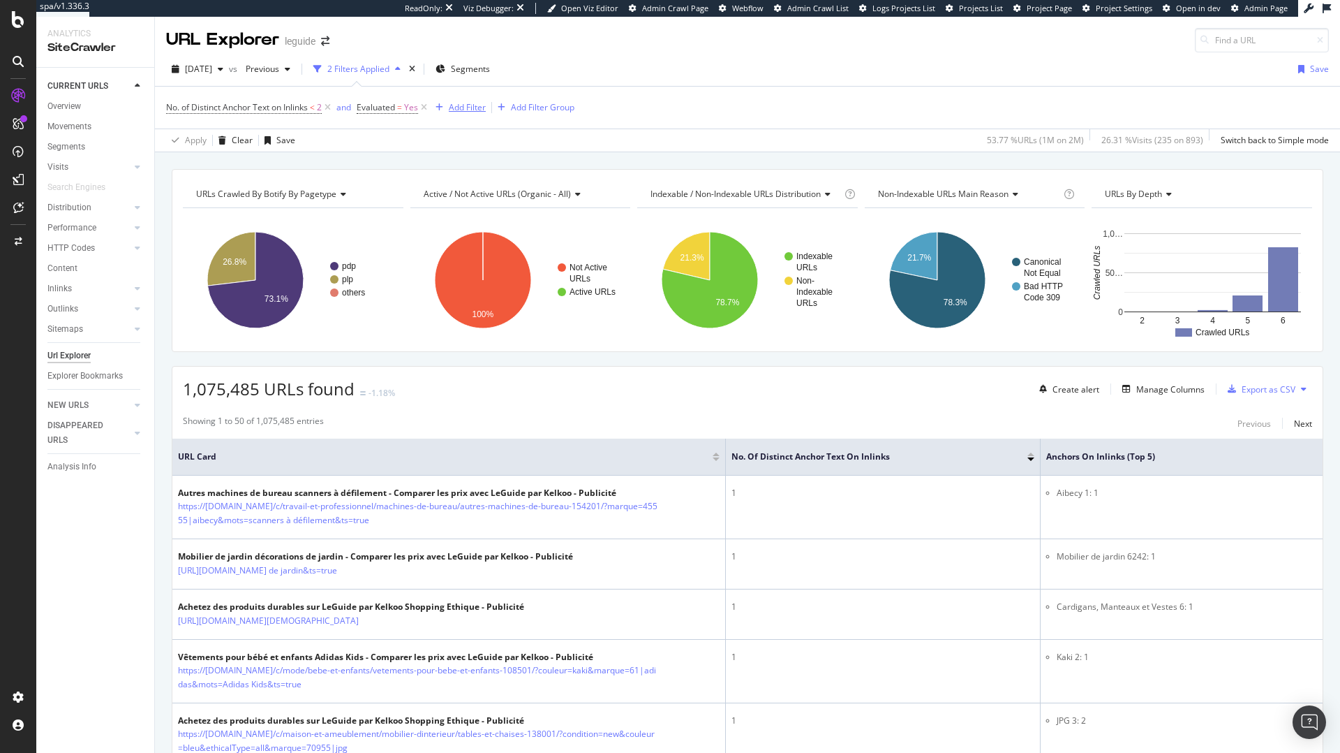
click at [461, 101] on div "Add Filter" at bounding box center [467, 107] width 37 height 12
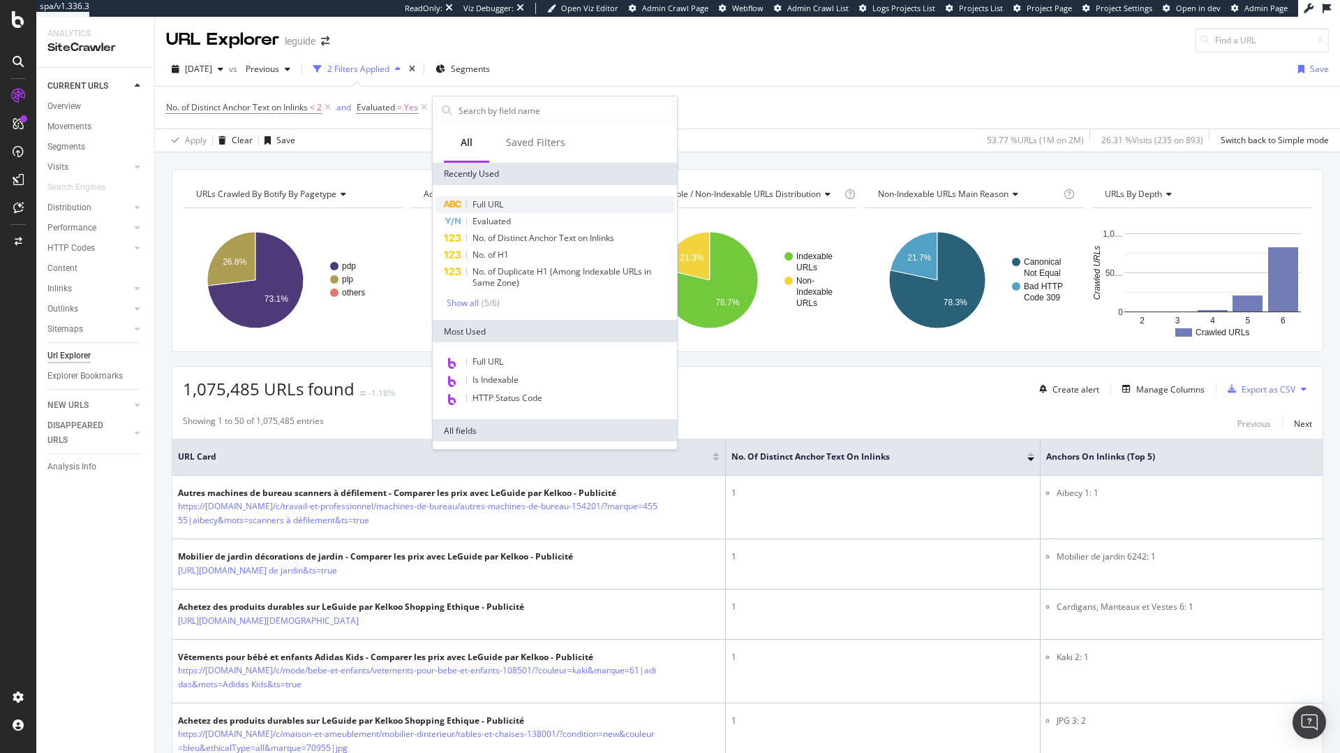
click at [514, 208] on div "Full URL" at bounding box center [555, 204] width 239 height 17
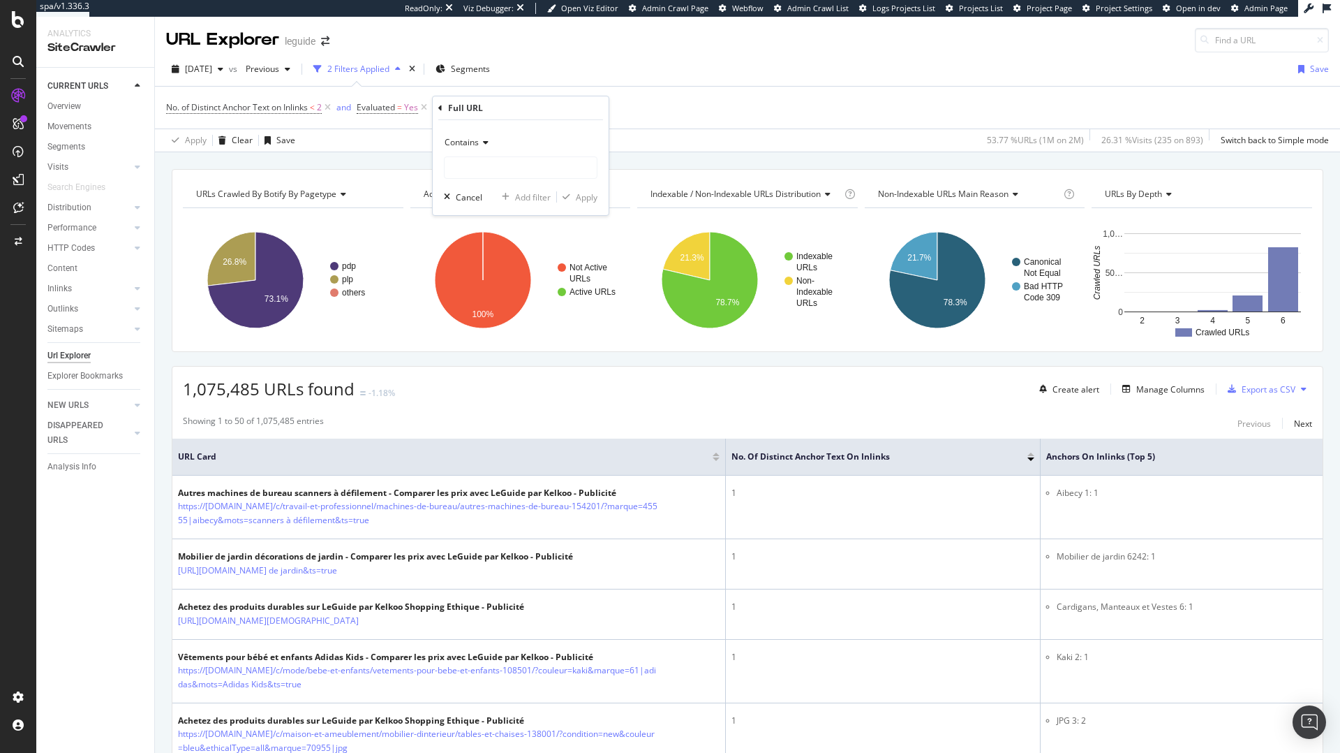
click at [482, 140] on icon at bounding box center [484, 142] width 10 height 8
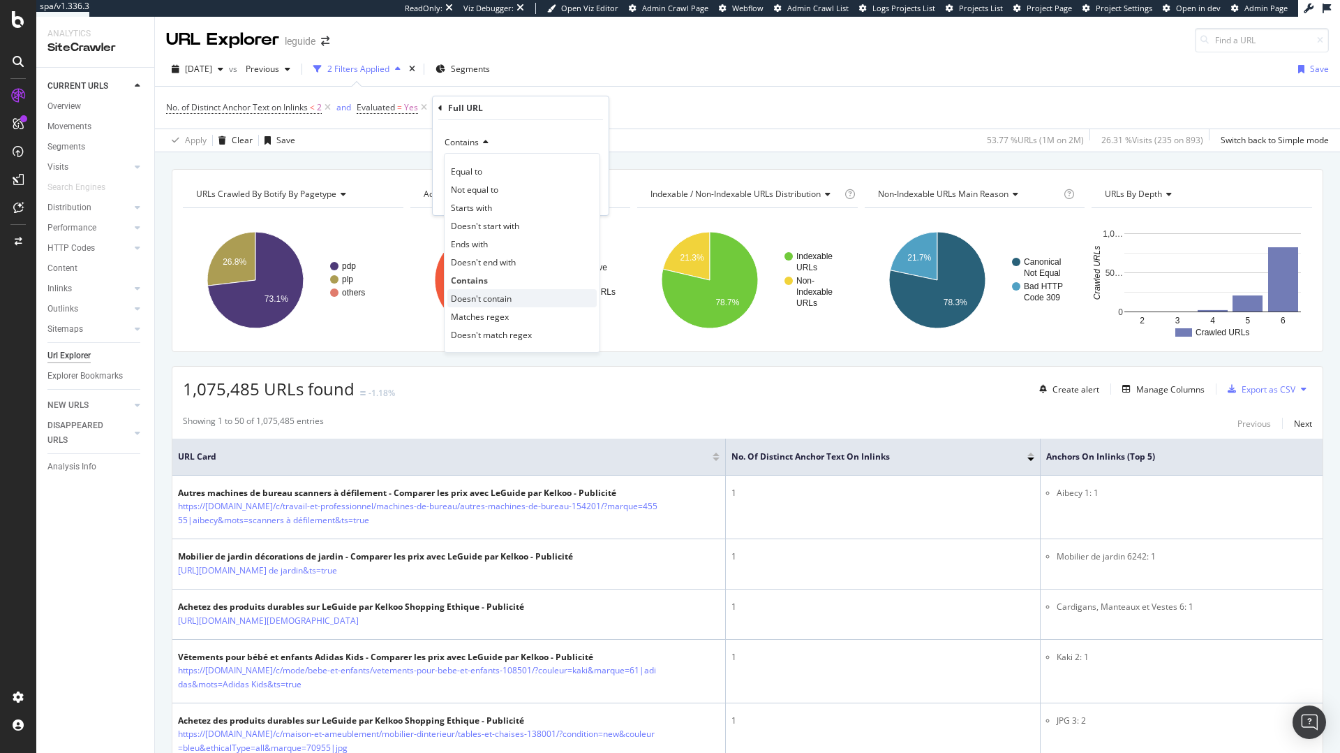
click at [504, 292] on span "Doesn't contain" at bounding box center [481, 298] width 61 height 12
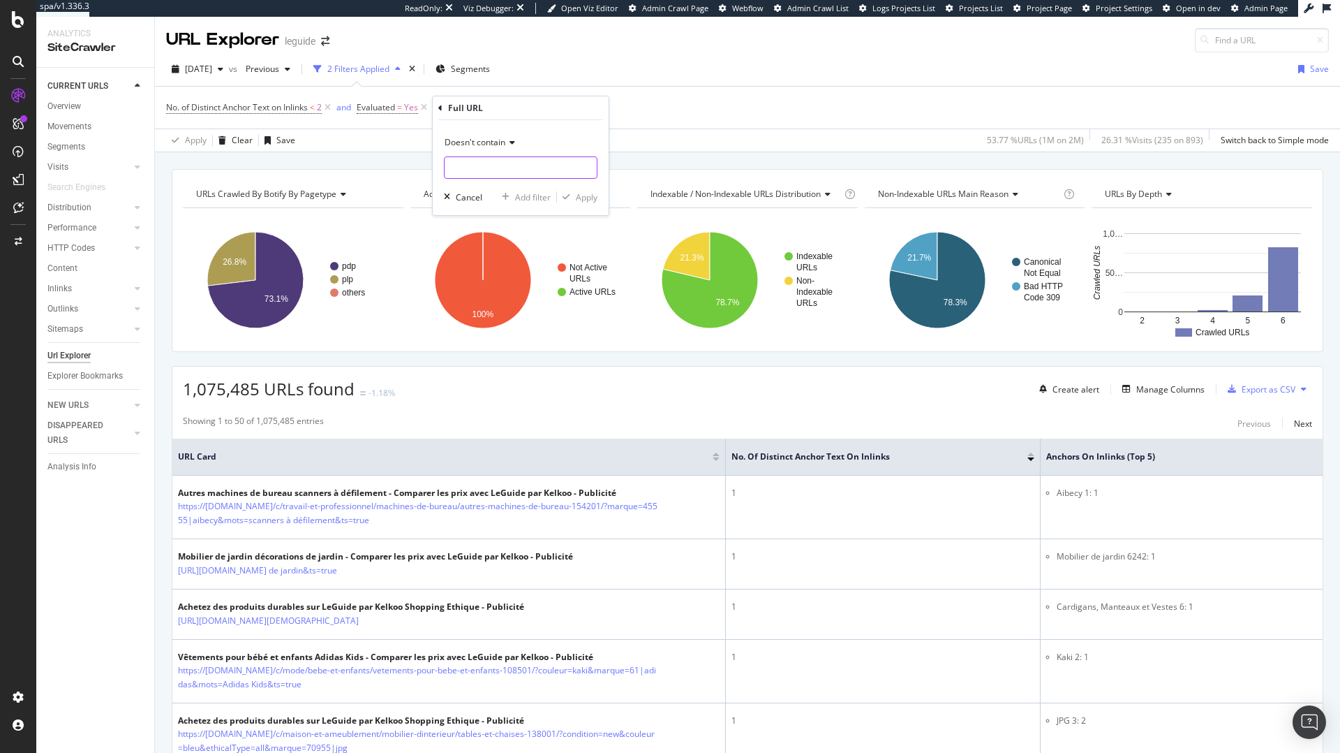
click at [493, 170] on input "text" at bounding box center [521, 167] width 152 height 22
type input "?"
click at [587, 196] on div "Apply" at bounding box center [587, 197] width 22 height 12
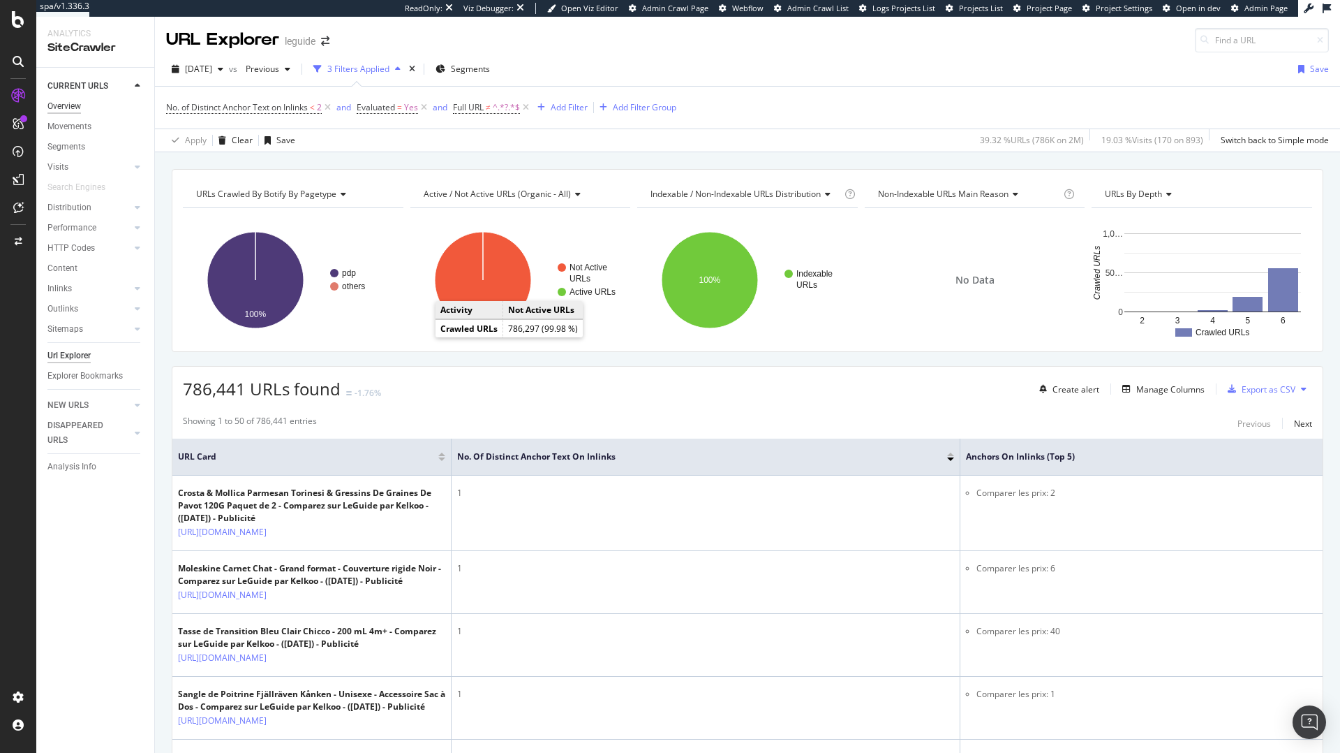
click at [60, 106] on div "Overview" at bounding box center [64, 106] width 34 height 15
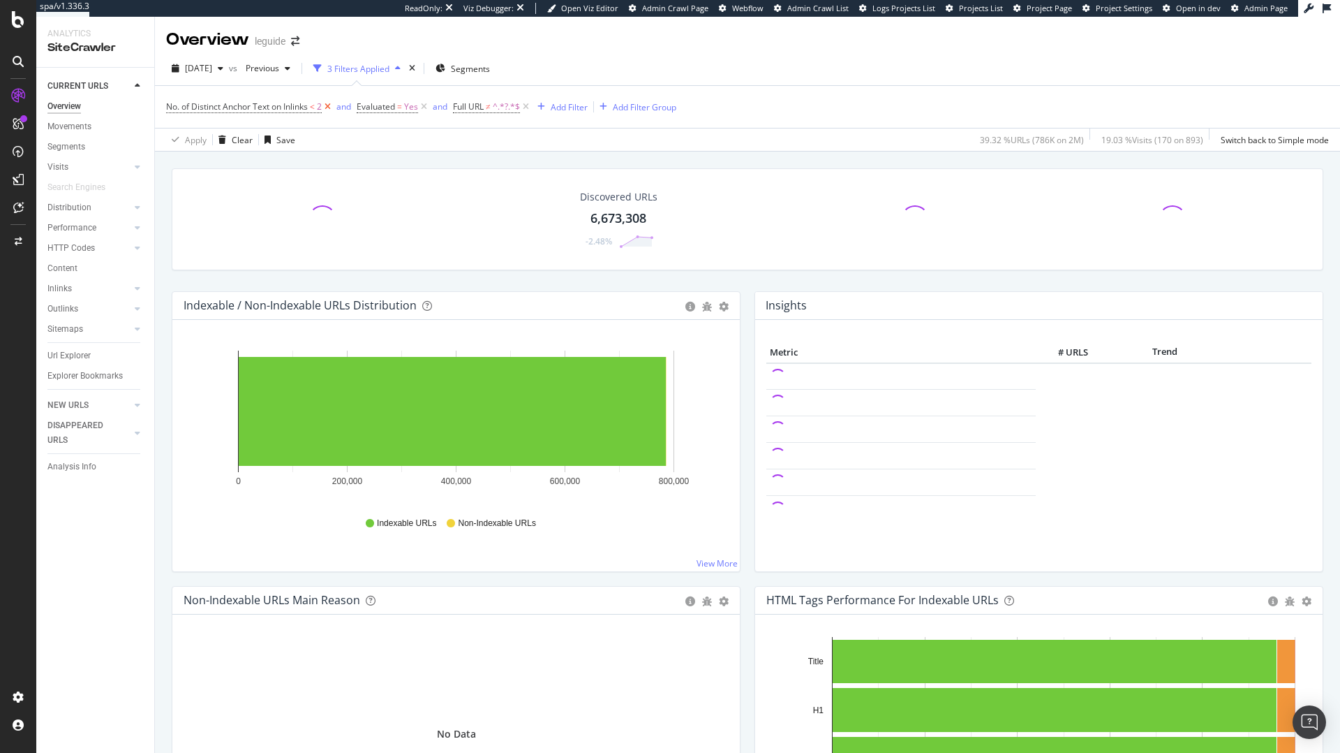
click at [332, 104] on icon at bounding box center [328, 107] width 12 height 14
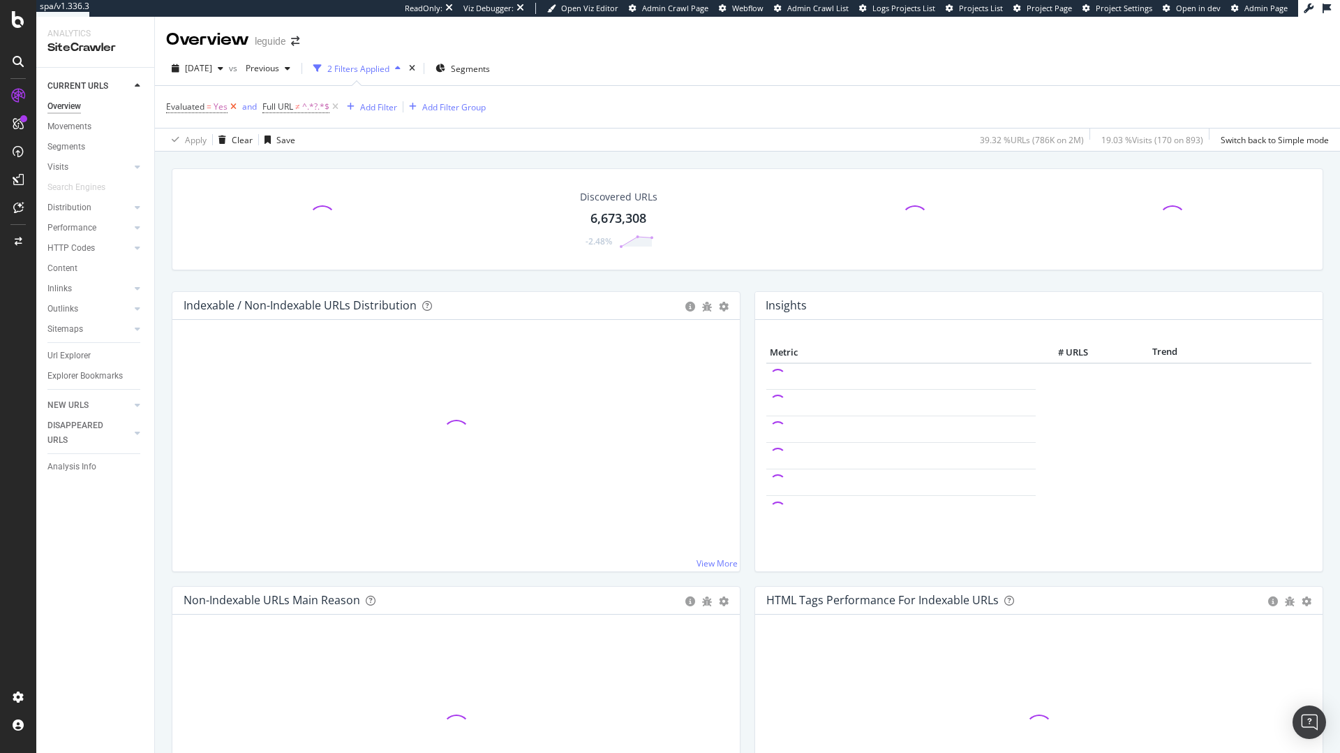
click at [229, 102] on icon at bounding box center [234, 107] width 12 height 14
click at [237, 107] on icon at bounding box center [239, 107] width 12 height 14
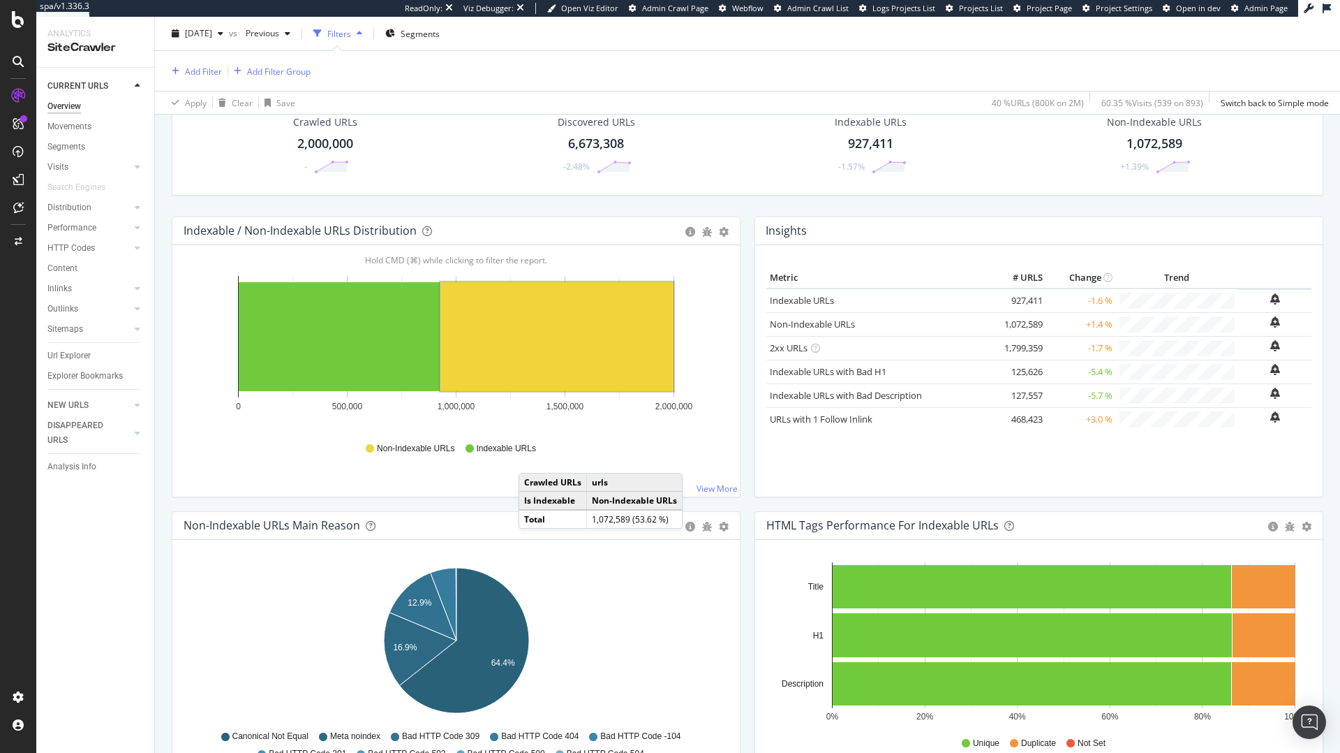
scroll to position [126, 0]
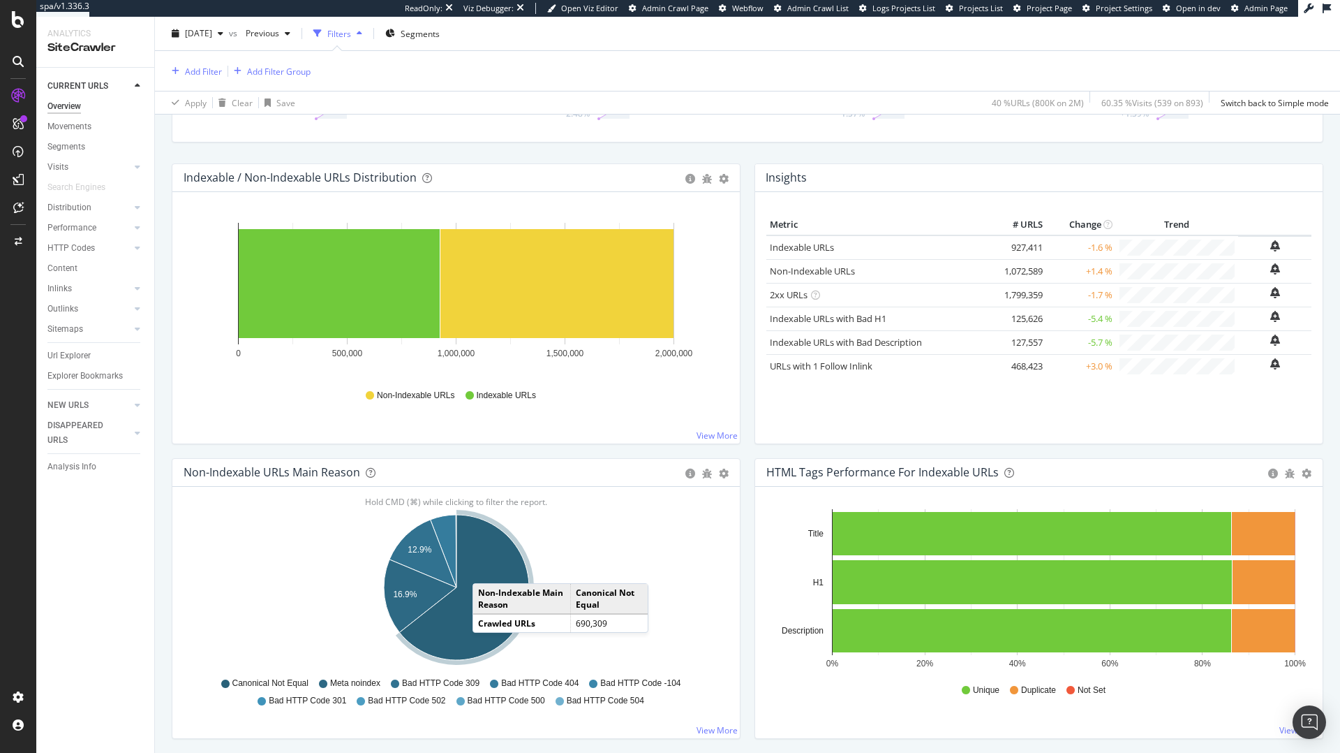
click at [487, 569] on icon "A chart." at bounding box center [464, 586] width 130 height 145
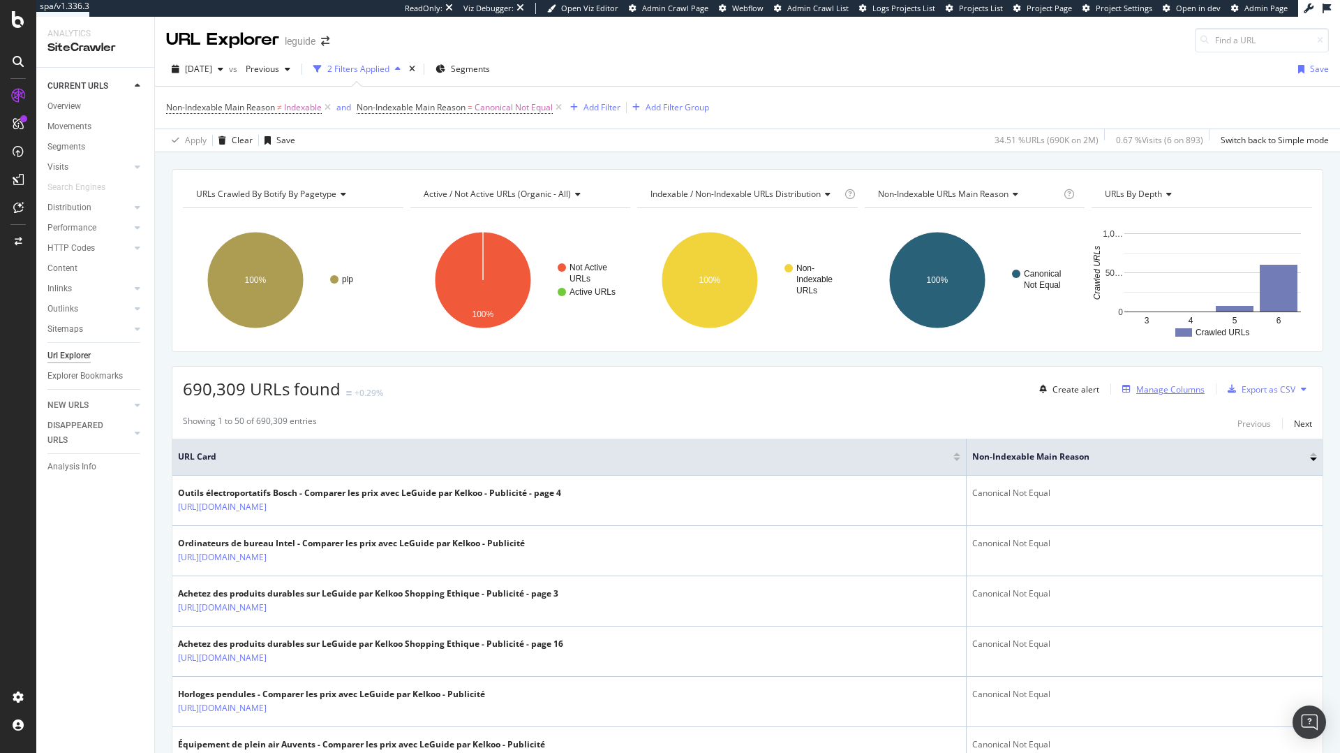
click at [1136, 390] on div "button" at bounding box center [1127, 389] width 20 height 8
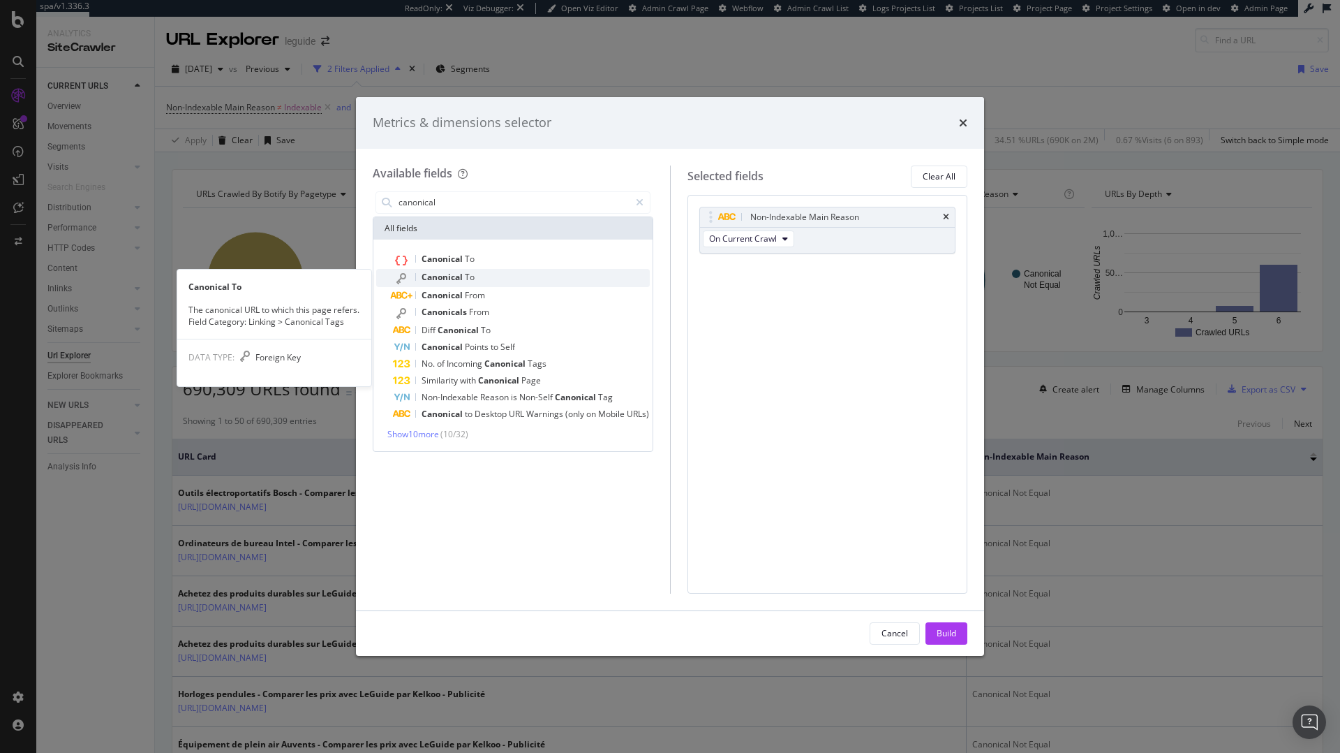
type input "canonical"
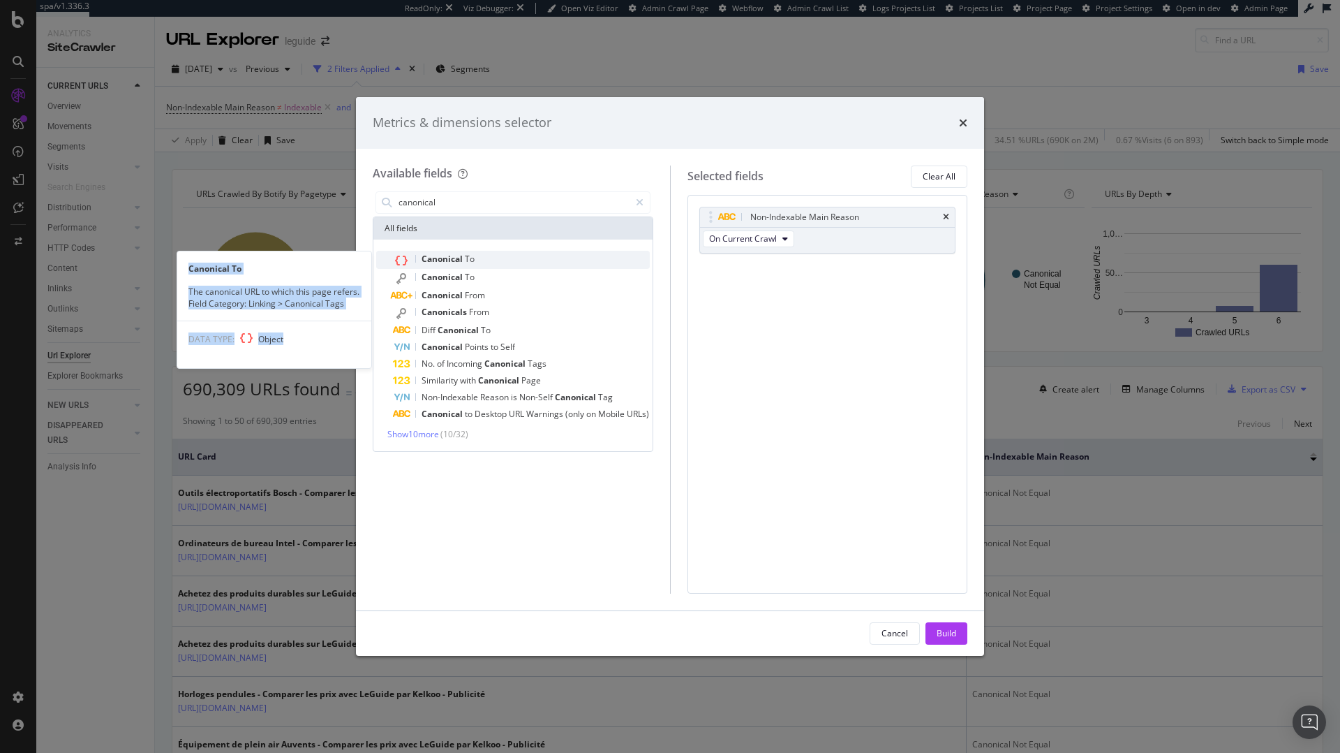
drag, startPoint x: 605, startPoint y: 270, endPoint x: 608, endPoint y: 258, distance: 12.9
click at [608, 258] on div "Canonical To Canonical To The canonical URL to which this page refers. Field Ca…" at bounding box center [513, 337] width 274 height 172
click at [608, 258] on div "Canonical To" at bounding box center [521, 260] width 257 height 18
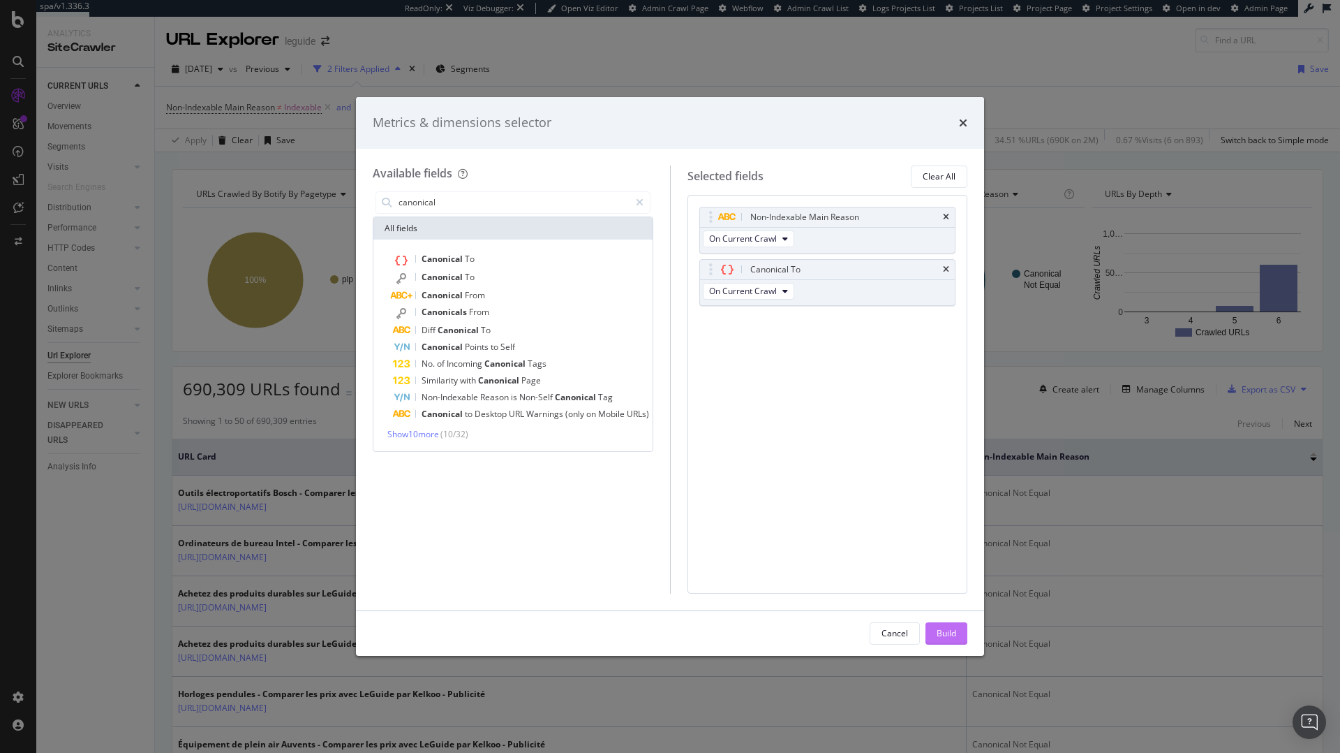
click at [942, 634] on div "Build" at bounding box center [947, 633] width 20 height 12
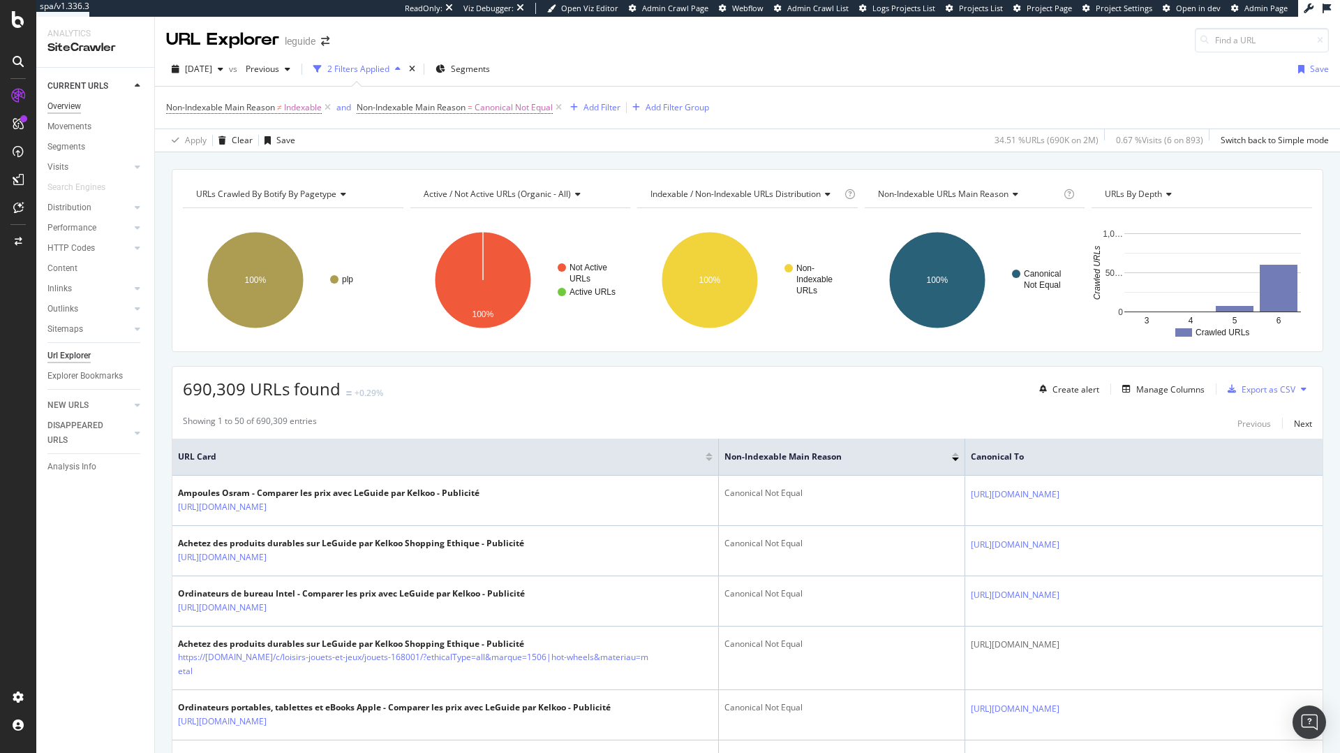
click at [71, 104] on div "Overview" at bounding box center [64, 106] width 34 height 15
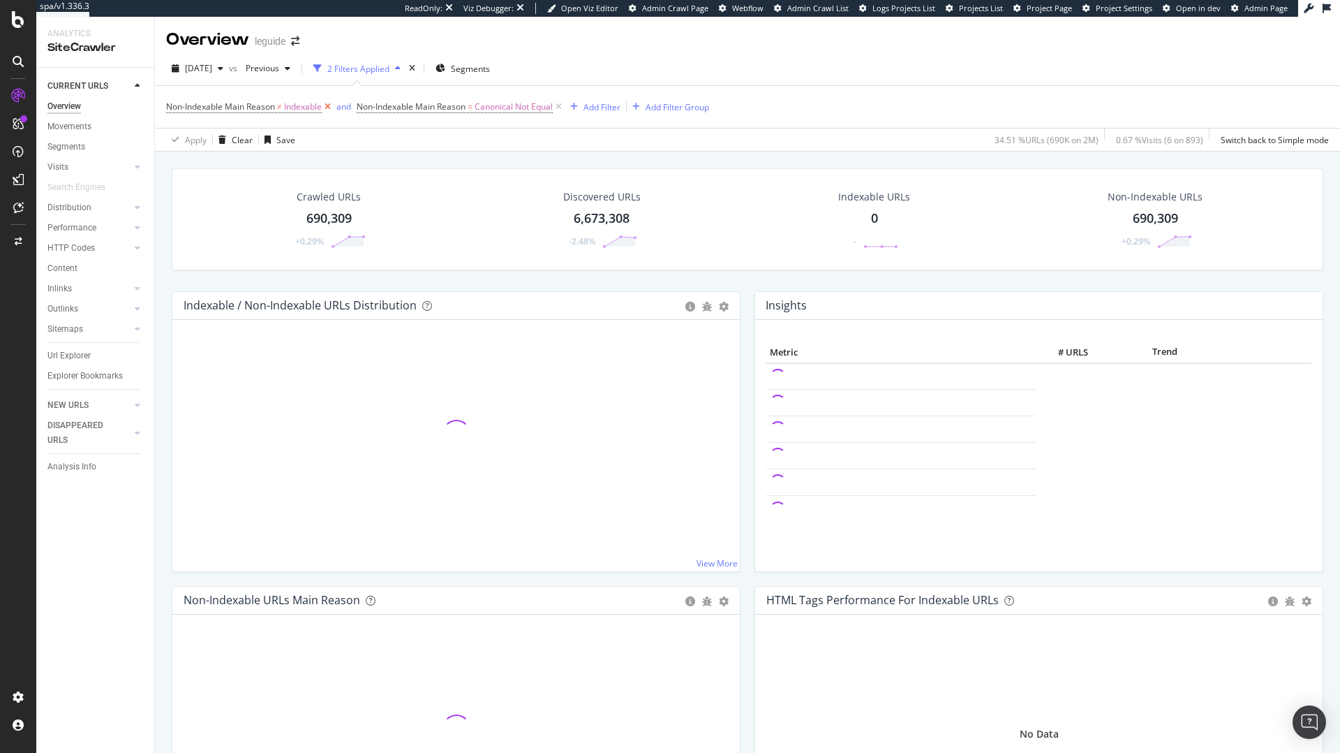
click at [329, 109] on icon at bounding box center [328, 107] width 12 height 14
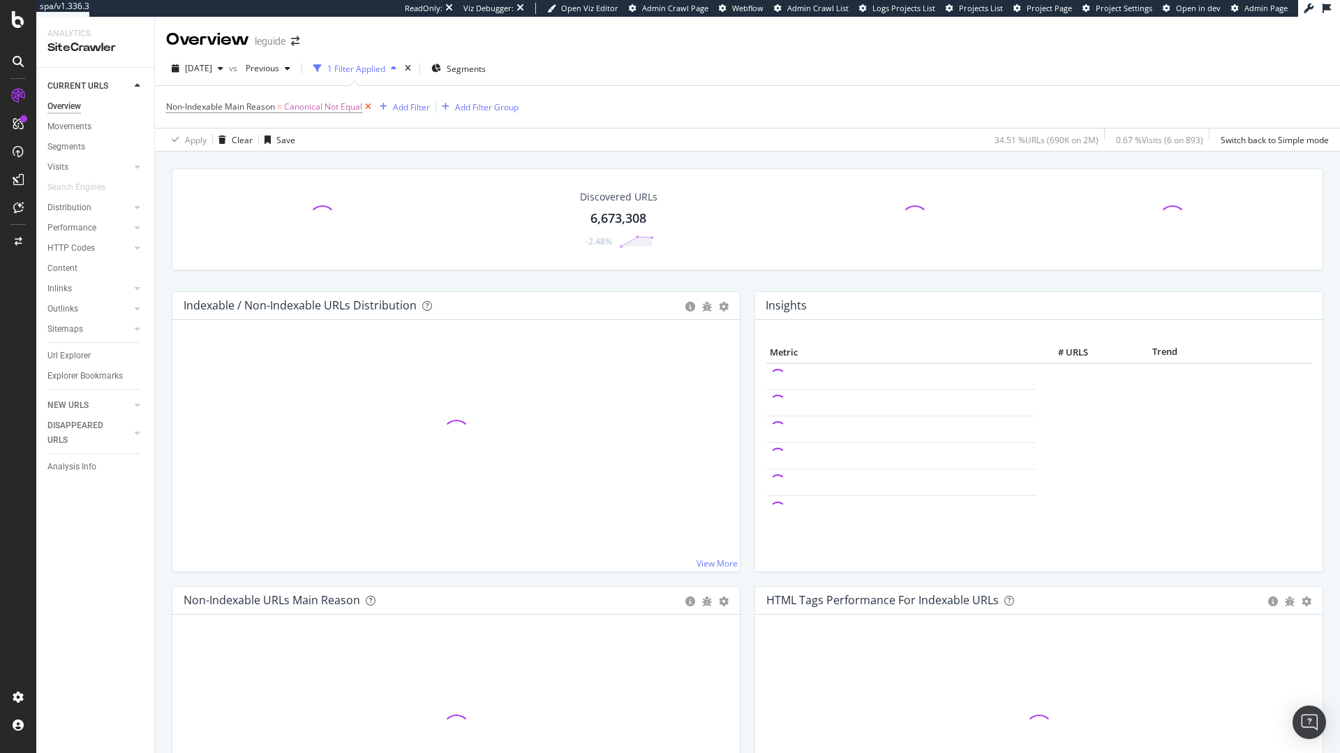
click at [368, 106] on icon at bounding box center [368, 107] width 12 height 14
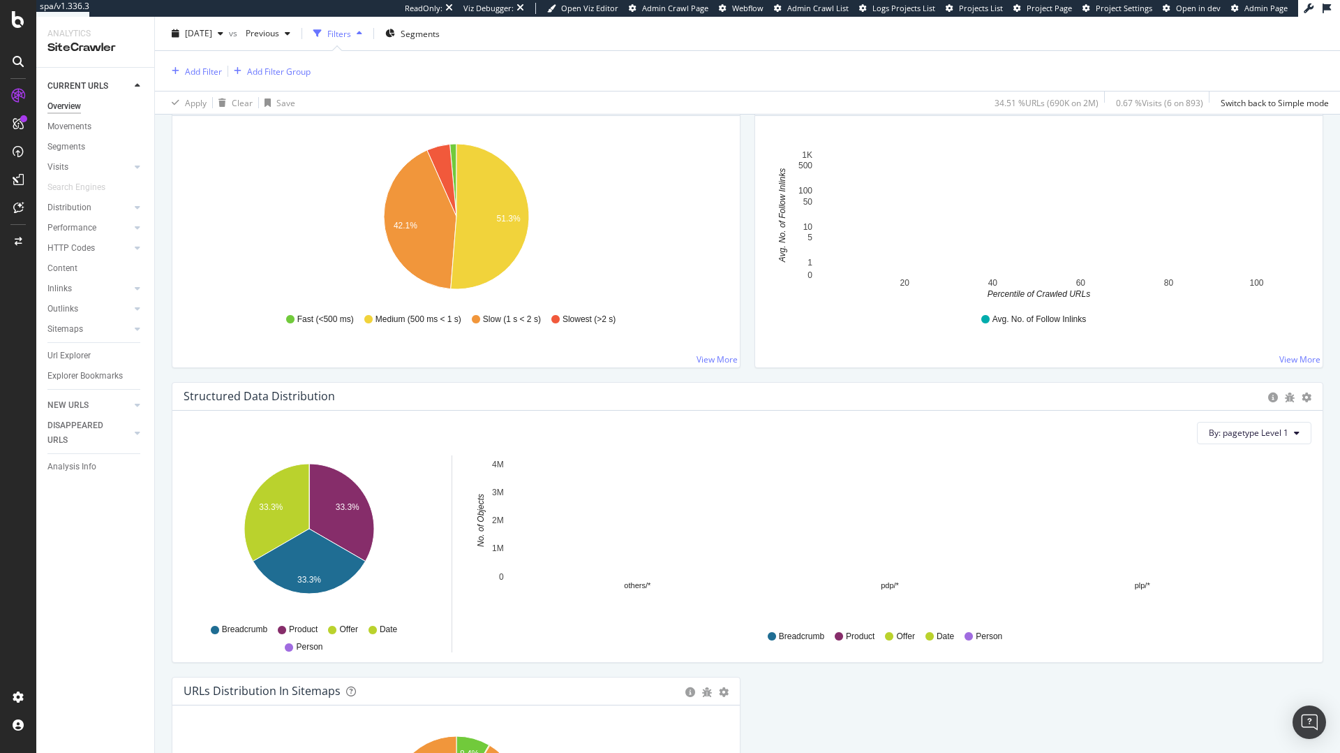
scroll to position [1353, 0]
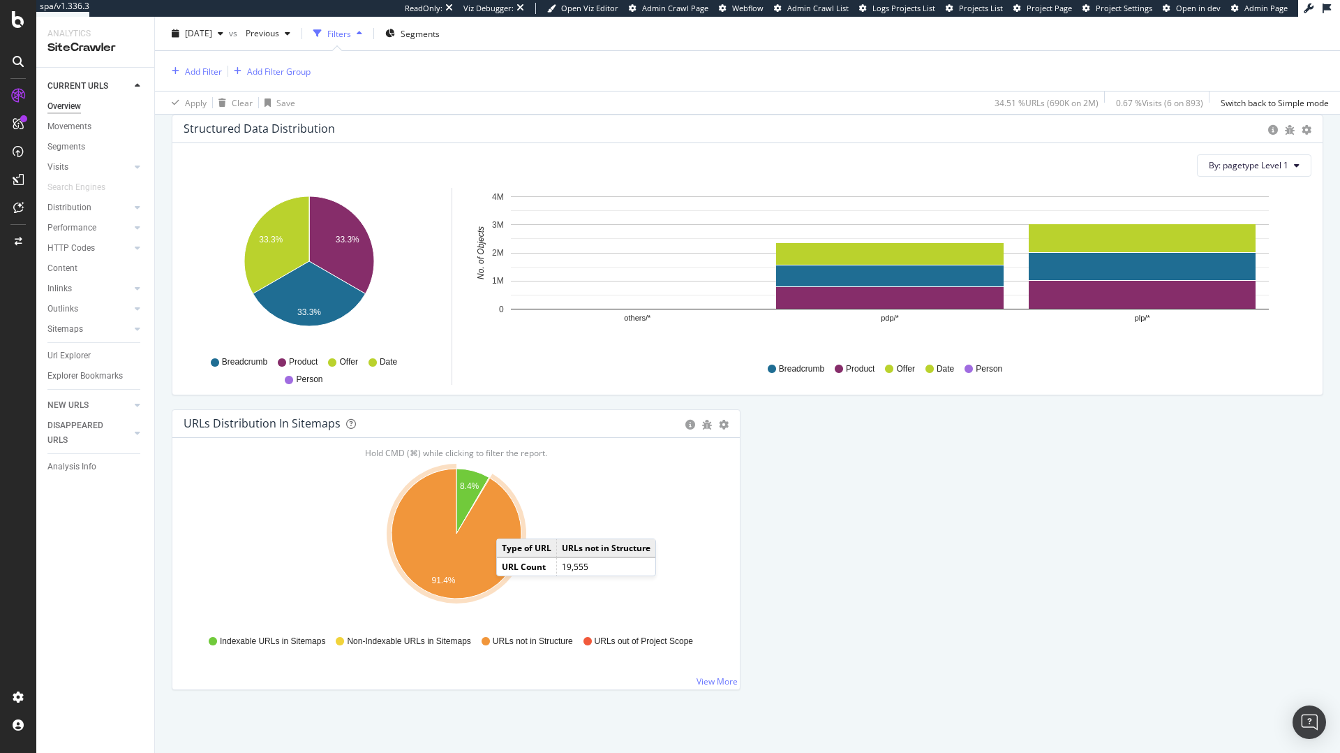
click at [510, 524] on icon "A chart." at bounding box center [457, 533] width 130 height 130
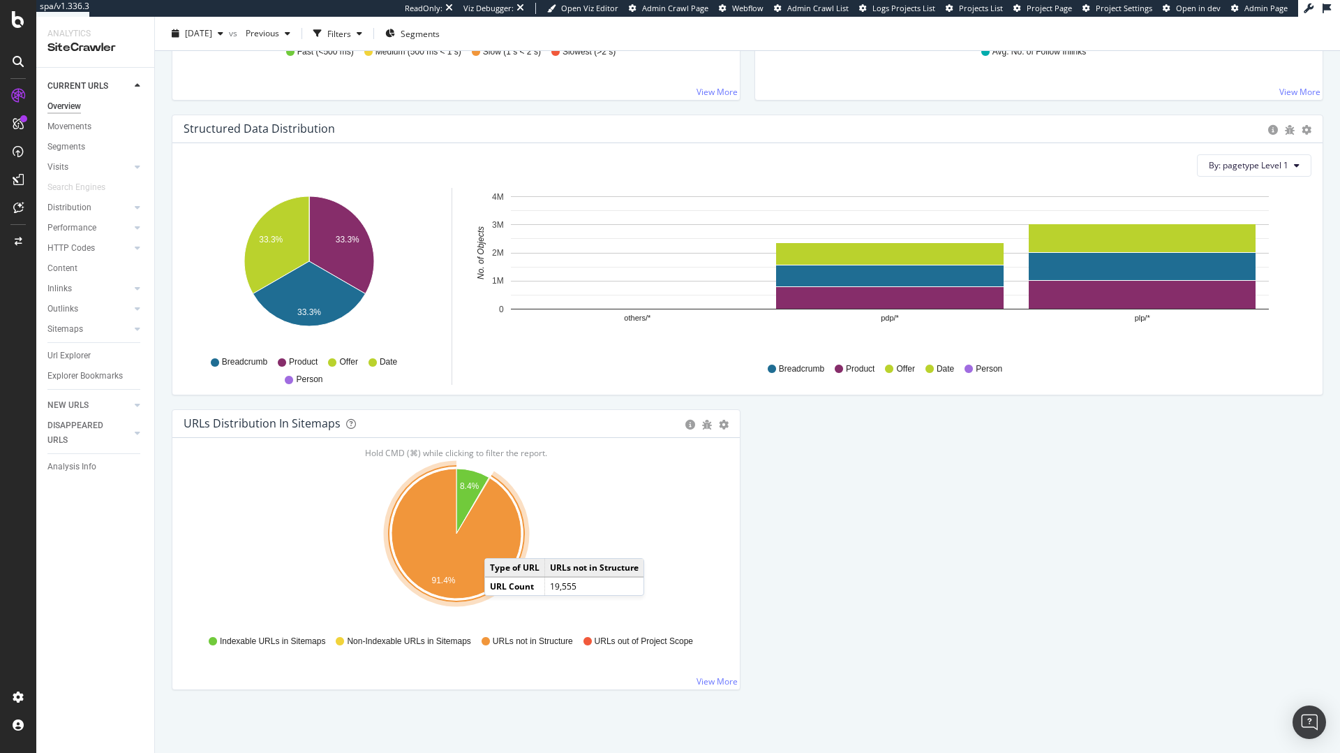
click at [498, 544] on icon "A chart." at bounding box center [457, 533] width 130 height 130
click at [493, 557] on icon "A chart." at bounding box center [457, 533] width 130 height 130
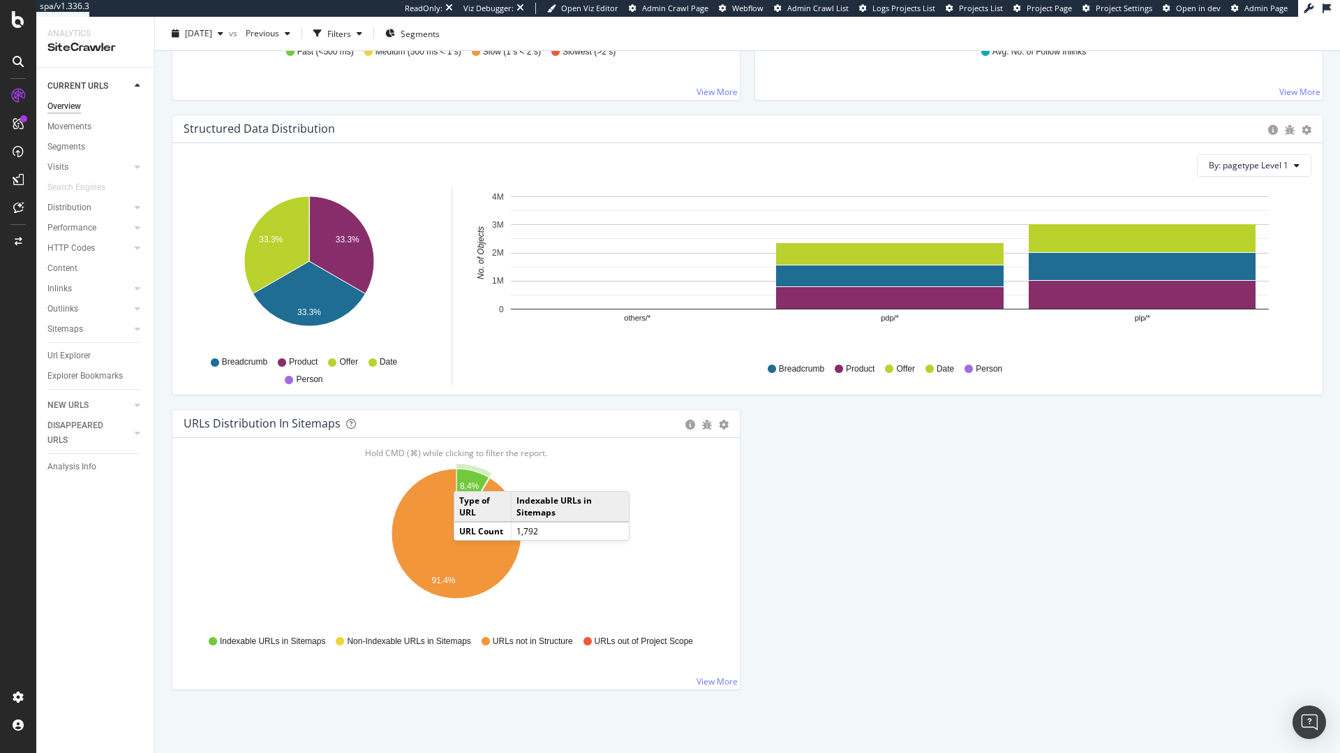
click at [468, 477] on icon "A chart." at bounding box center [473, 500] width 33 height 65
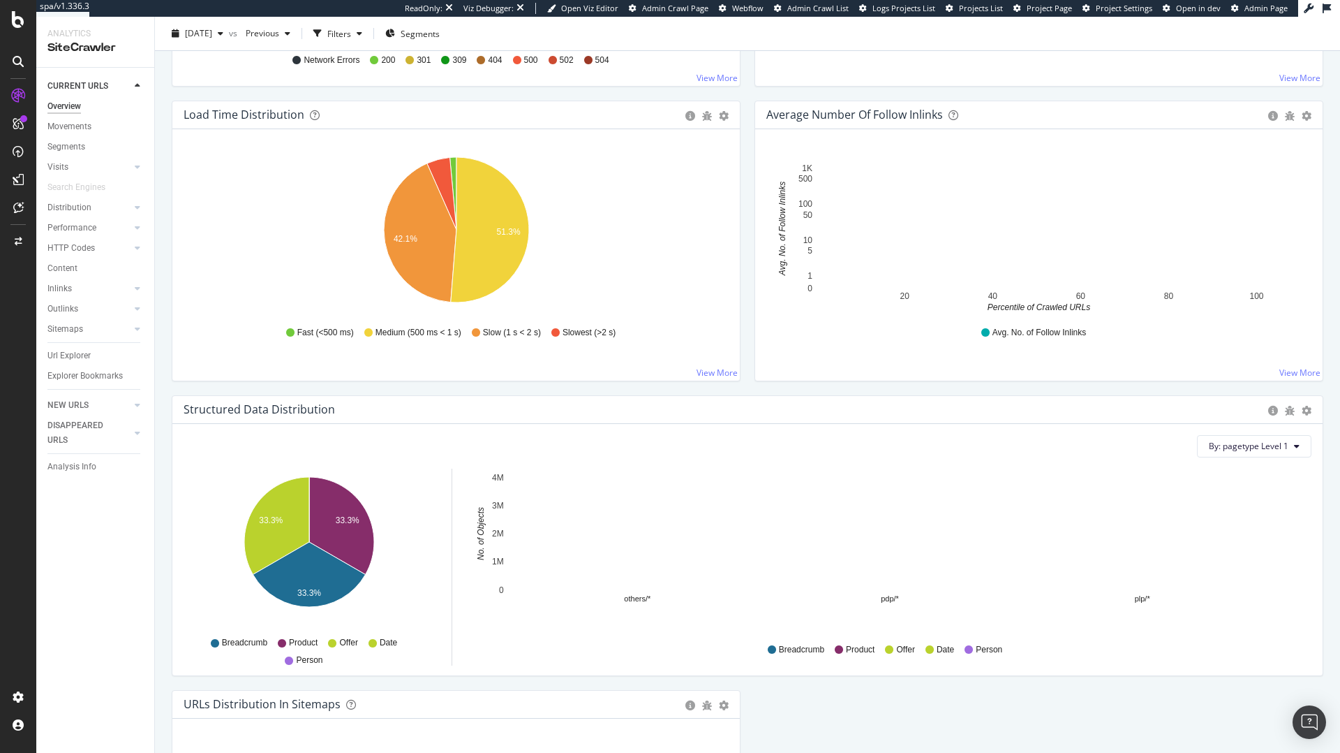
scroll to position [1289, 0]
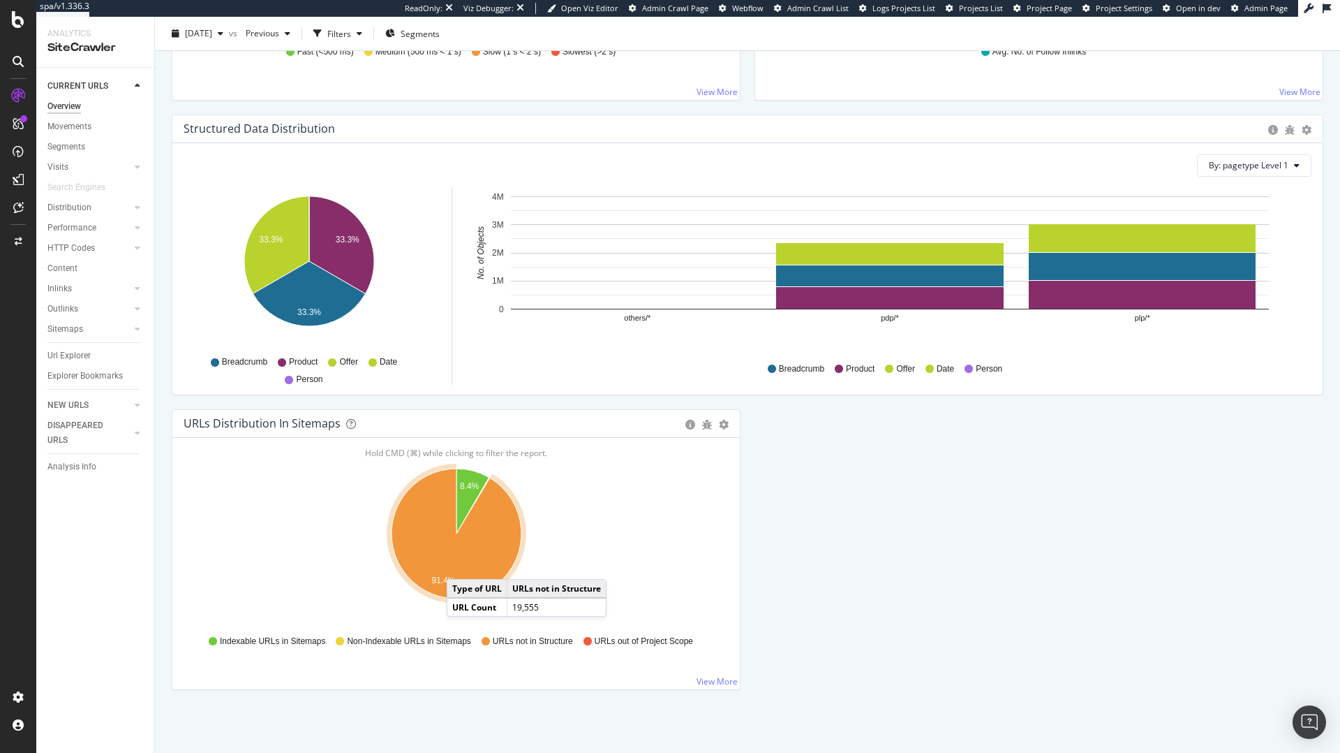
click at [461, 565] on icon "A chart." at bounding box center [457, 533] width 130 height 130
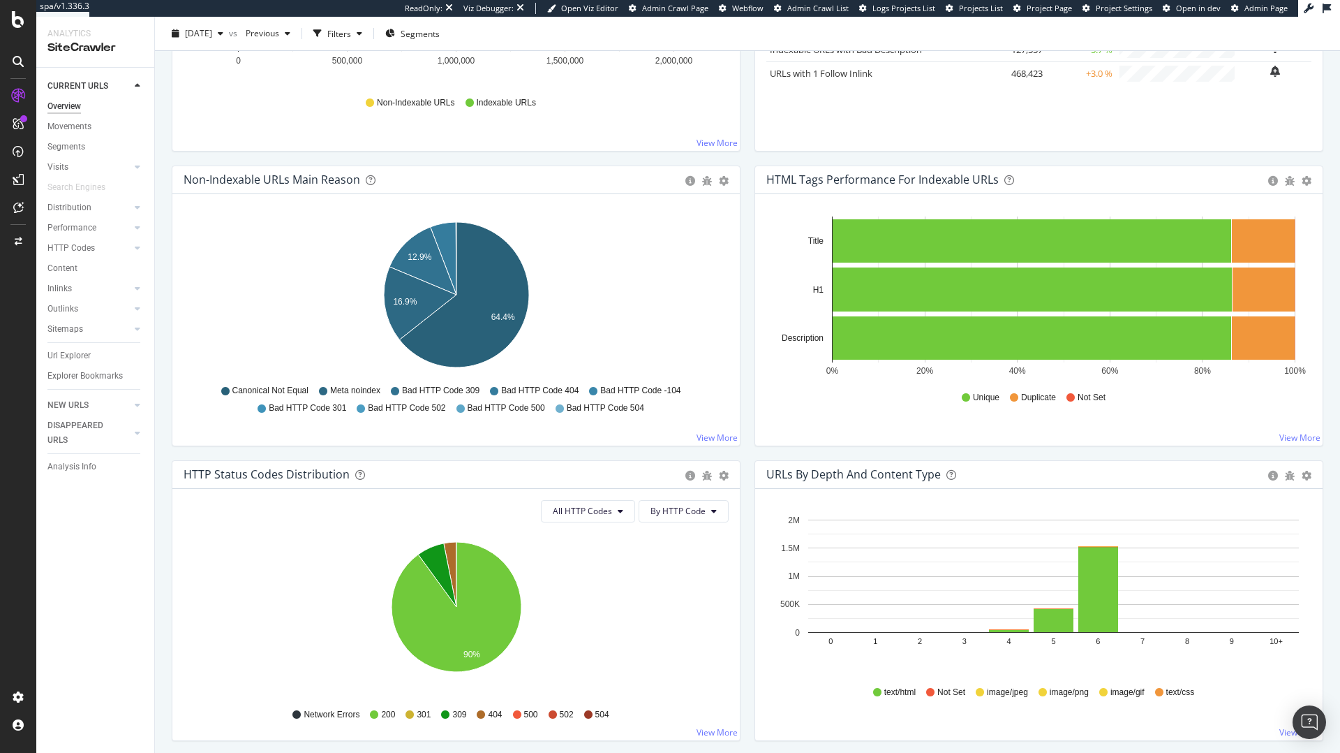
scroll to position [0, 0]
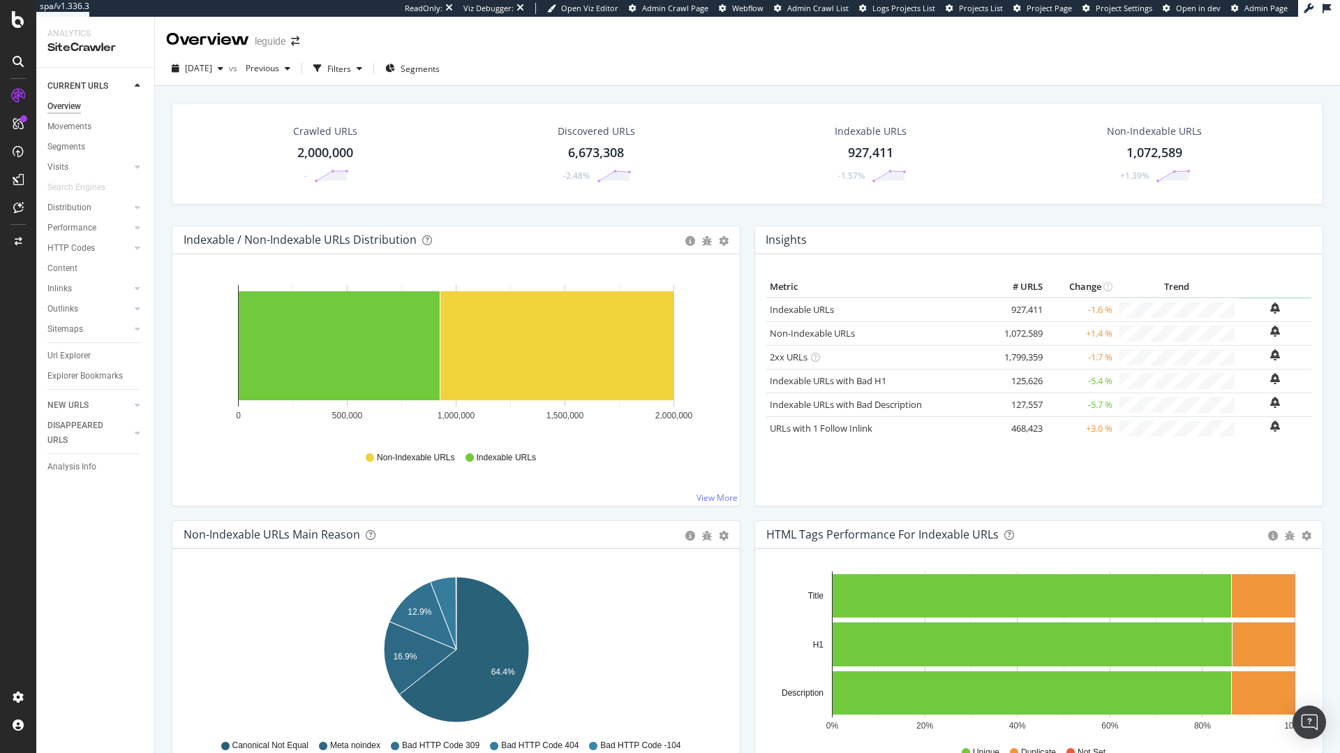
click at [569, 277] on icon "0 500,000 1,000,000 1,500,000 2,000,000" at bounding box center [456, 357] width 545 height 162
click at [551, 326] on td "Crawled URLs" at bounding box center [584, 318] width 68 height 18
click at [531, 346] on rect "A chart." at bounding box center [556, 345] width 233 height 109
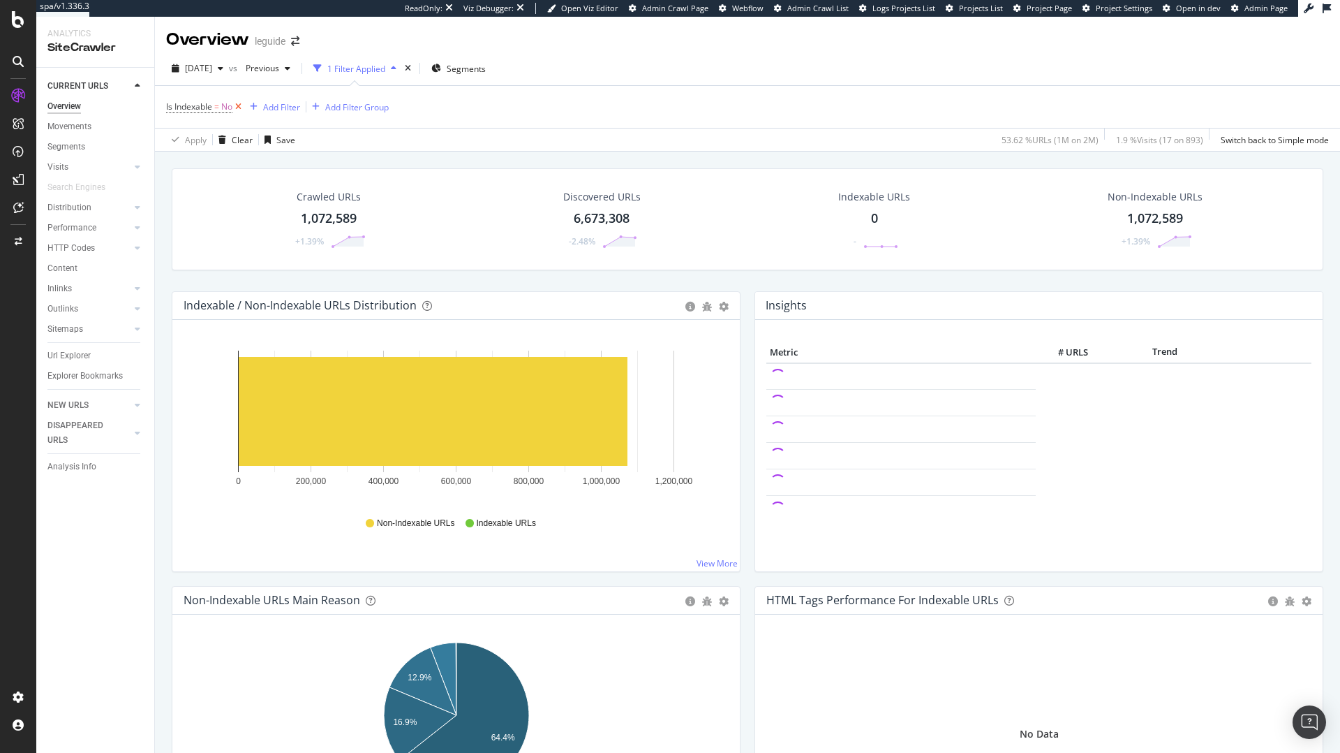
click at [237, 105] on icon at bounding box center [238, 107] width 12 height 14
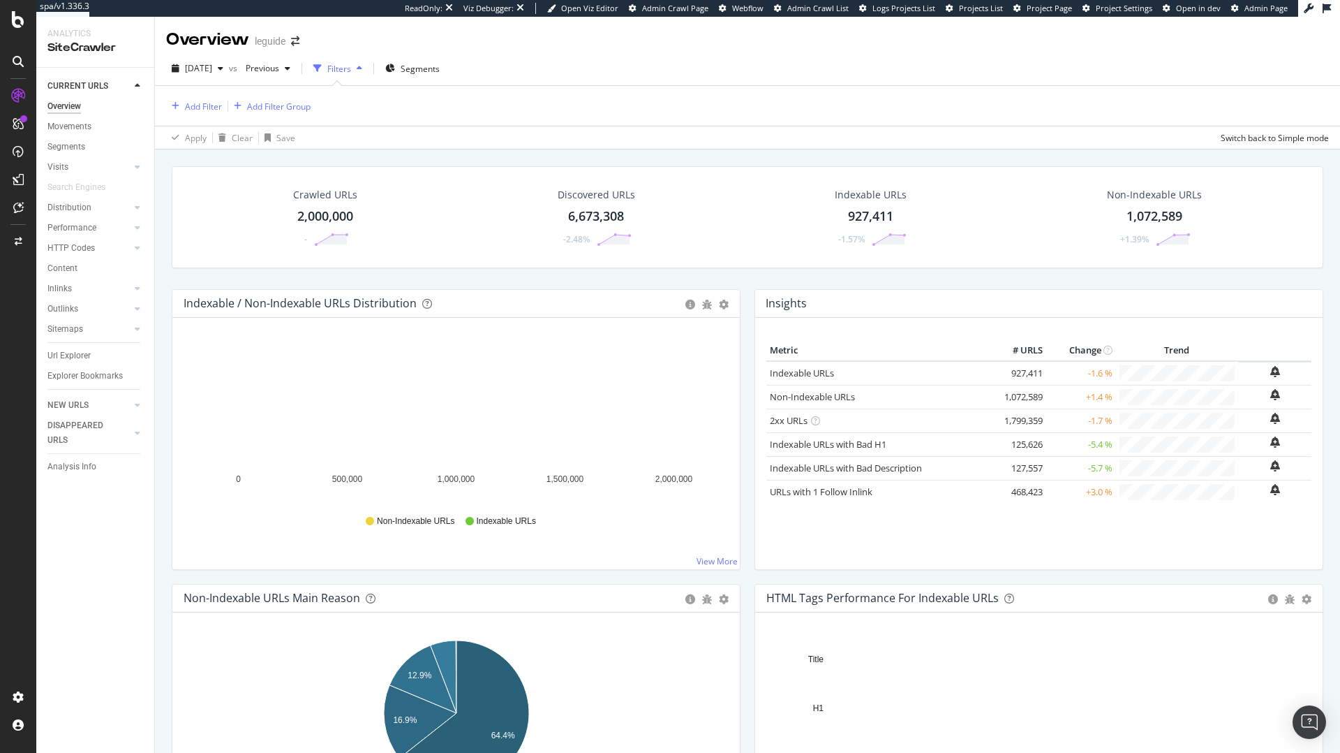
scroll to position [21, 0]
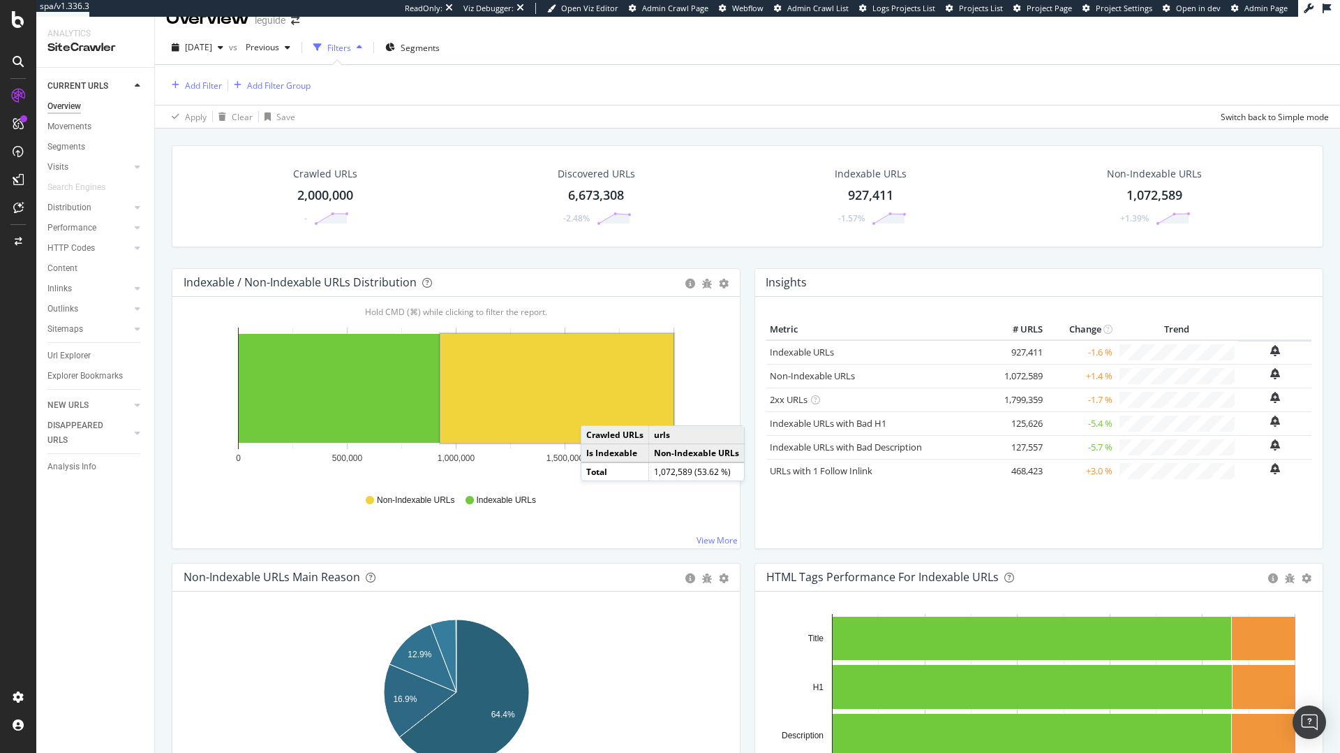
click at [595, 411] on rect "A chart." at bounding box center [556, 388] width 233 height 109
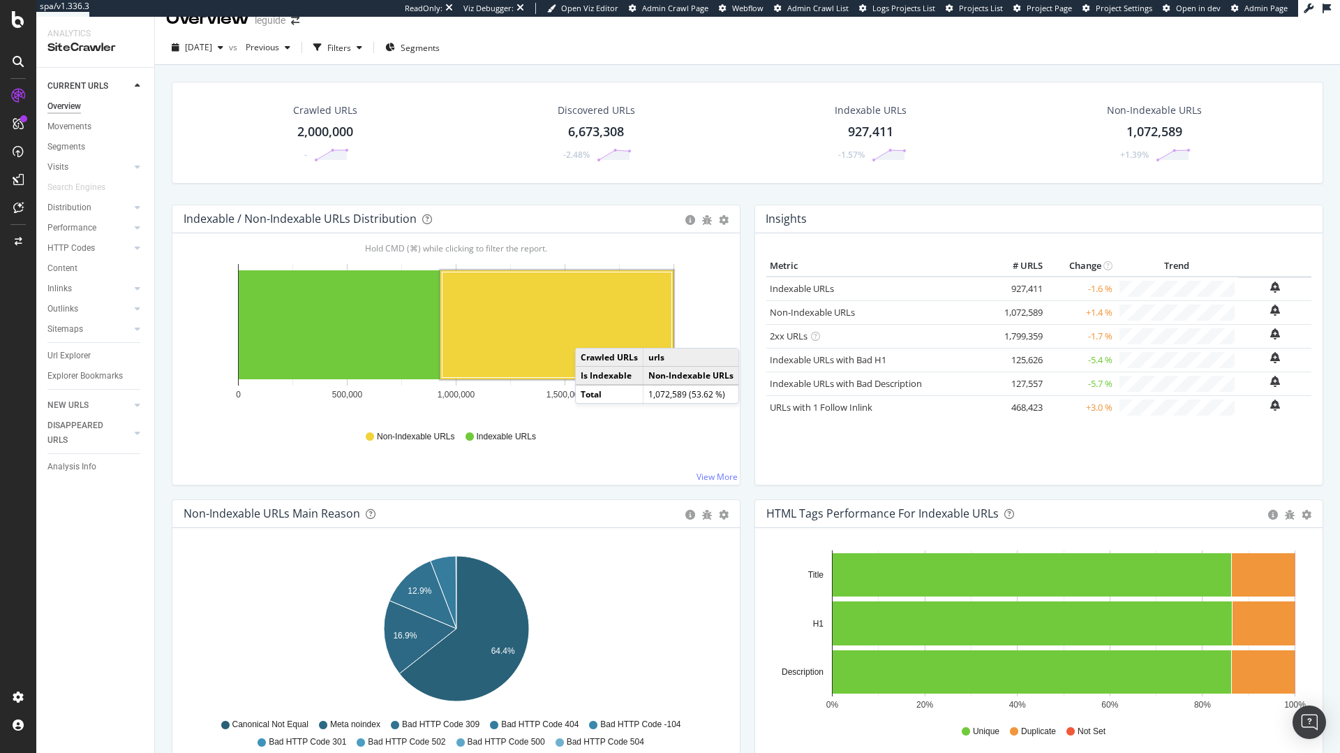
click at [589, 334] on rect "A chart." at bounding box center [558, 324] width 230 height 105
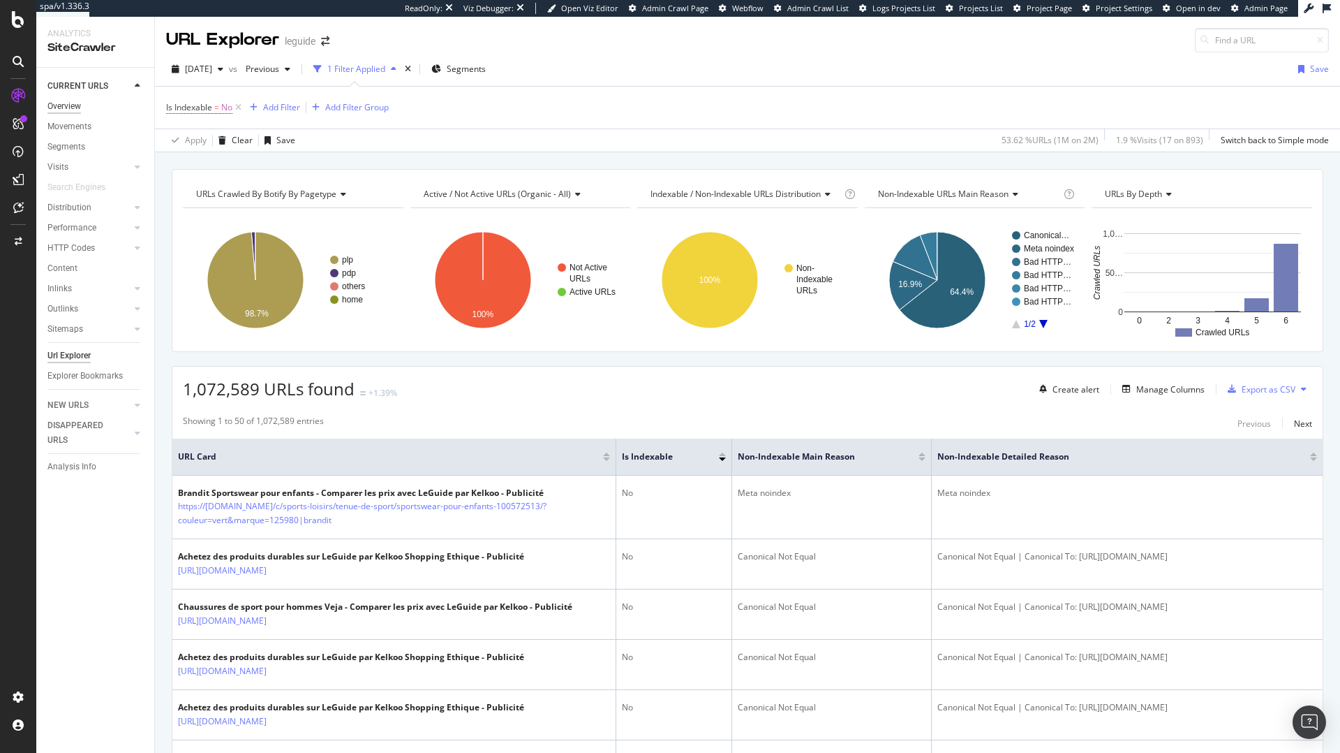
click at [58, 103] on div "Overview" at bounding box center [64, 106] width 34 height 15
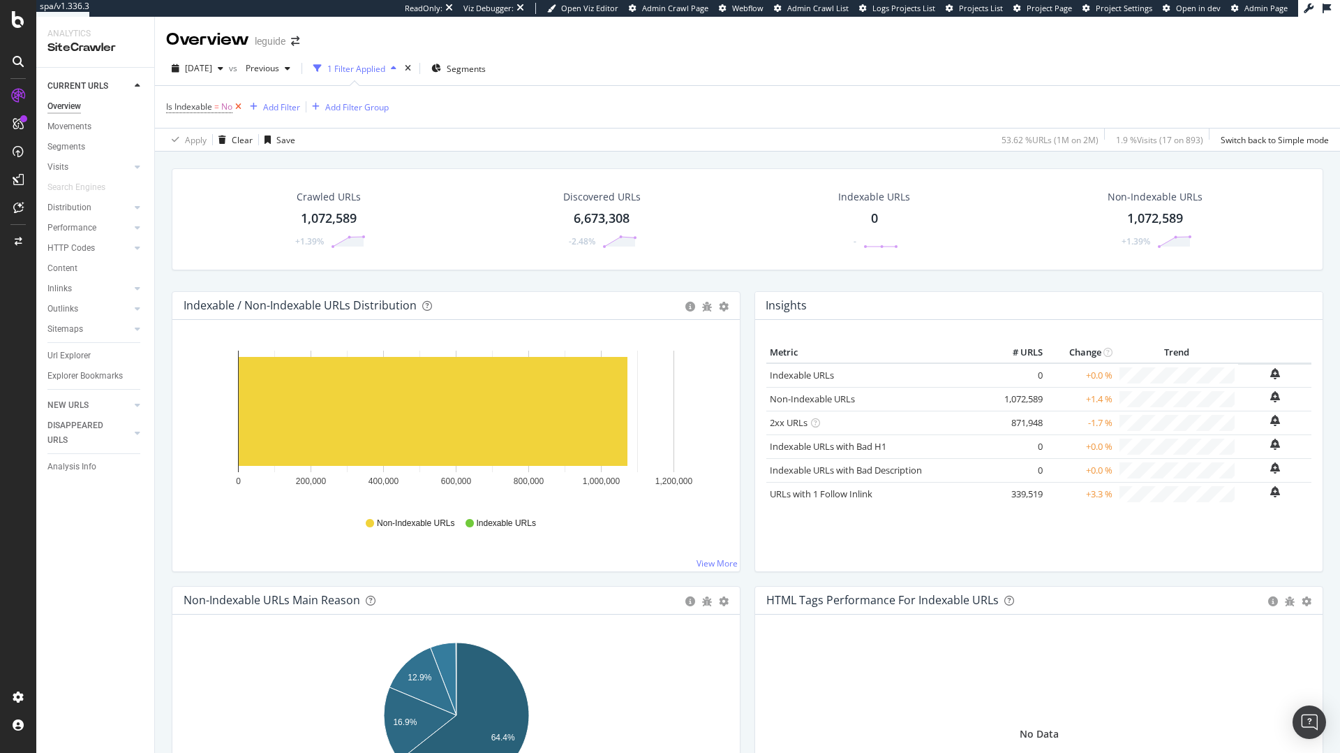
click at [239, 108] on icon at bounding box center [238, 107] width 12 height 14
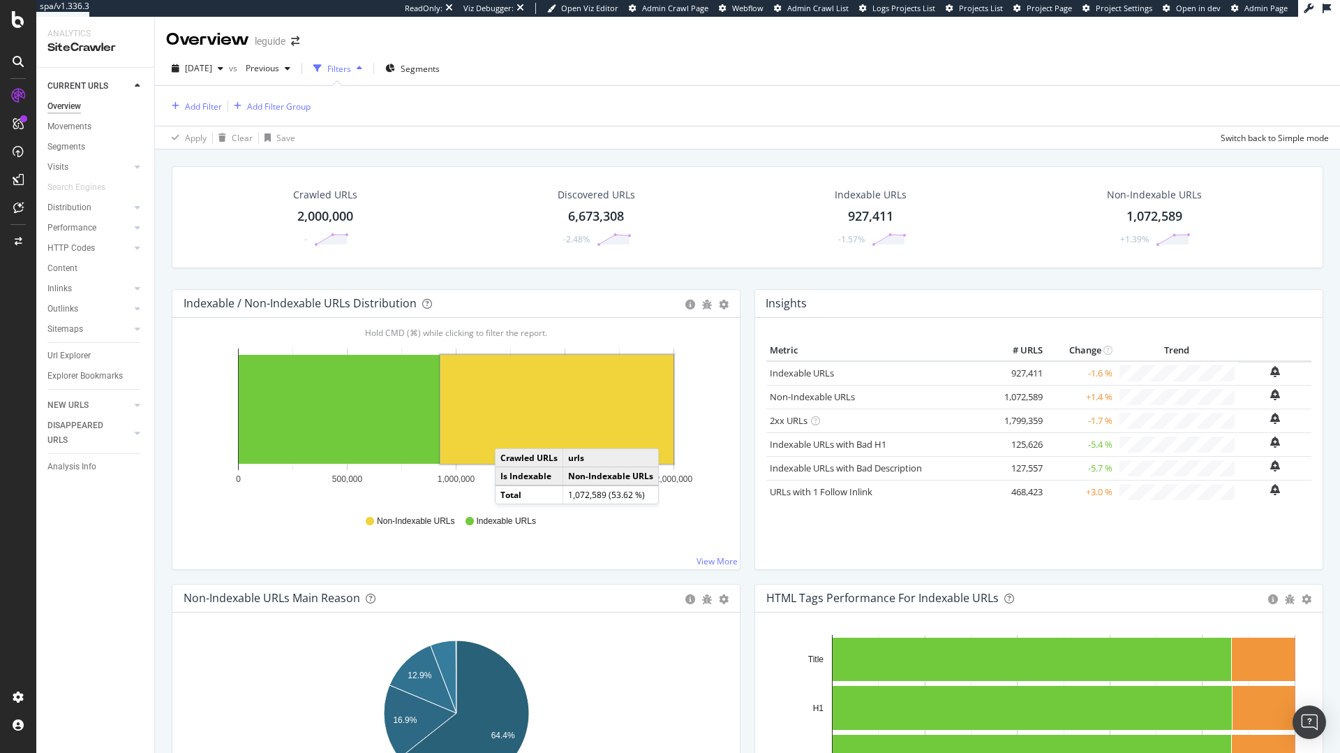
click at [511, 434] on rect "A chart." at bounding box center [556, 409] width 233 height 109
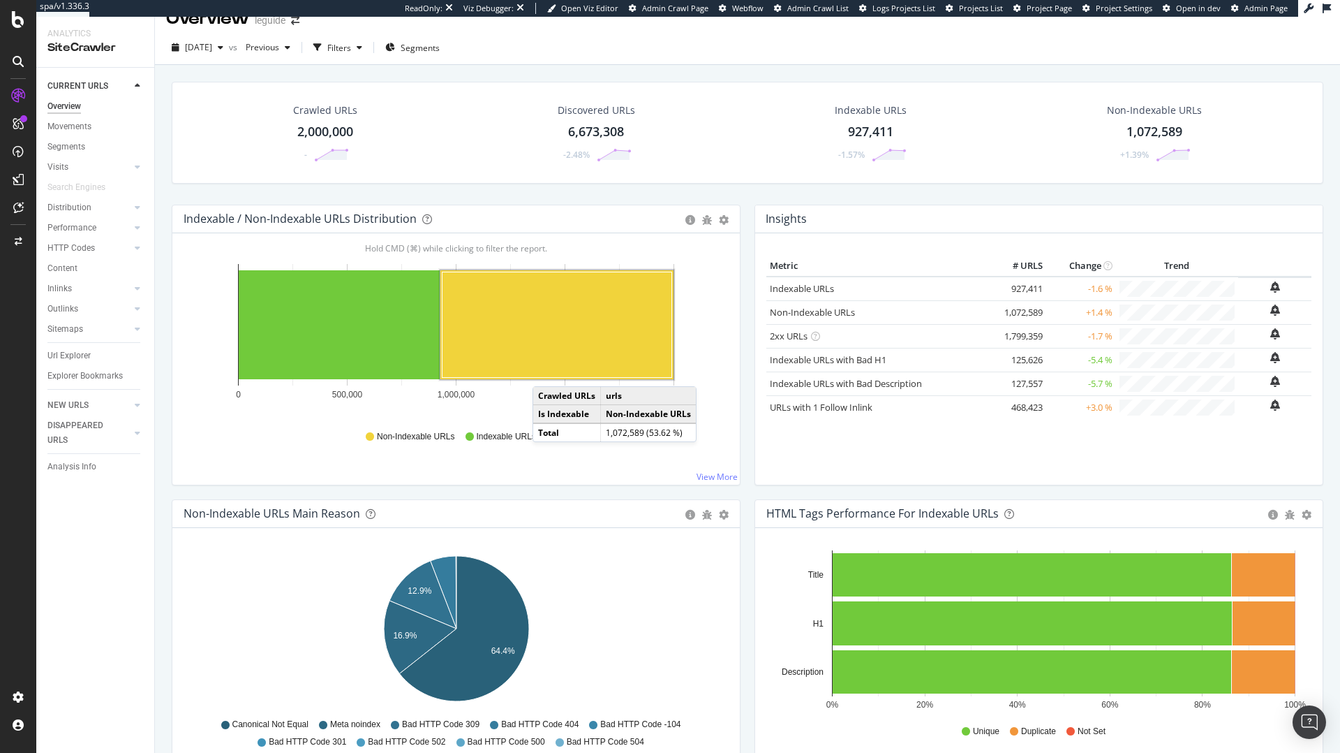
scroll to position [142, 0]
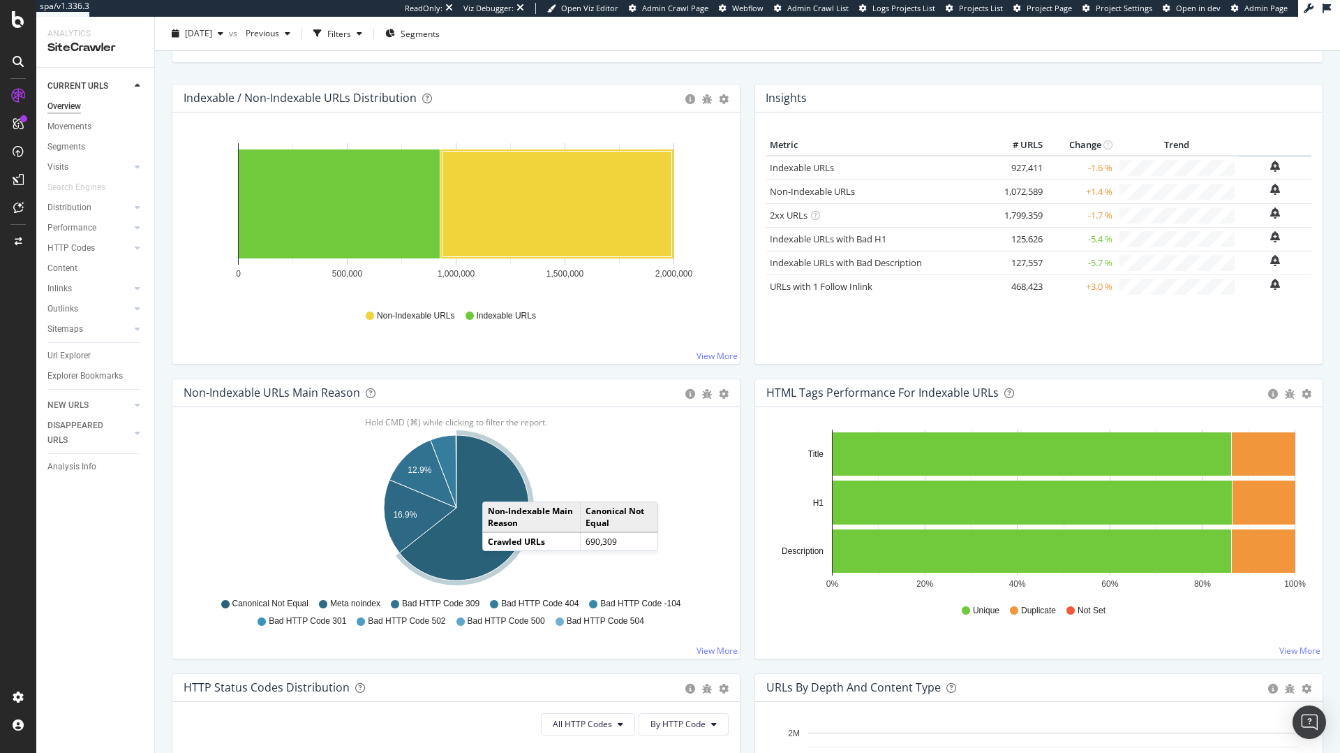
drag, startPoint x: 513, startPoint y: 469, endPoint x: 496, endPoint y: 487, distance: 24.7
click at [496, 487] on icon "A chart." at bounding box center [464, 507] width 130 height 145
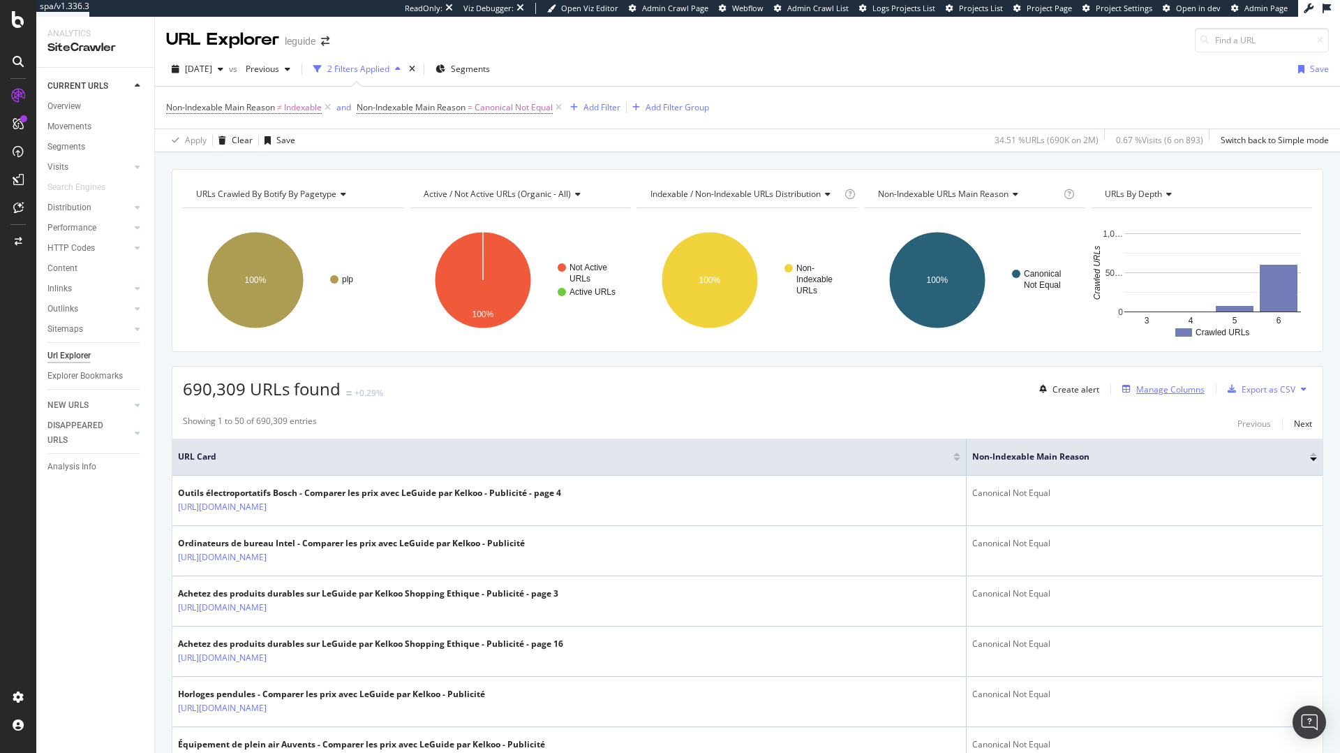
click at [1154, 389] on div "Manage Columns" at bounding box center [1170, 389] width 68 height 12
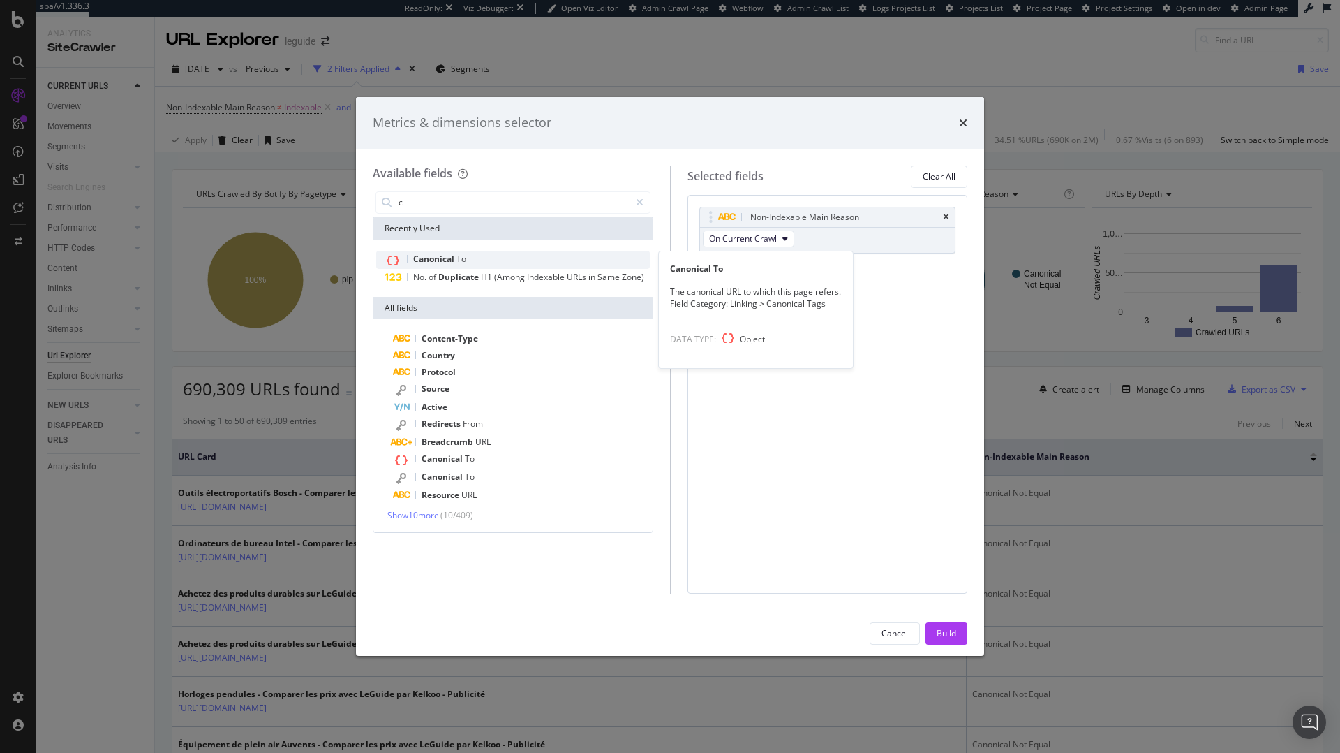
type input "c"
click at [503, 260] on div "Canonical To" at bounding box center [513, 260] width 274 height 18
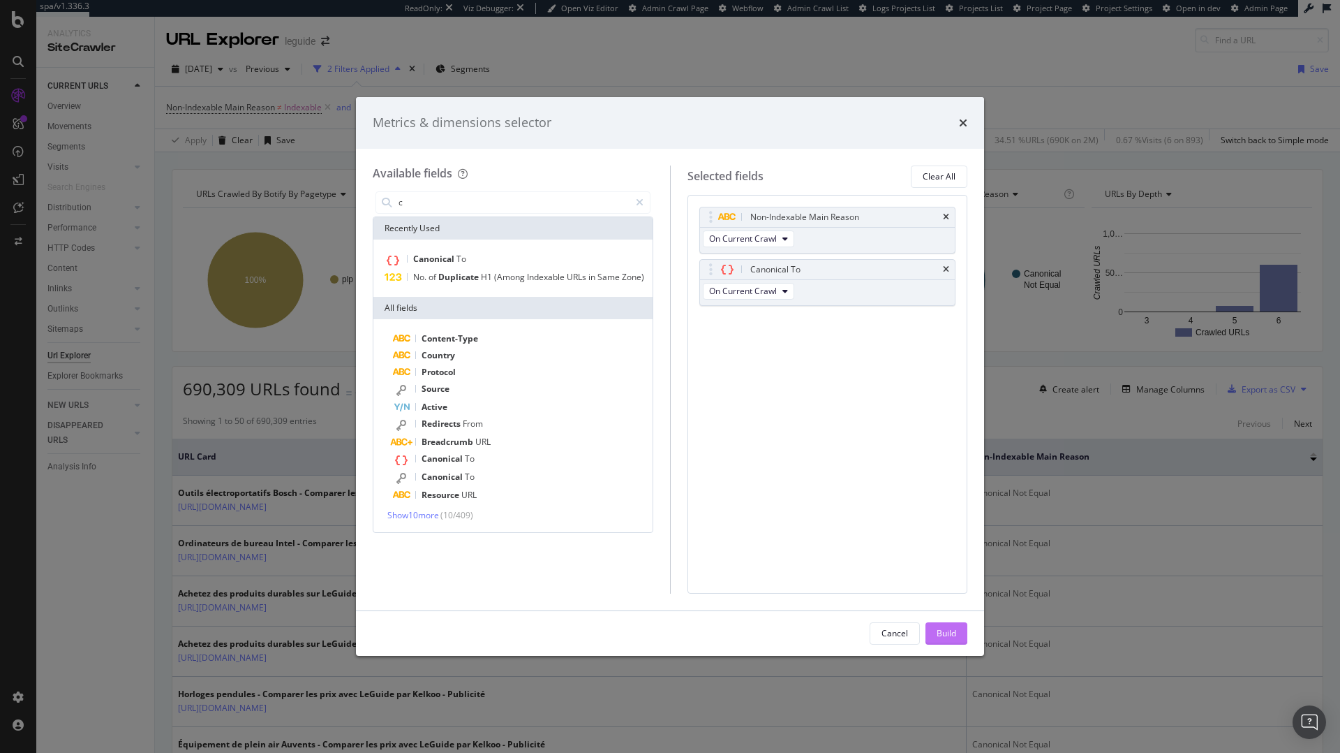
click at [943, 632] on div "Build" at bounding box center [947, 633] width 20 height 12
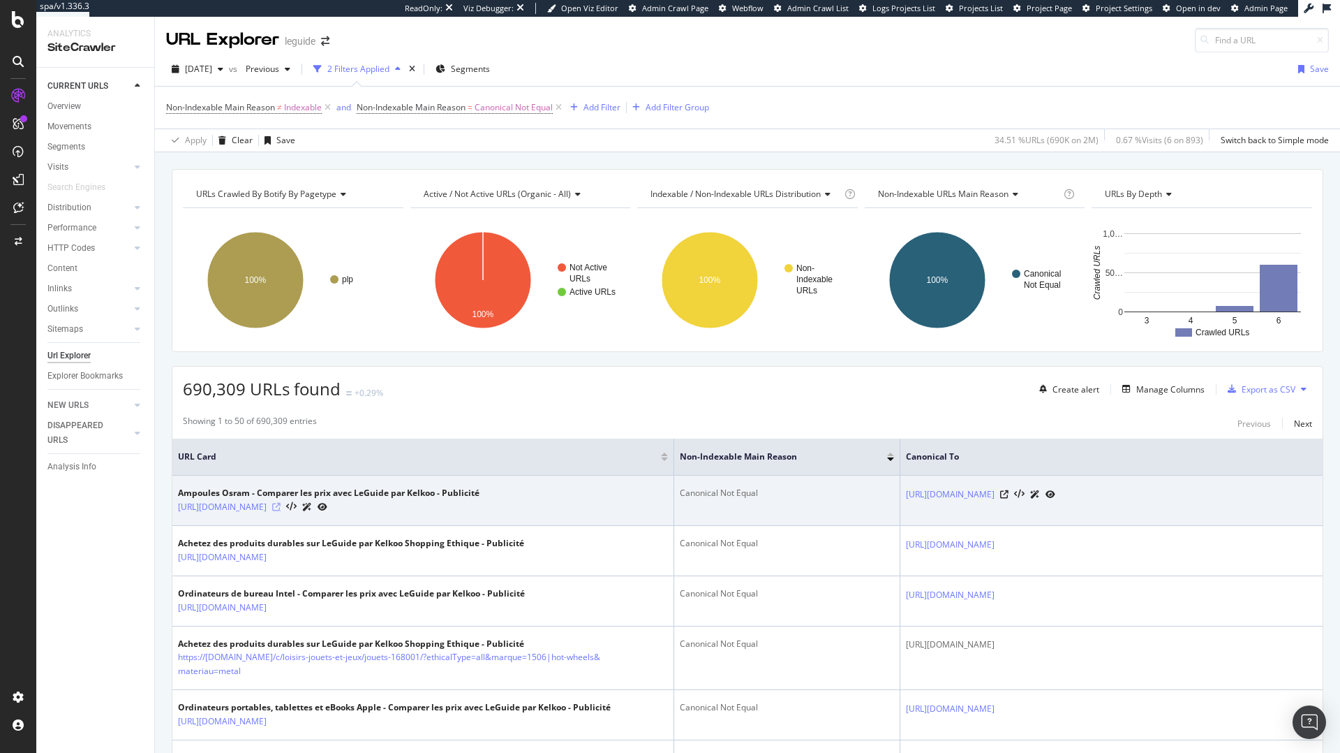
click at [281, 511] on icon at bounding box center [276, 507] width 8 height 8
click at [1009, 498] on icon at bounding box center [1004, 494] width 8 height 8
click at [281, 511] on icon at bounding box center [276, 507] width 8 height 8
click at [1009, 498] on icon at bounding box center [1004, 494] width 8 height 8
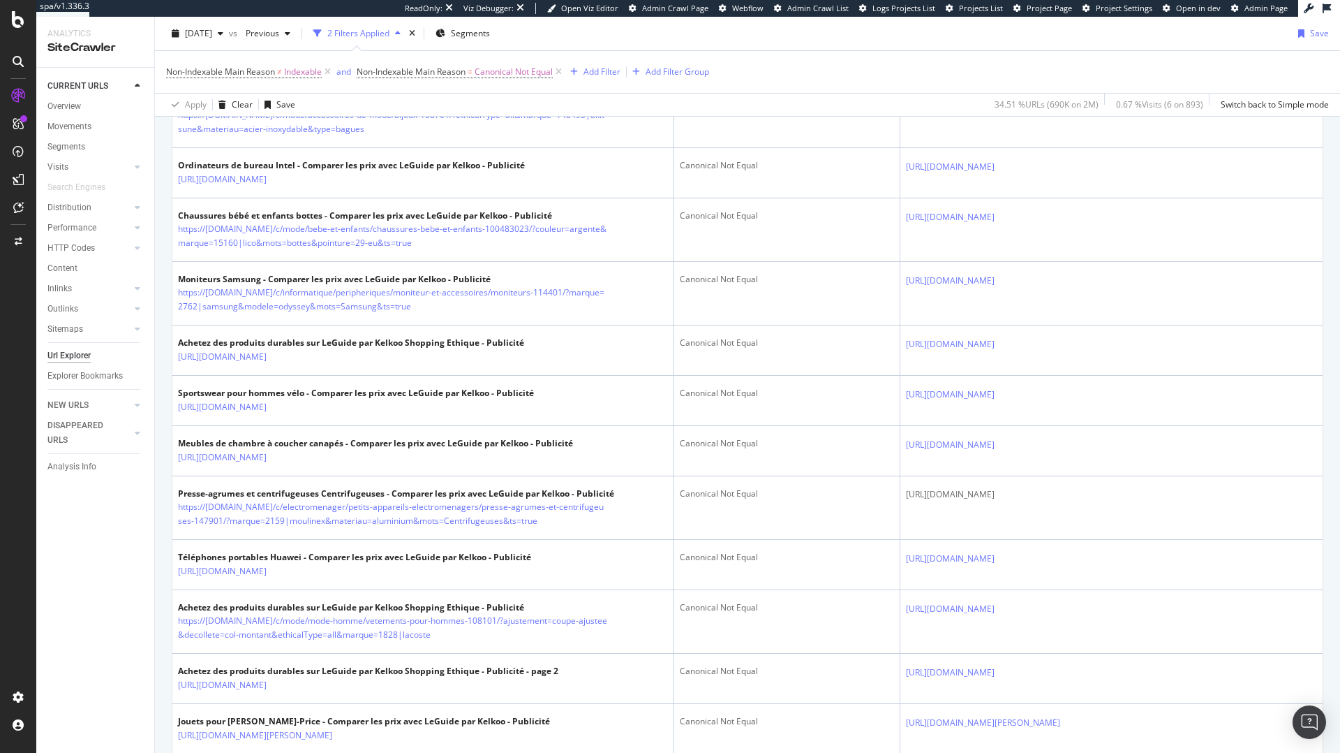
scroll to position [1044, 0]
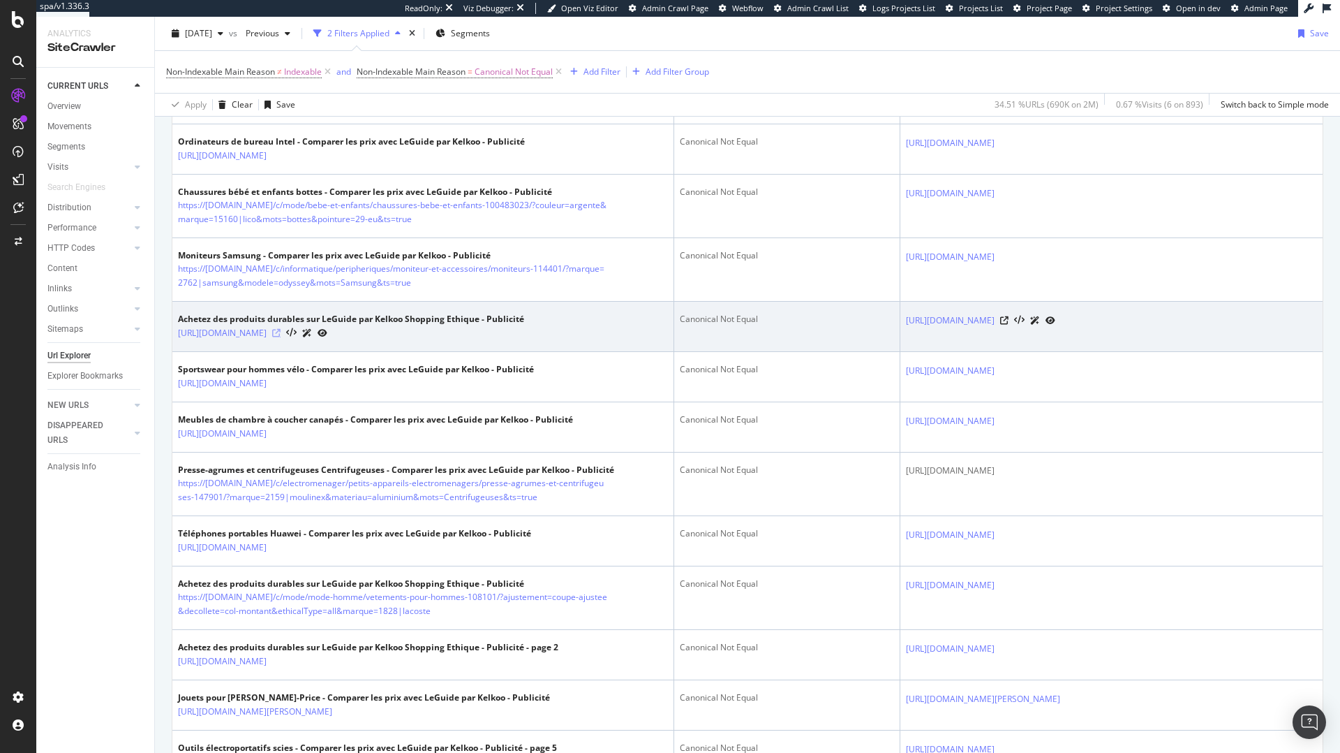
click at [281, 337] on icon at bounding box center [276, 333] width 8 height 8
click at [1009, 325] on icon at bounding box center [1004, 320] width 8 height 8
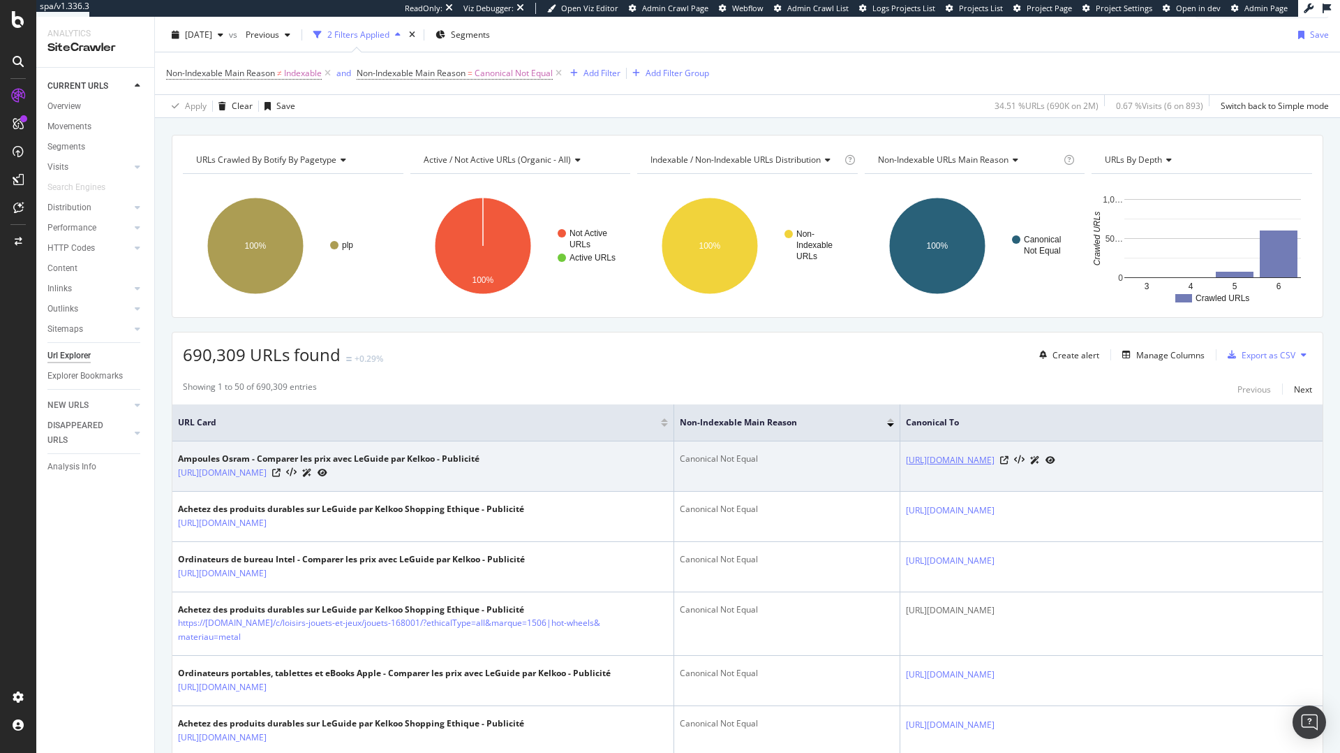
scroll to position [35, 0]
click at [930, 466] on link "[URL][DOMAIN_NAME]" at bounding box center [950, 459] width 89 height 14
